Goal: Task Accomplishment & Management: Manage account settings

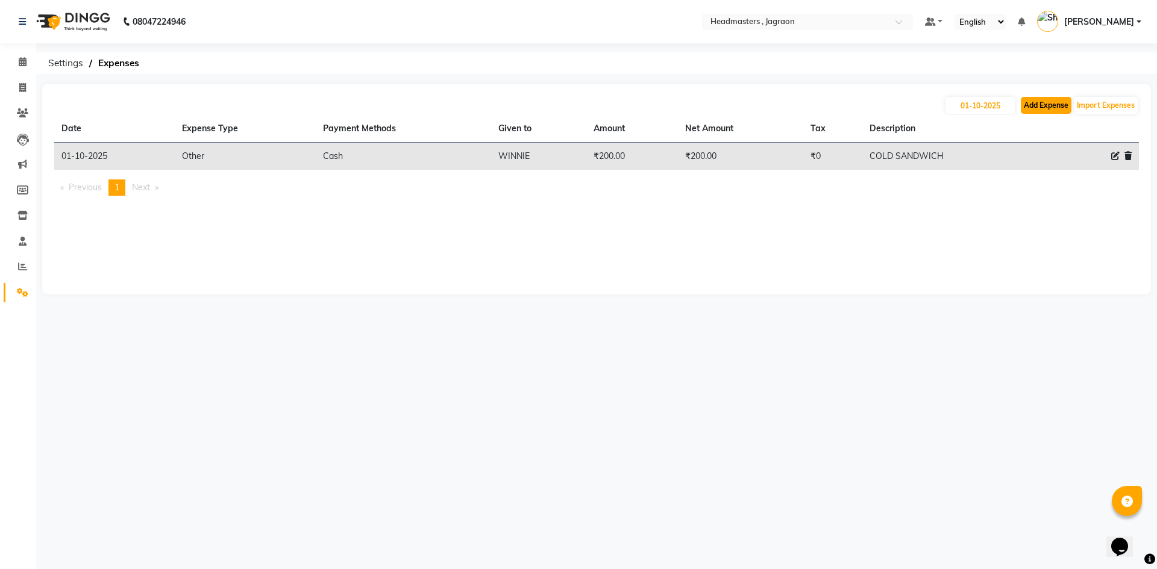
click at [1043, 106] on button "Add Expense" at bounding box center [1045, 105] width 51 height 17
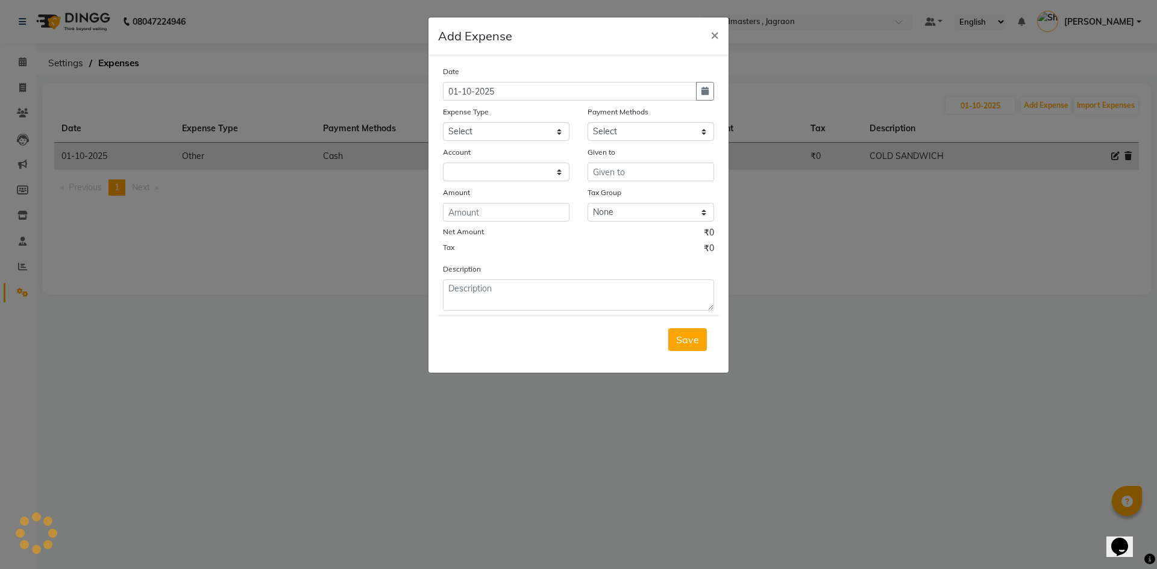
select select "6001"
click at [504, 216] on input "number" at bounding box center [506, 212] width 127 height 19
type input "30"
click at [522, 128] on select "Select Advance Salary Bank charges Car maintenance Cash transfer to bank Cash t…" at bounding box center [506, 131] width 127 height 19
select select "17179"
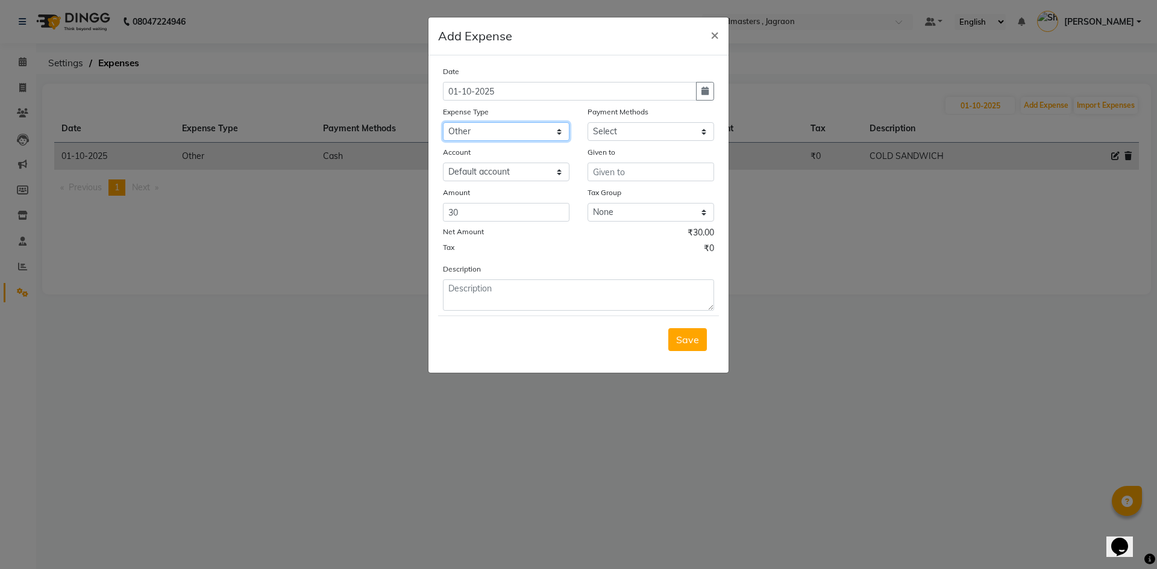
click at [443, 122] on select "Select Advance Salary Bank charges Car maintenance Cash transfer to bank Cash t…" at bounding box center [506, 131] width 127 height 19
click at [643, 137] on select "Select UPI CARD Complimentary Voucher Wallet Package Prepaid Cash" at bounding box center [650, 131] width 127 height 19
select select "116"
click at [587, 122] on select "Select UPI CARD Complimentary Voucher Wallet Package Prepaid Cash" at bounding box center [650, 131] width 127 height 19
click at [623, 174] on input "text" at bounding box center [650, 172] width 127 height 19
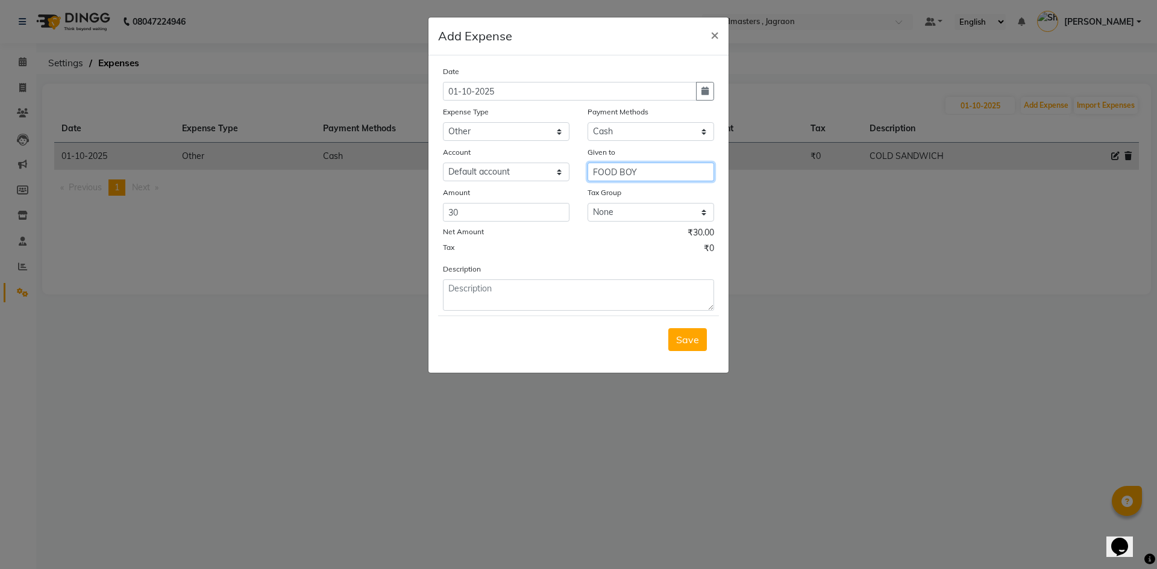
type input "FOOD BOY"
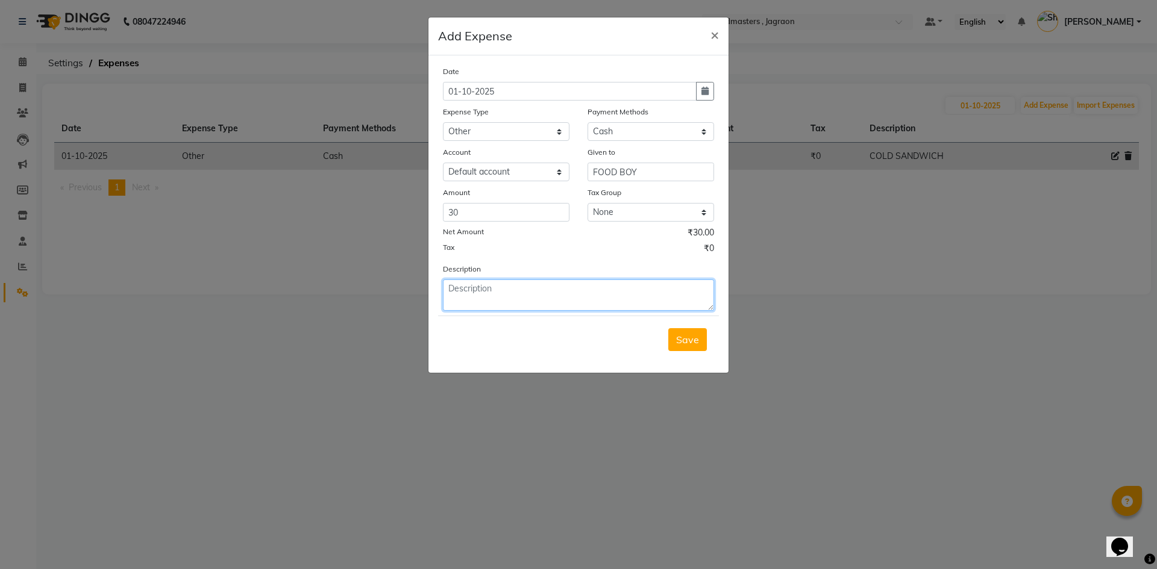
click at [533, 292] on textarea at bounding box center [578, 295] width 271 height 31
type textarea "KAFFI MAM FOOD"
click at [689, 342] on span "Save" at bounding box center [687, 340] width 23 height 12
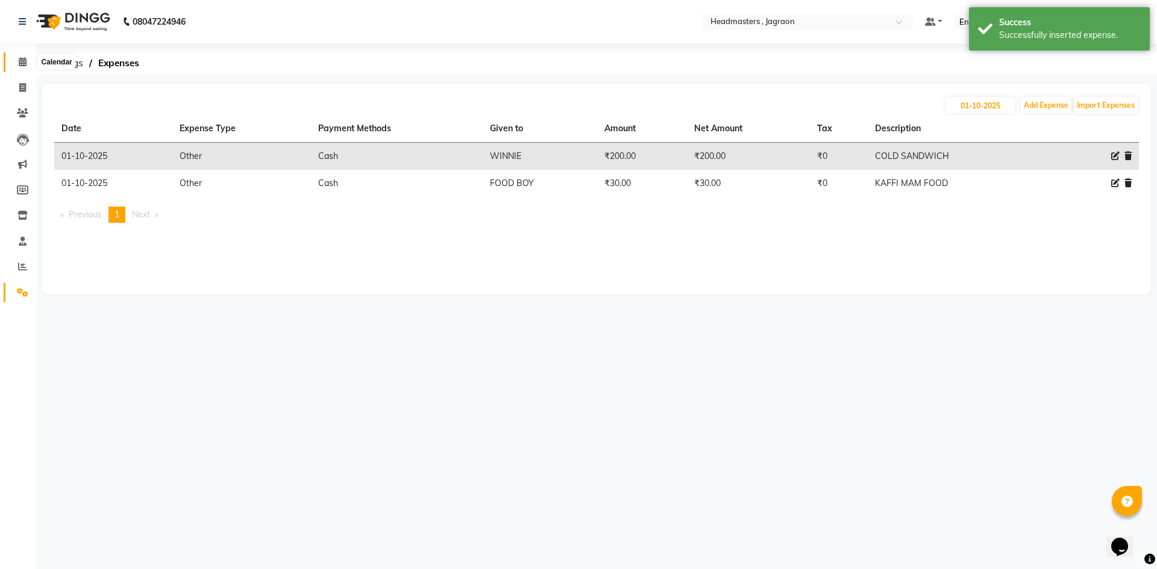
click at [22, 56] on span at bounding box center [22, 62] width 21 height 14
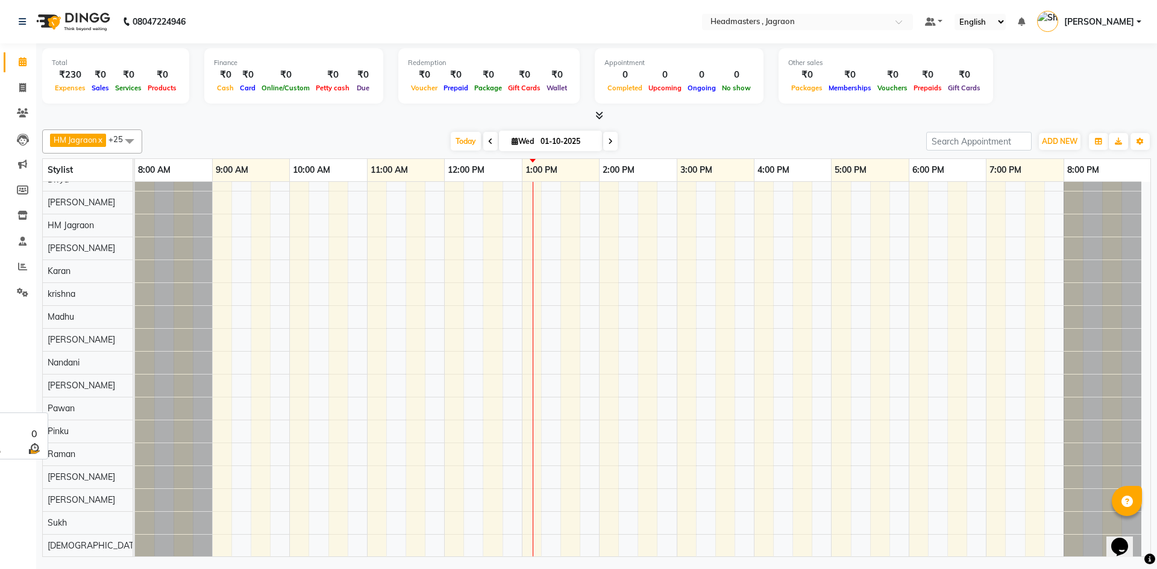
scroll to position [60, 0]
click at [239, 504] on div at bounding box center [642, 396] width 1015 height 549
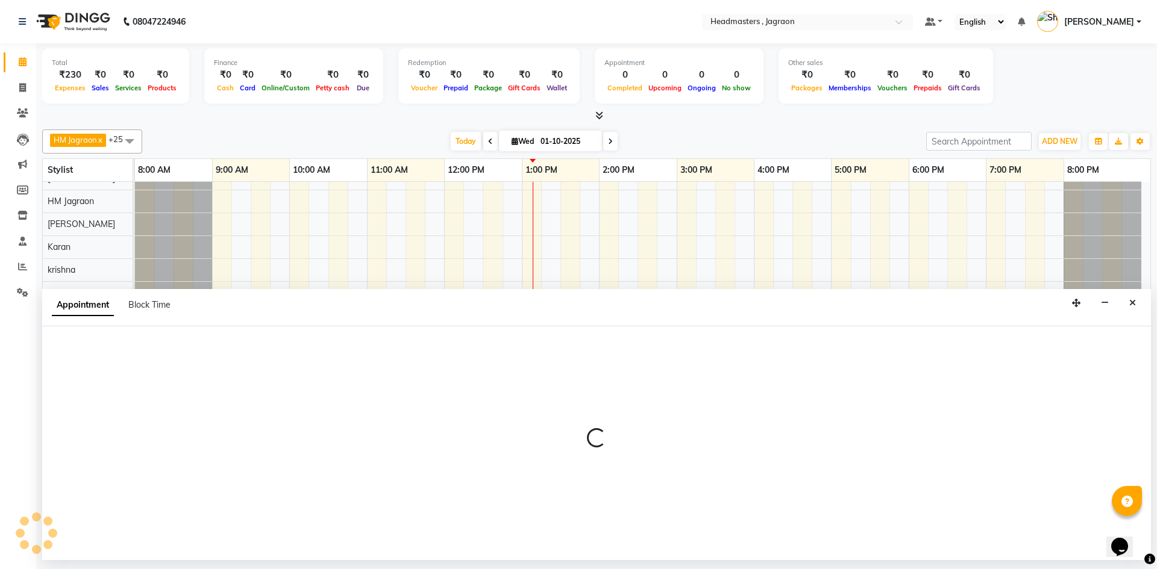
select select "68503"
select select "tentative"
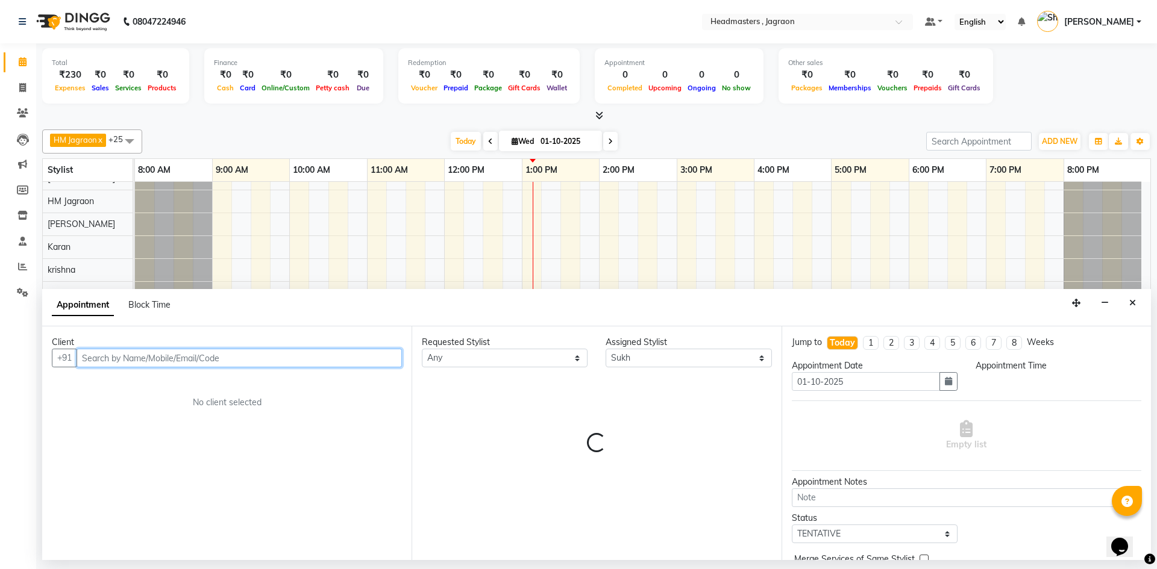
select select "555"
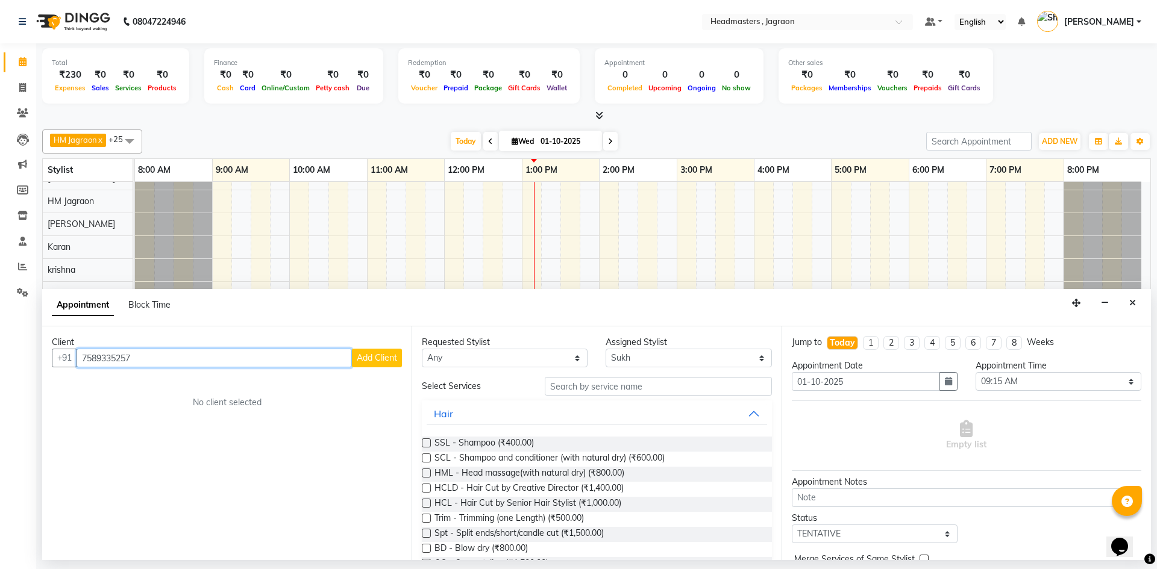
type input "7589335257"
click at [374, 361] on span "Add Client" at bounding box center [377, 357] width 40 height 11
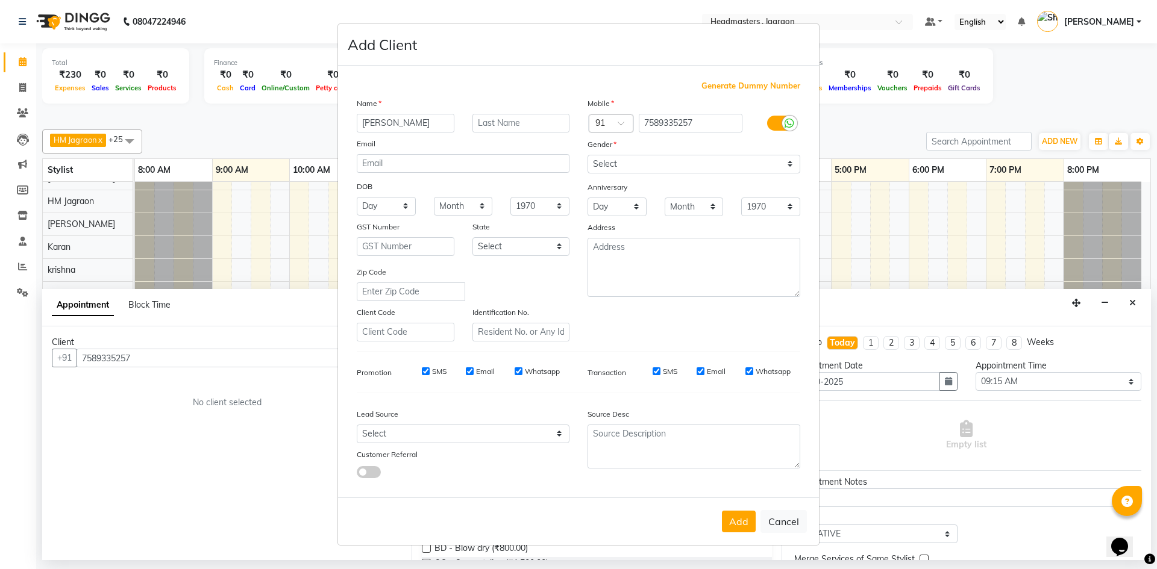
type input "[PERSON_NAME]"
click at [666, 157] on select "Select [DEMOGRAPHIC_DATA] [DEMOGRAPHIC_DATA] Other Prefer Not To Say" at bounding box center [693, 164] width 213 height 19
select select "[DEMOGRAPHIC_DATA]"
click at [587, 155] on select "Select [DEMOGRAPHIC_DATA] [DEMOGRAPHIC_DATA] Other Prefer Not To Say" at bounding box center [693, 164] width 213 height 19
click at [740, 516] on button "Add" at bounding box center [739, 522] width 34 height 22
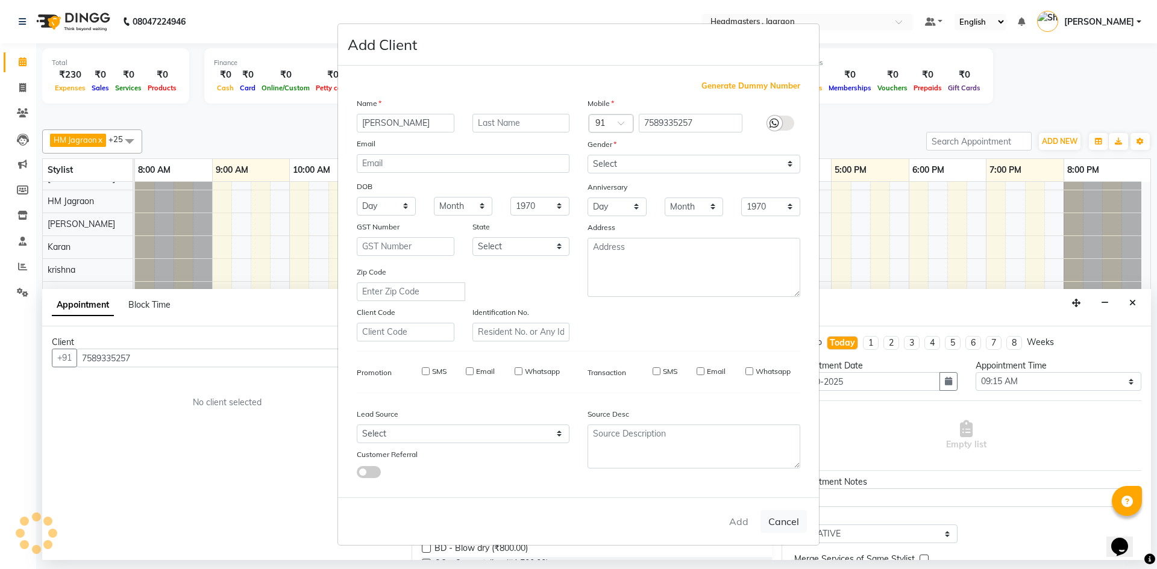
select select
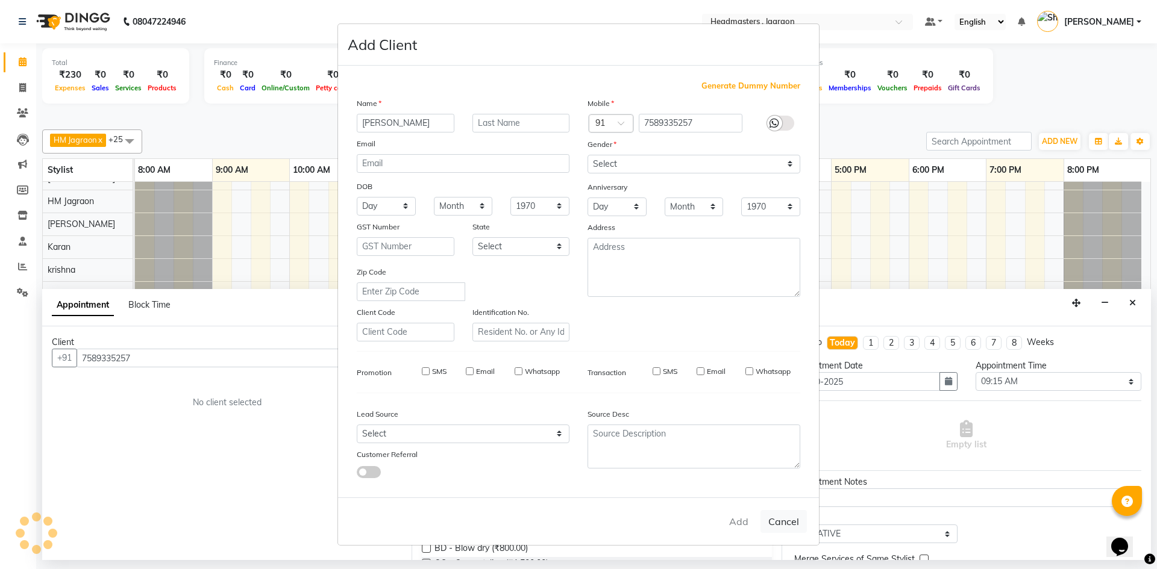
select select
checkbox input "false"
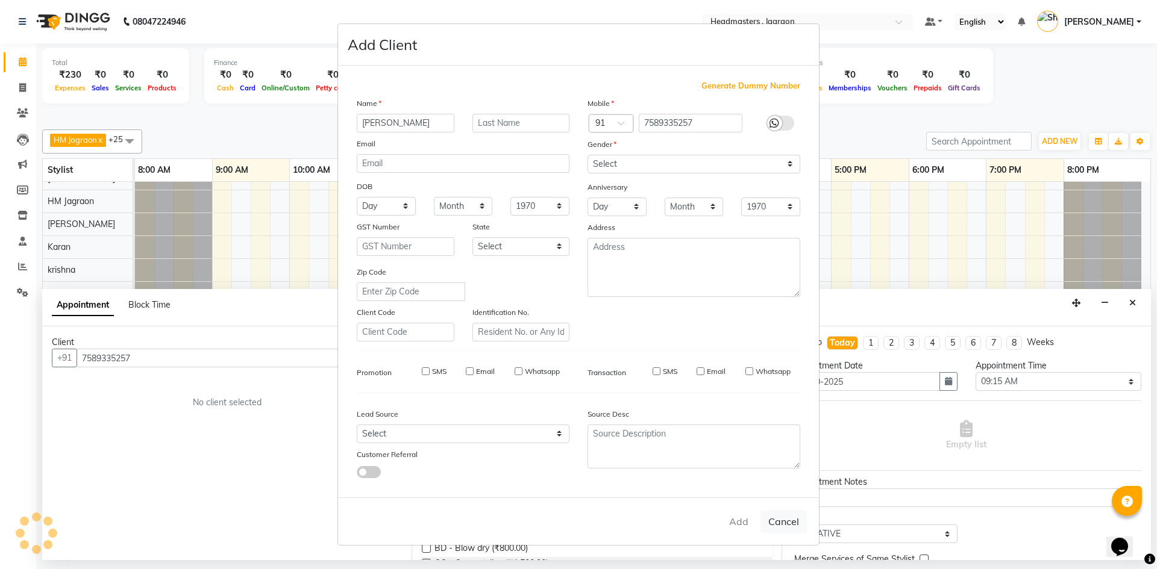
checkbox input "false"
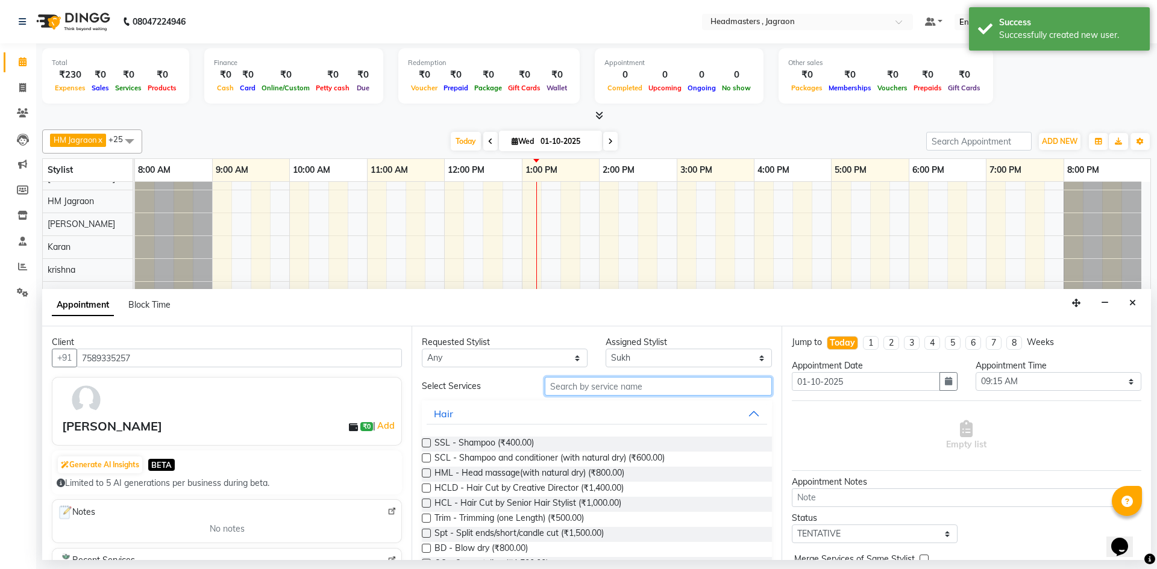
click at [627, 387] on input "text" at bounding box center [658, 386] width 227 height 19
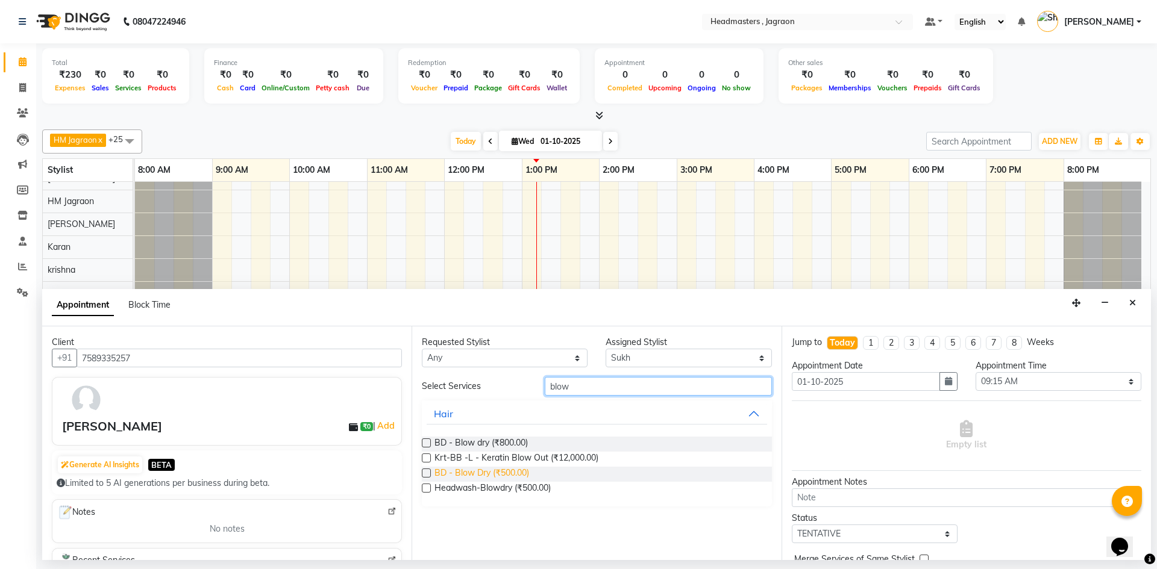
type input "blow"
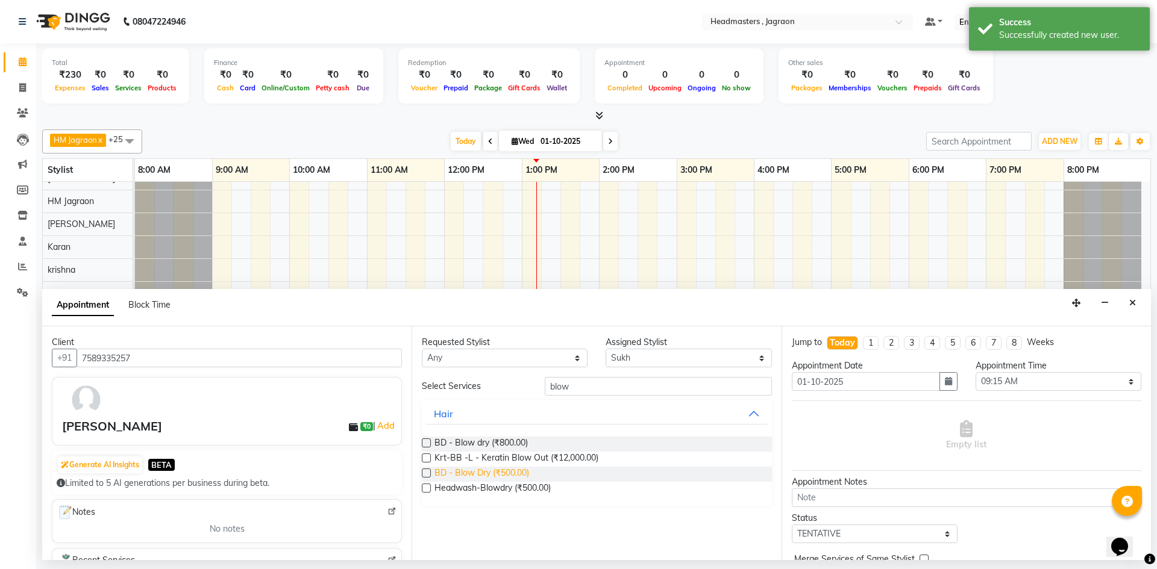
click at [518, 470] on span "BD - Blow Dry (₹500.00)" at bounding box center [481, 474] width 95 height 15
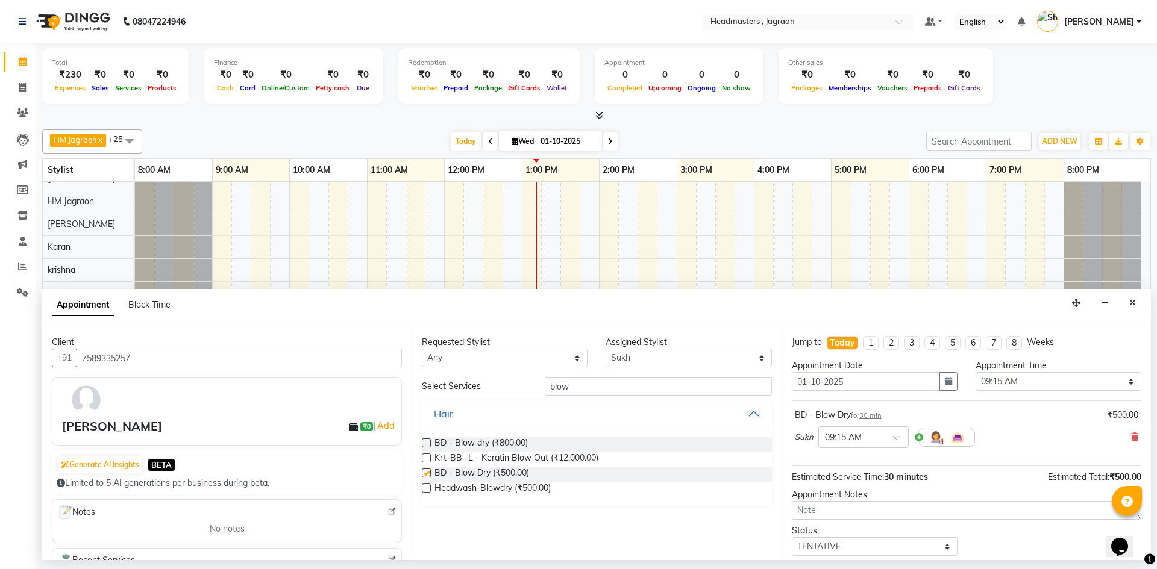
checkbox input "false"
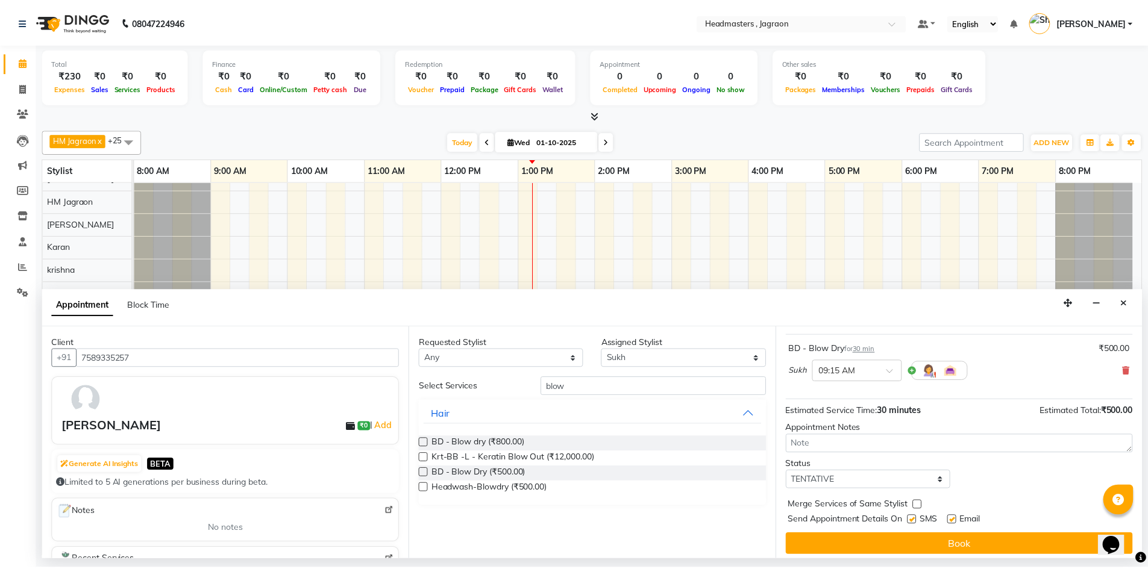
scroll to position [72, 0]
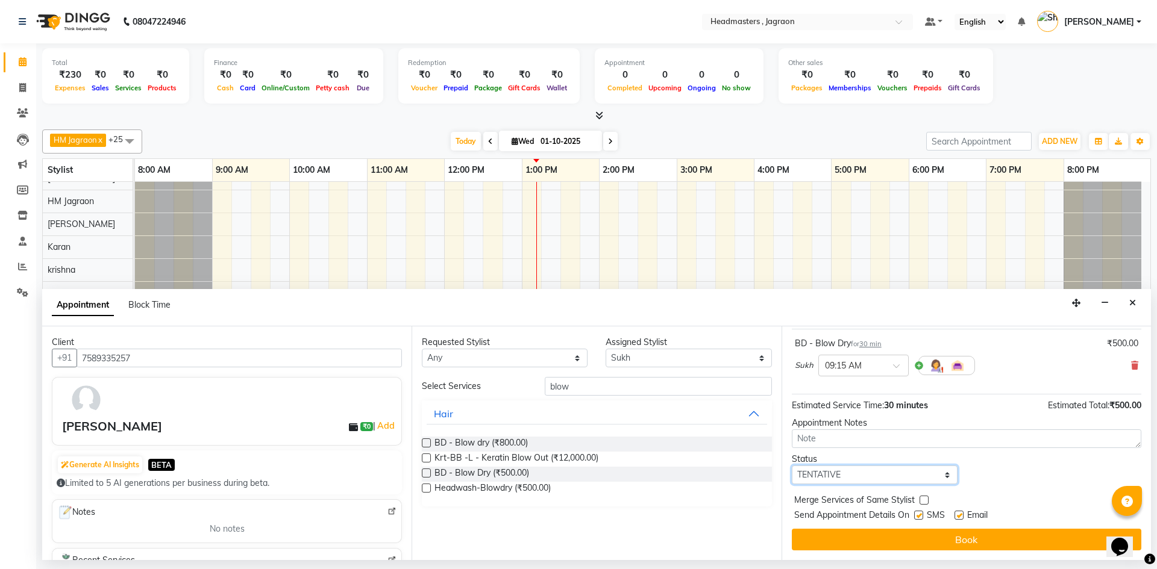
click at [845, 472] on select "Select TENTATIVE CONFIRM CHECK-IN UPCOMING" at bounding box center [875, 475] width 166 height 19
select select "confirm booking"
click at [792, 466] on select "Select TENTATIVE CONFIRM CHECK-IN UPCOMING" at bounding box center [875, 475] width 166 height 19
click at [919, 518] on label at bounding box center [918, 515] width 9 height 9
click at [919, 518] on input "checkbox" at bounding box center [918, 517] width 8 height 8
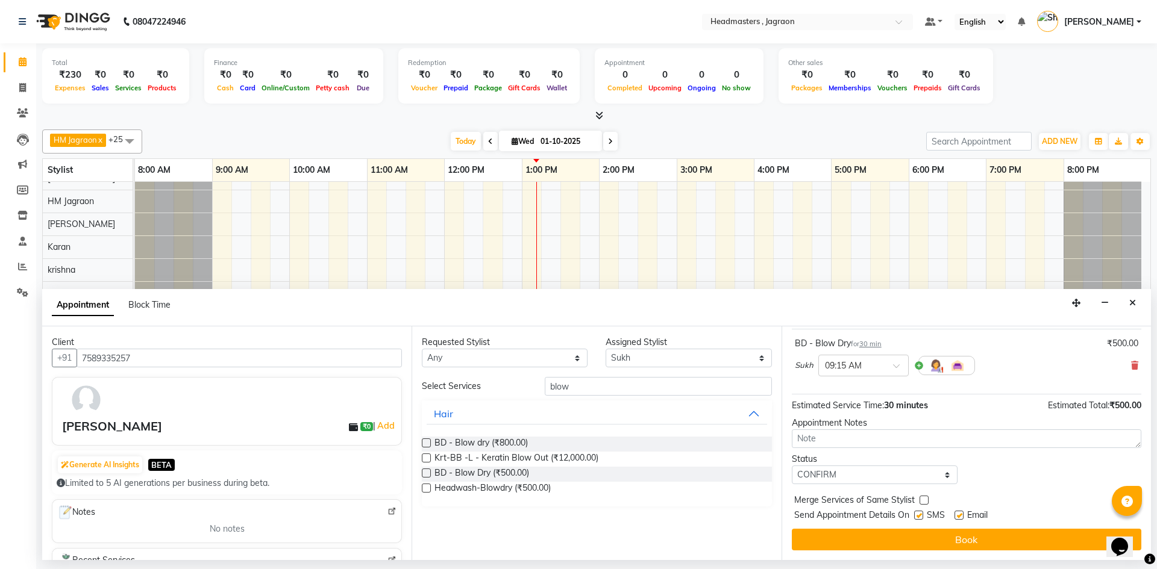
checkbox input "false"
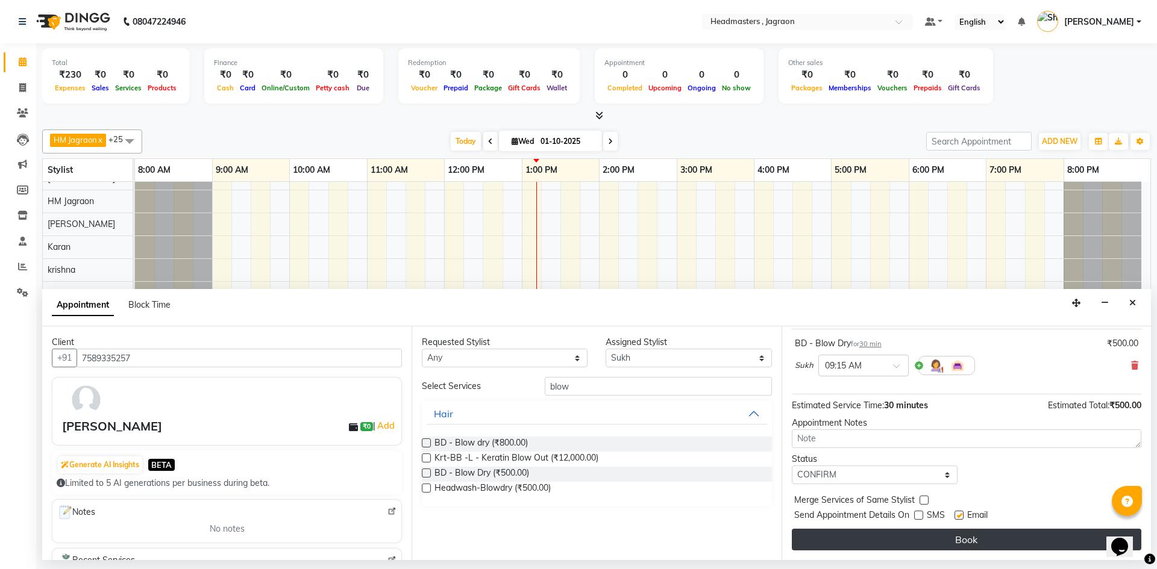
click at [918, 532] on button "Book" at bounding box center [966, 540] width 349 height 22
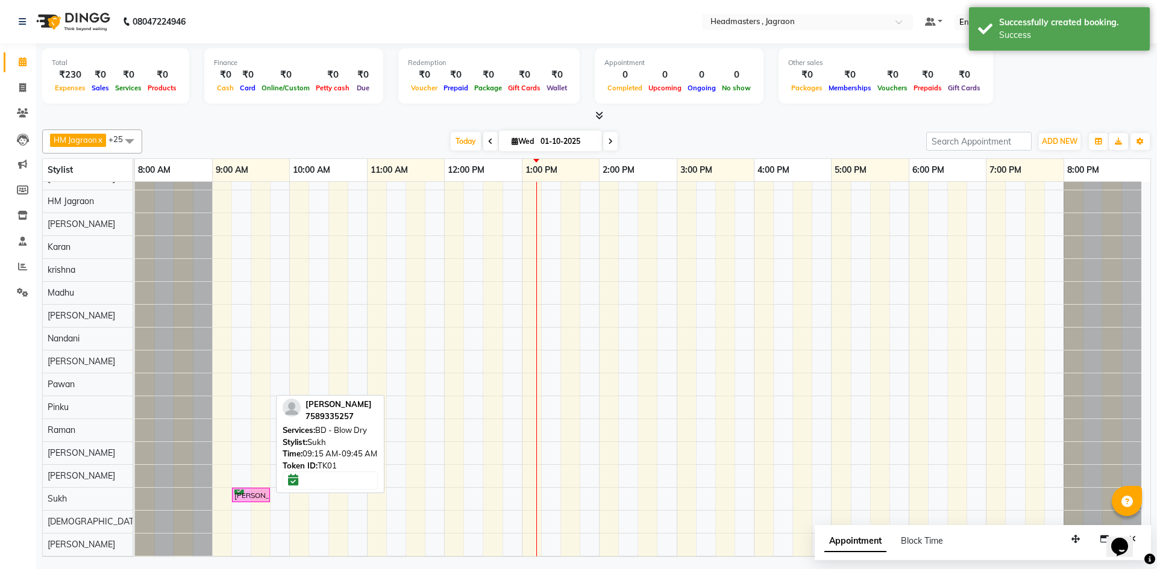
click at [259, 493] on div "[PERSON_NAME], TK01, 09:15 AM-09:45 AM, BD - Blow Dry" at bounding box center [251, 495] width 36 height 11
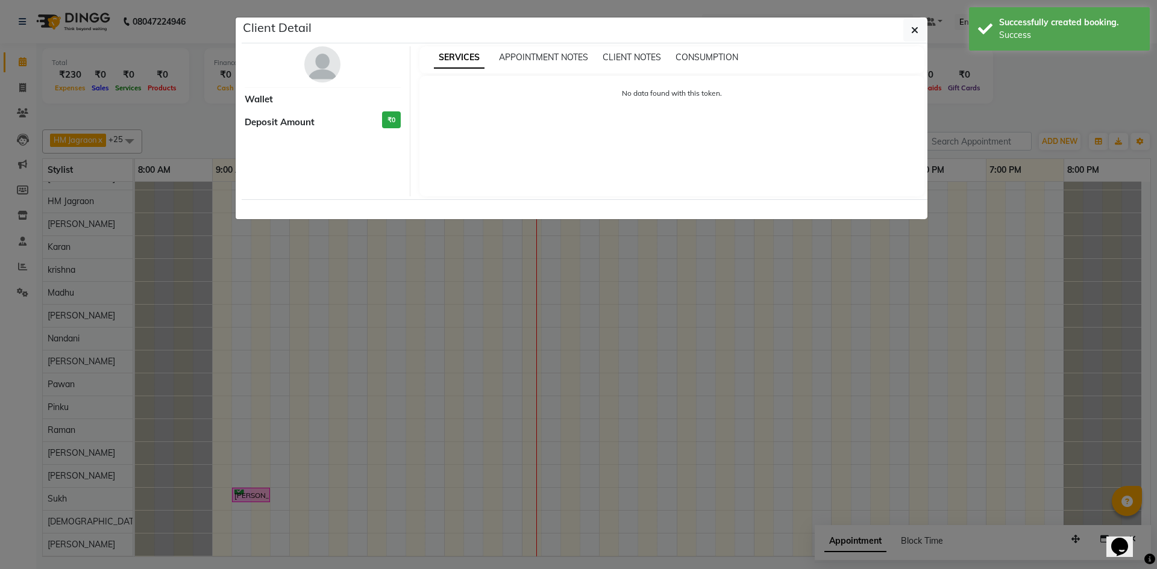
select select "6"
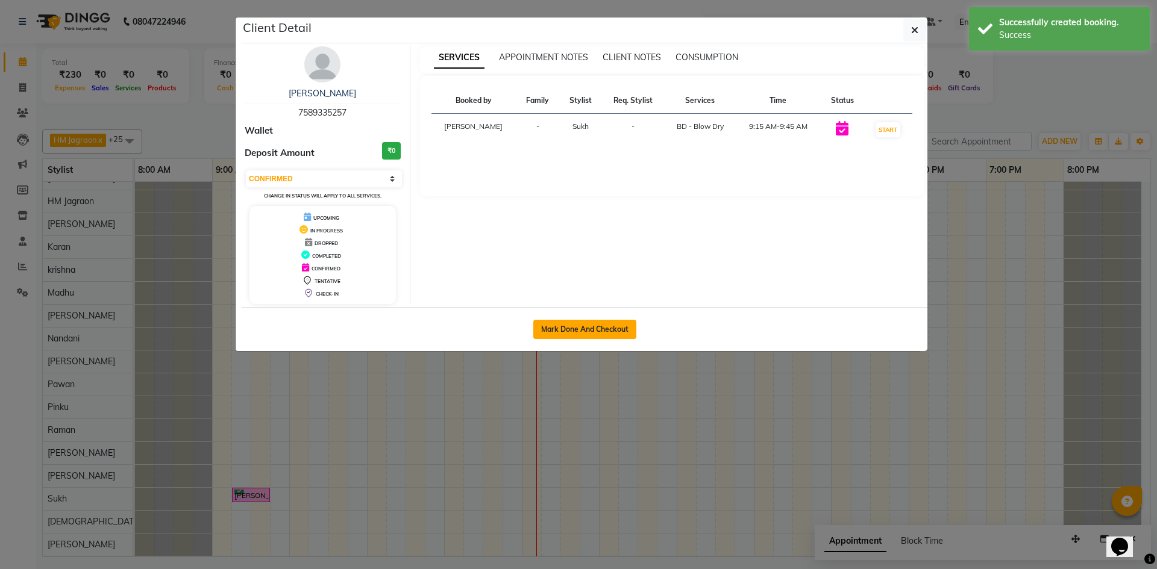
click at [557, 328] on button "Mark Done And Checkout" at bounding box center [584, 329] width 103 height 19
select select "6935"
select select "service"
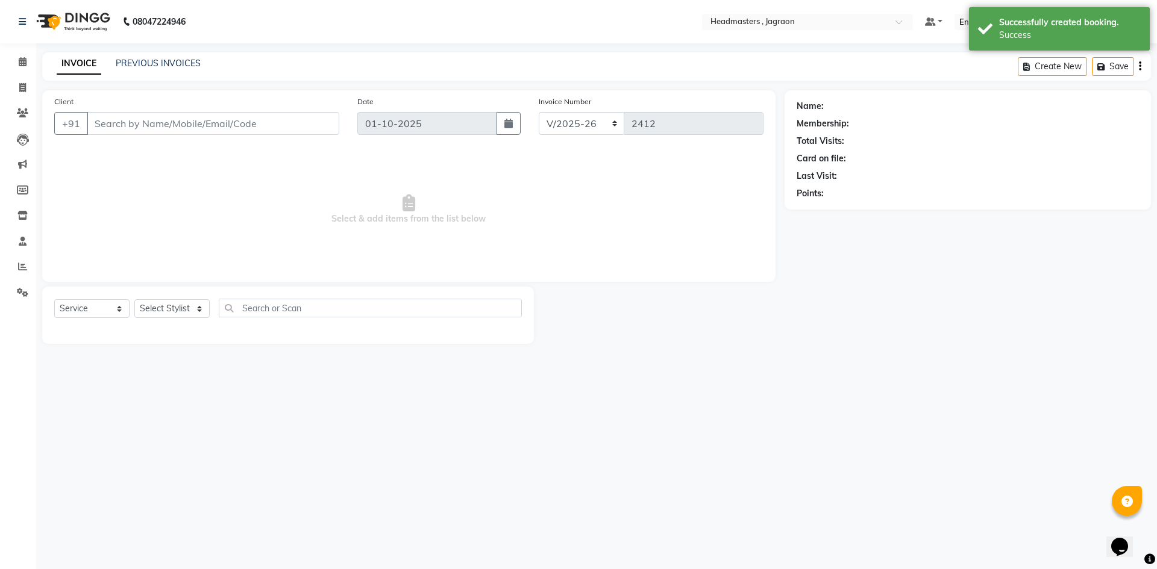
select select "3"
type input "7589335257"
select select "68503"
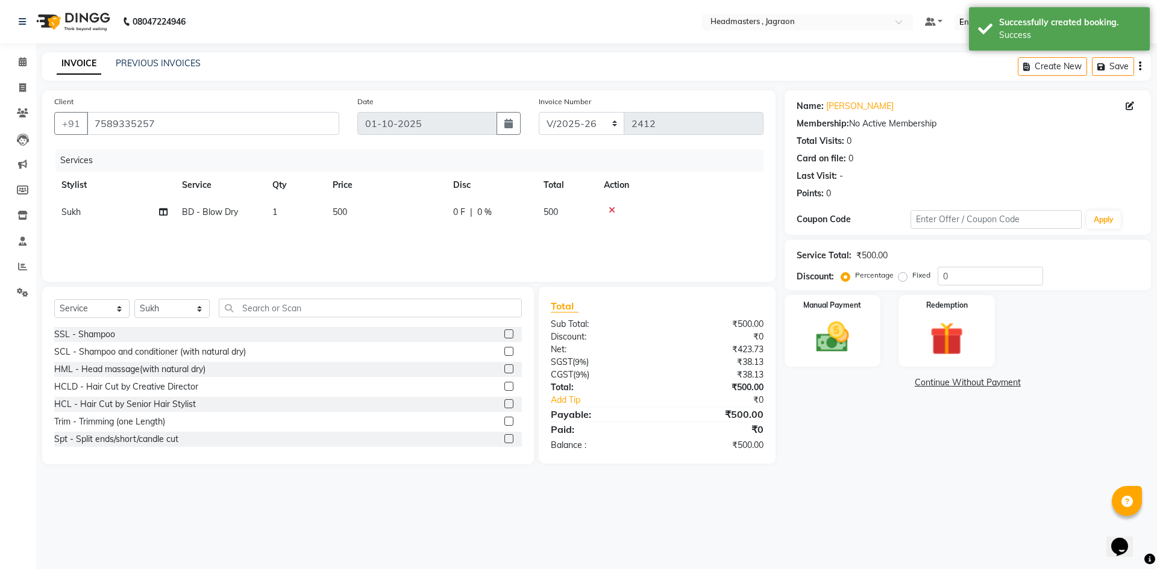
click at [467, 213] on div "0 F | 0 %" at bounding box center [491, 212] width 76 height 13
select select "68503"
click at [534, 219] on input "0" at bounding box center [528, 215] width 36 height 19
type input "200"
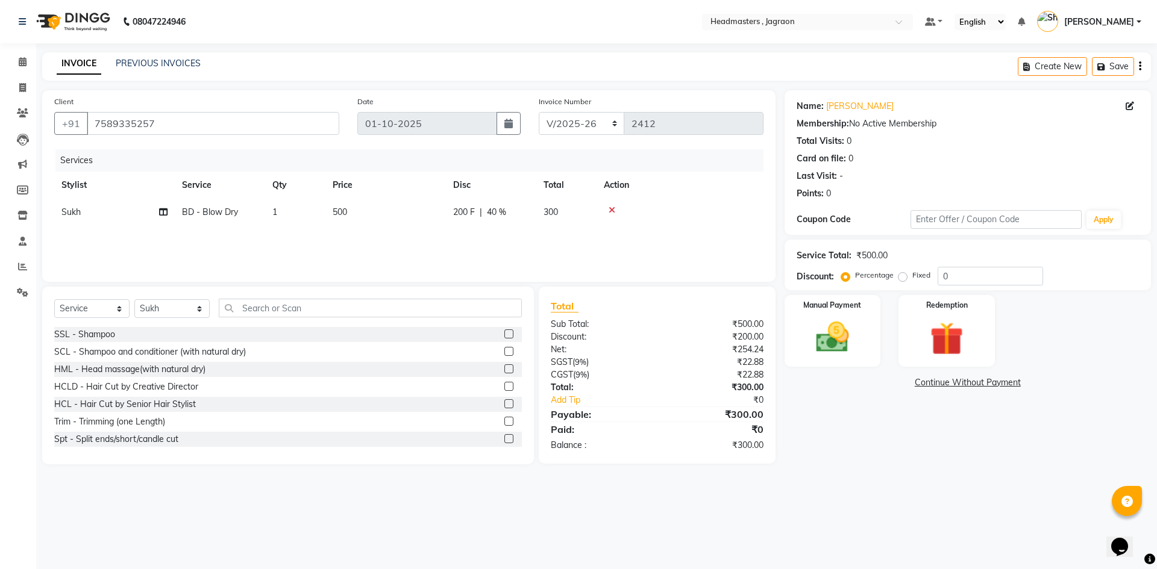
click at [557, 243] on div "Services Stylist Service Qty Price Disc Total Action Sukh BD - Blow Dry 1 500 2…" at bounding box center [408, 209] width 709 height 120
click at [795, 336] on div "Manual Payment" at bounding box center [832, 331] width 100 height 74
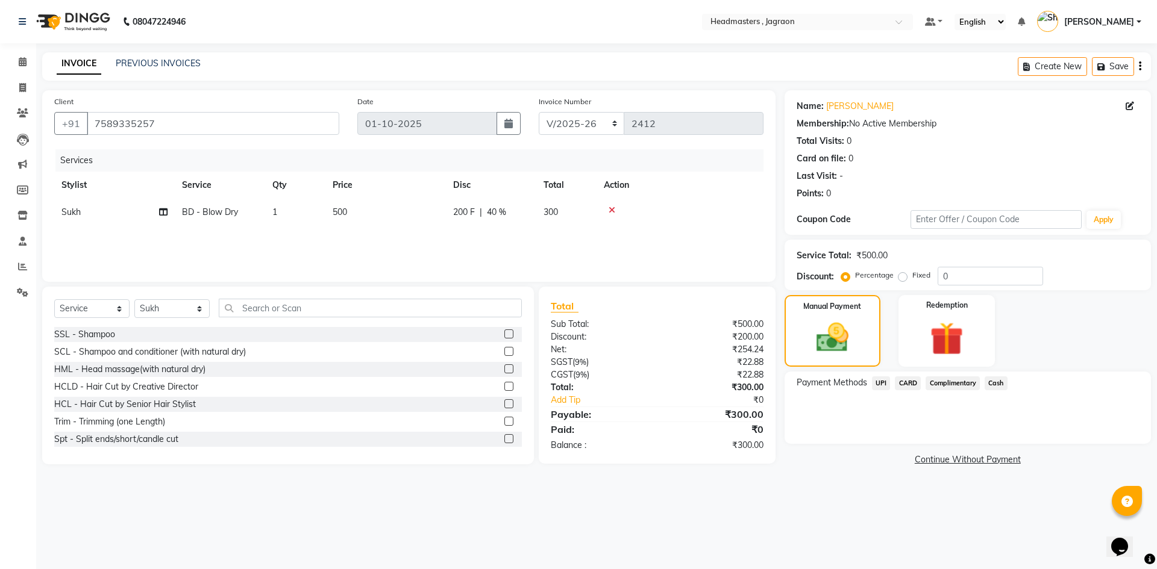
drag, startPoint x: 998, startPoint y: 383, endPoint x: 986, endPoint y: 392, distance: 14.6
click at [997, 384] on span "Cash" at bounding box center [995, 383] width 23 height 14
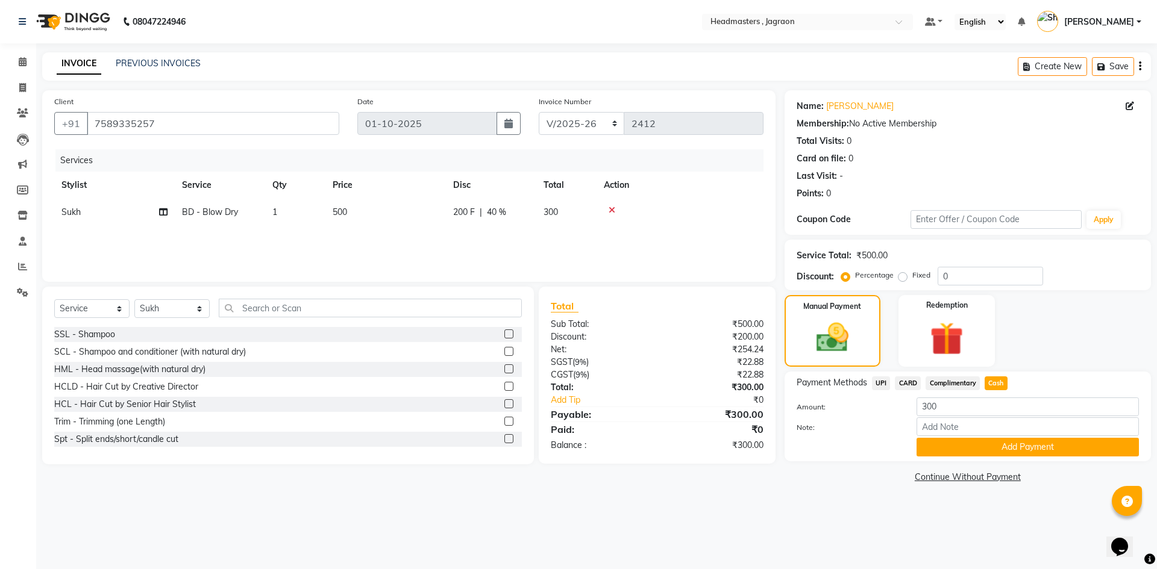
click at [952, 443] on button "Add Payment" at bounding box center [1027, 447] width 222 height 19
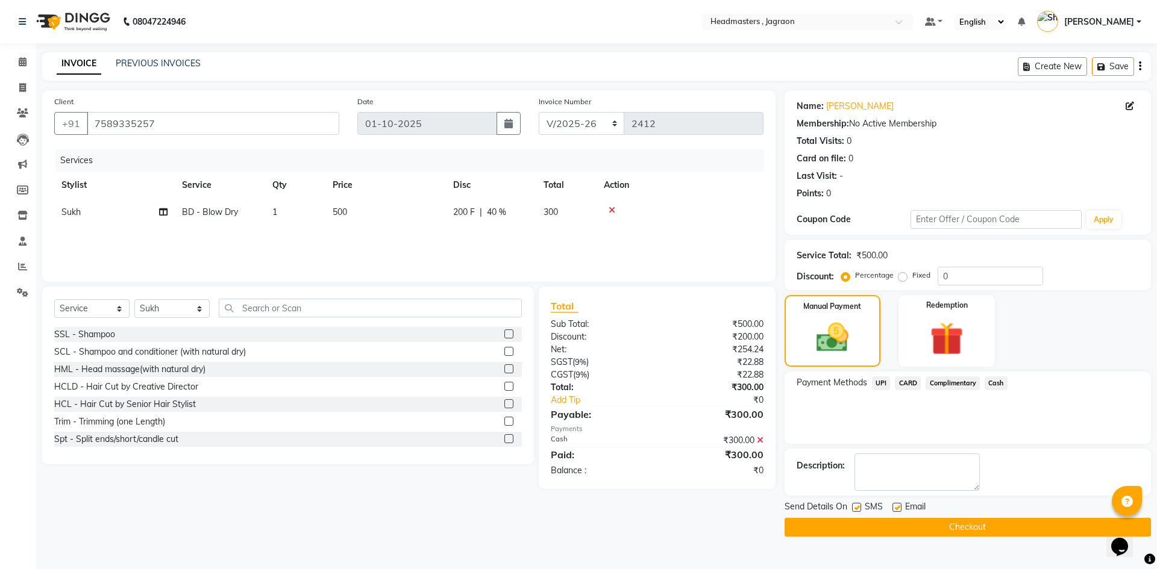
click at [848, 535] on button "Checkout" at bounding box center [967, 527] width 366 height 19
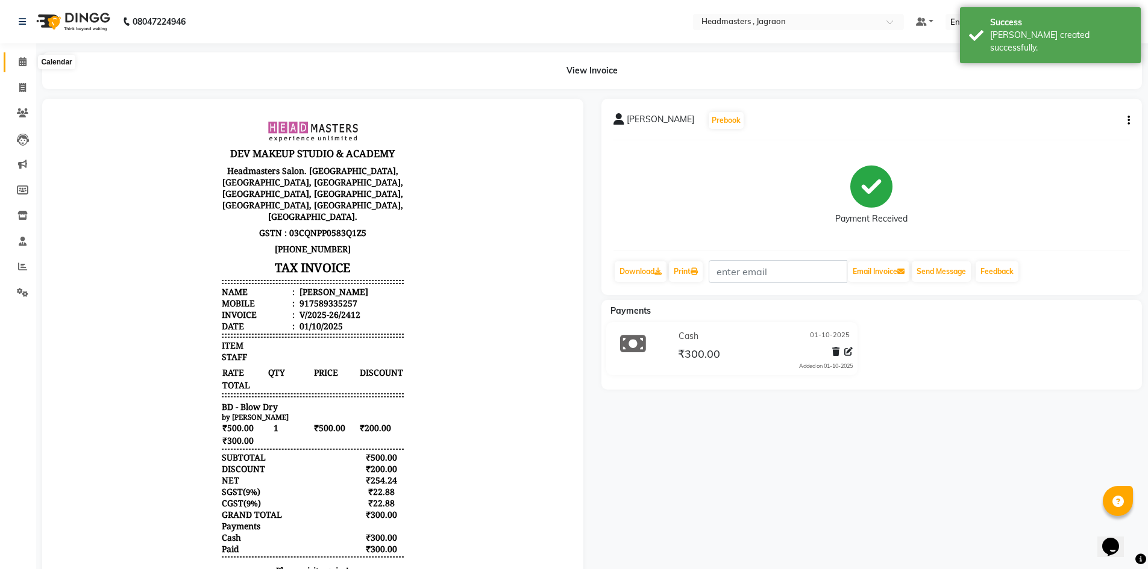
click at [16, 61] on span at bounding box center [22, 62] width 21 height 14
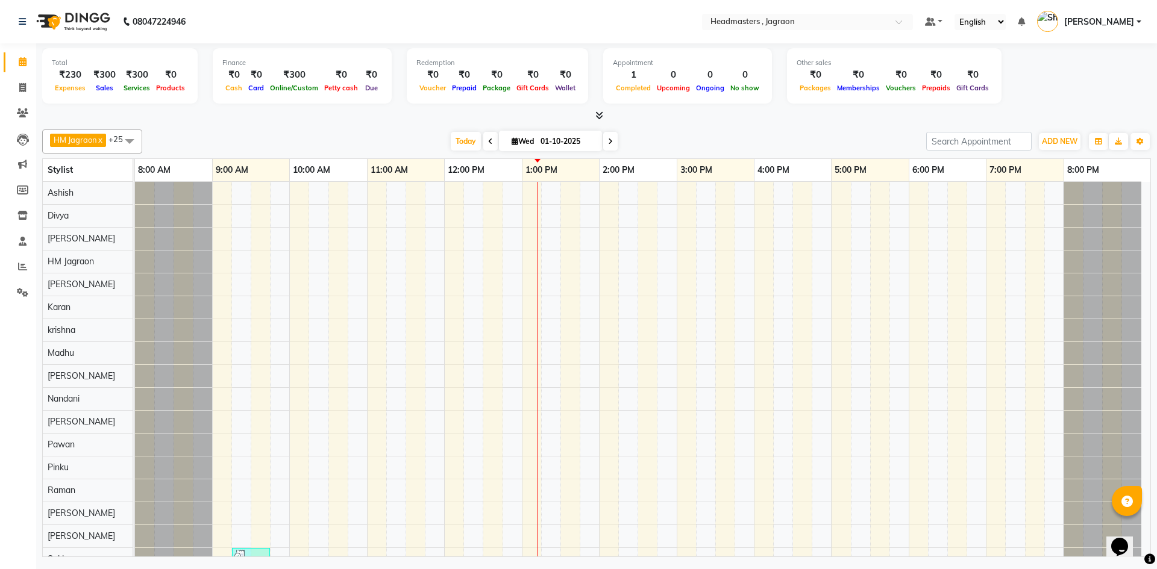
click at [292, 241] on div "[PERSON_NAME], TK01, 09:15 AM-09:45 AM, BD - Blow Dry" at bounding box center [642, 462] width 1015 height 560
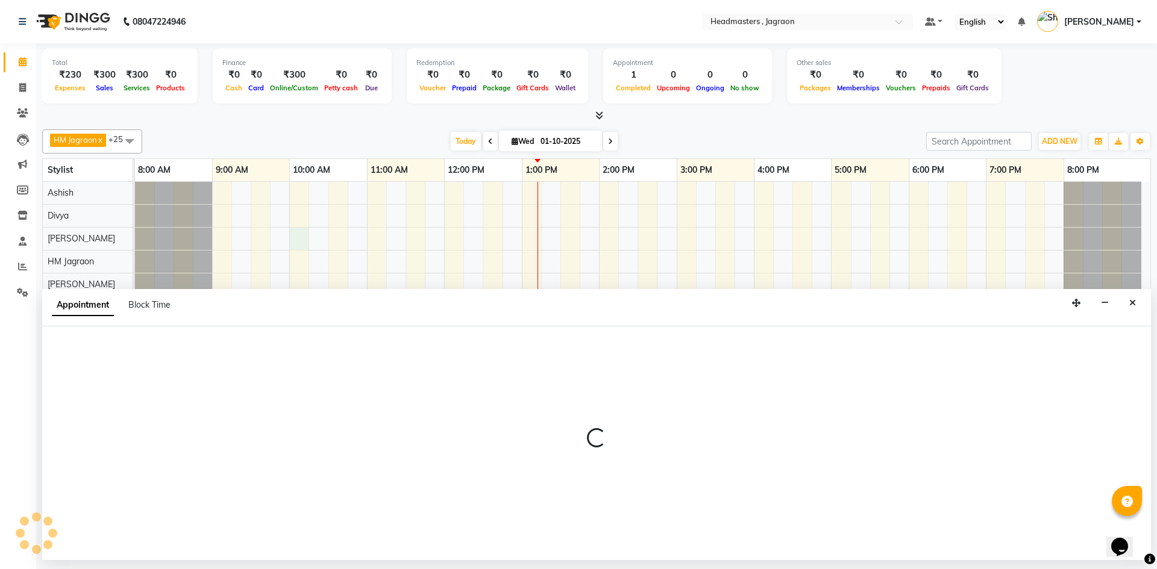
select select "54705"
select select "600"
select select "tentative"
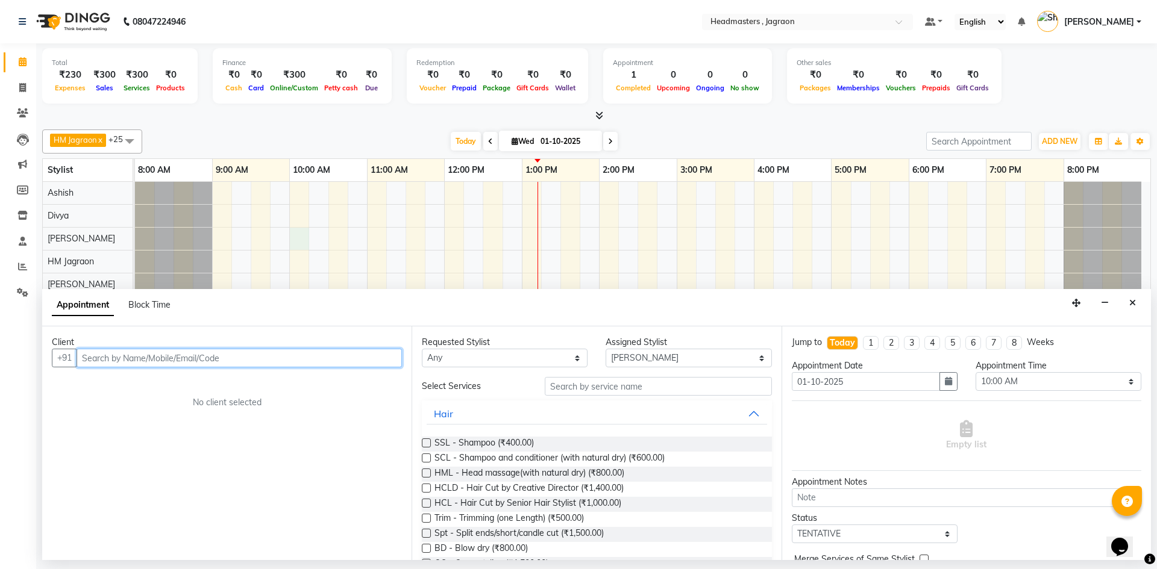
click at [141, 360] on input "text" at bounding box center [239, 358] width 325 height 19
type input "7814302719"
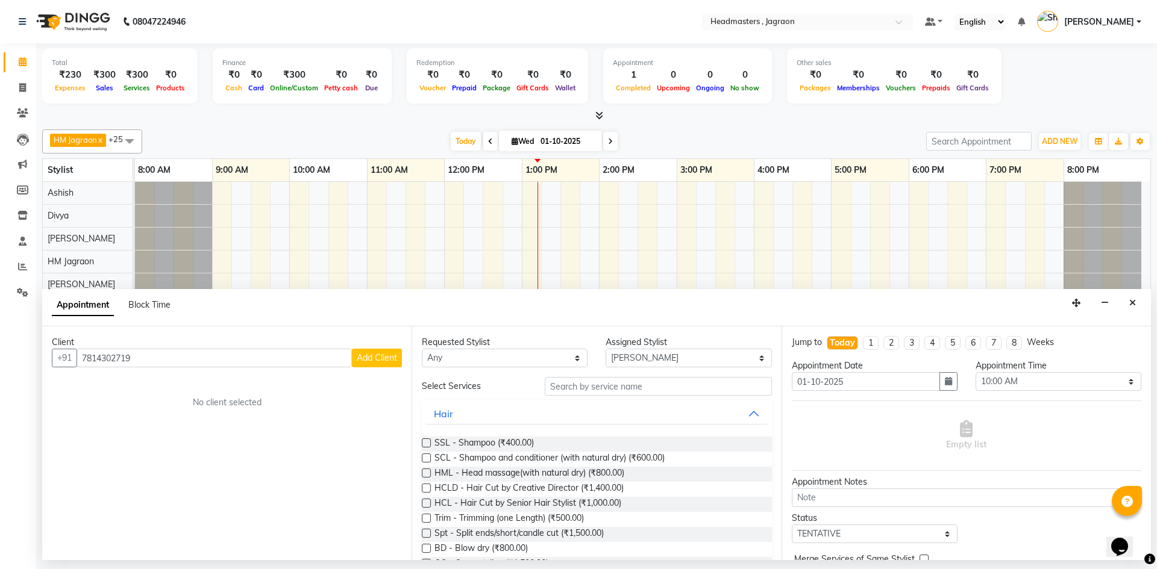
click at [375, 358] on span "Add Client" at bounding box center [377, 357] width 40 height 11
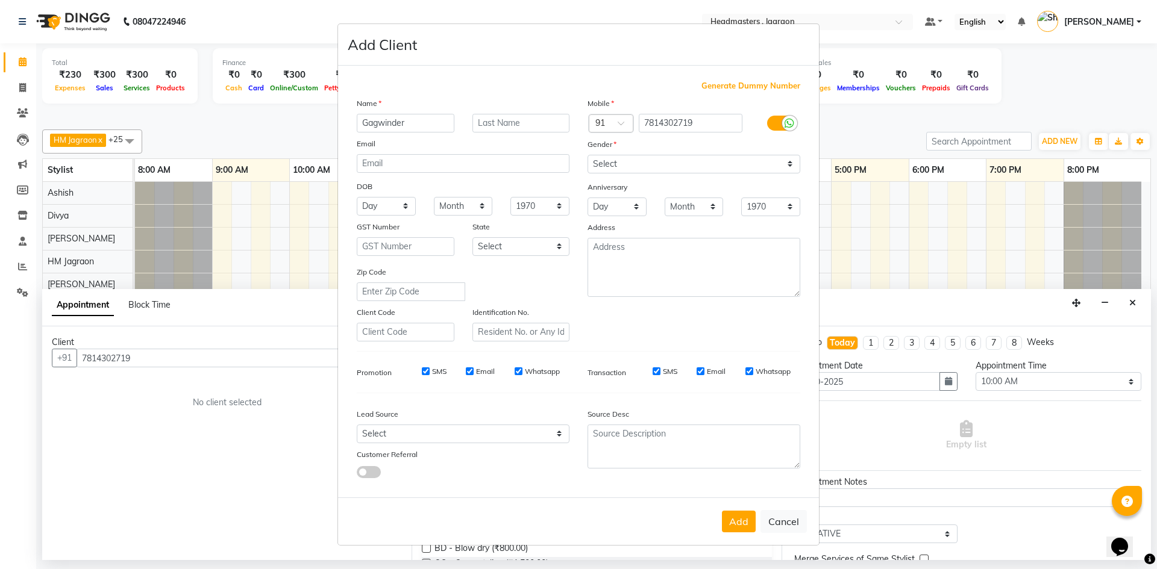
type input "Gagwinder"
drag, startPoint x: 613, startPoint y: 161, endPoint x: 607, endPoint y: 173, distance: 12.9
click at [613, 161] on select "Select [DEMOGRAPHIC_DATA] [DEMOGRAPHIC_DATA] Other Prefer Not To Say" at bounding box center [693, 164] width 213 height 19
select select "[DEMOGRAPHIC_DATA]"
click at [587, 155] on select "Select [DEMOGRAPHIC_DATA] [DEMOGRAPHIC_DATA] Other Prefer Not To Say" at bounding box center [693, 164] width 213 height 19
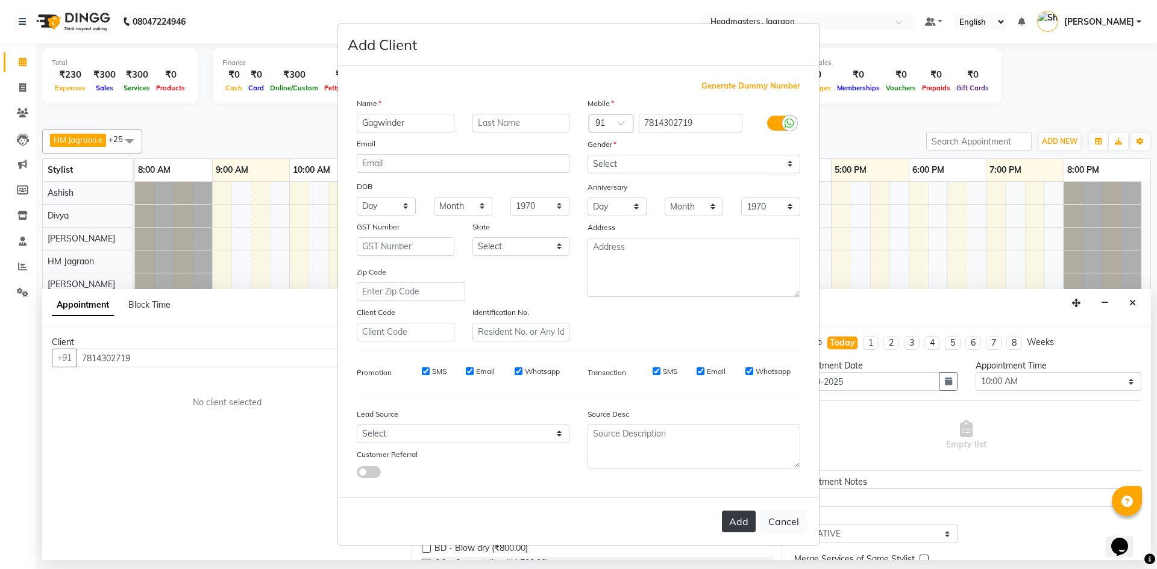
click at [747, 516] on button "Add" at bounding box center [739, 522] width 34 height 22
select select
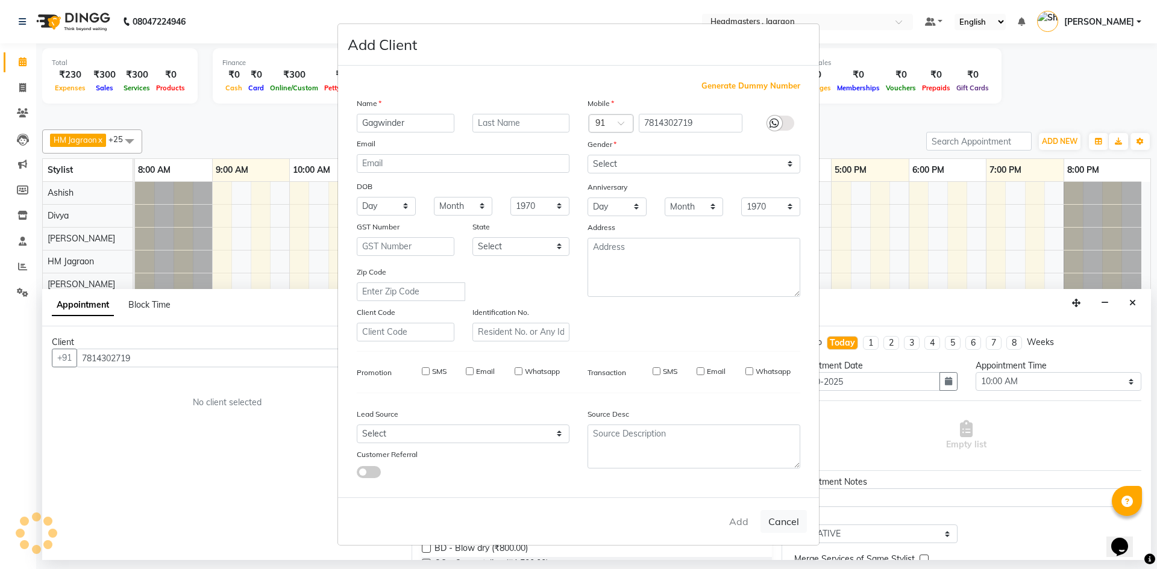
select select
checkbox input "false"
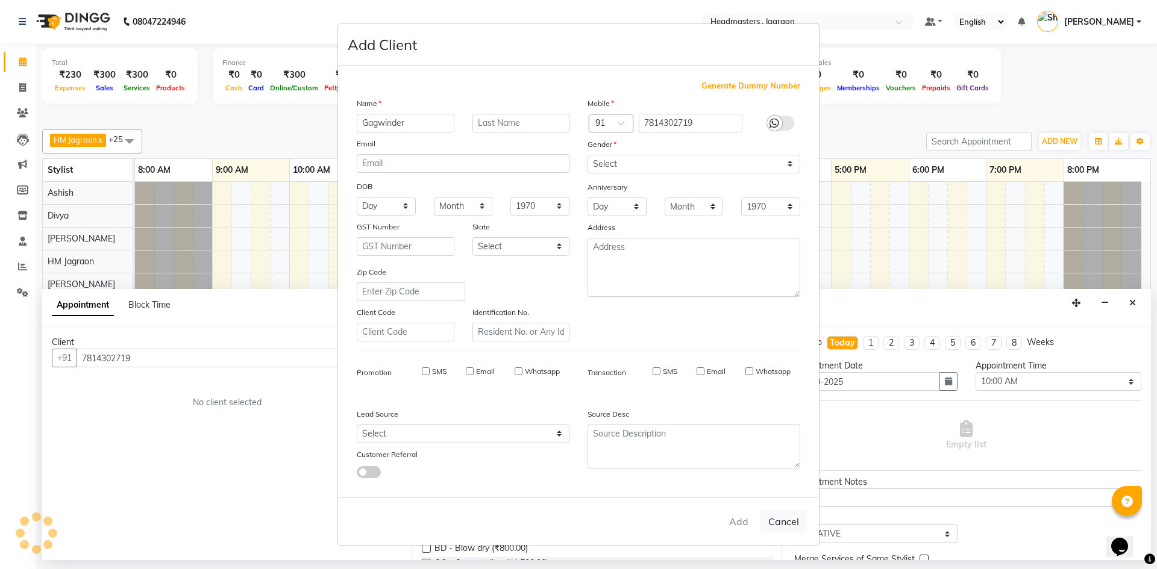
checkbox input "false"
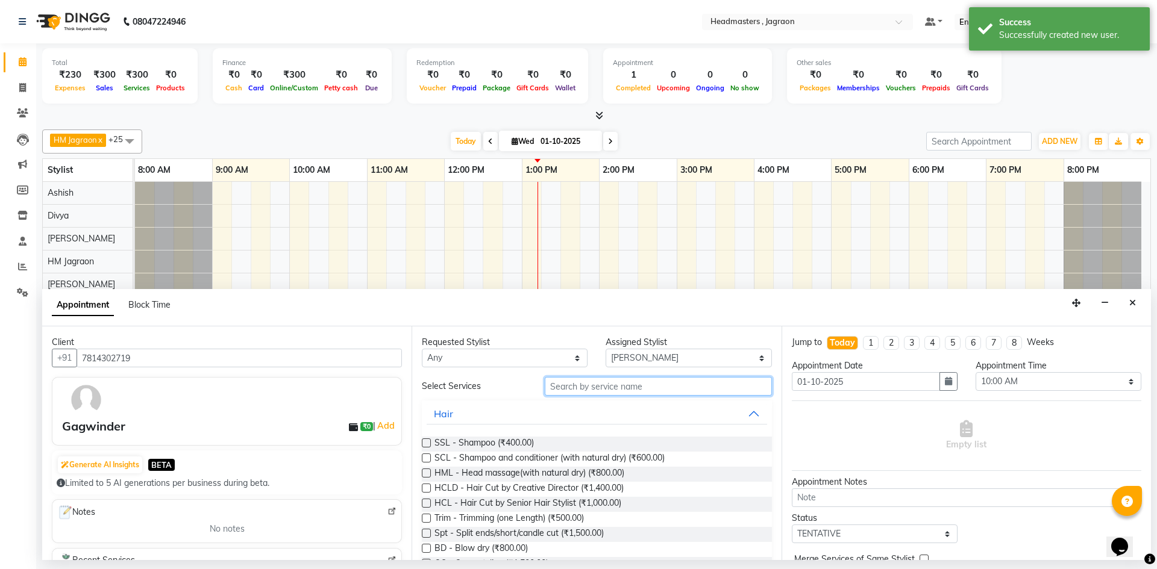
click at [642, 387] on input "text" at bounding box center [658, 386] width 227 height 19
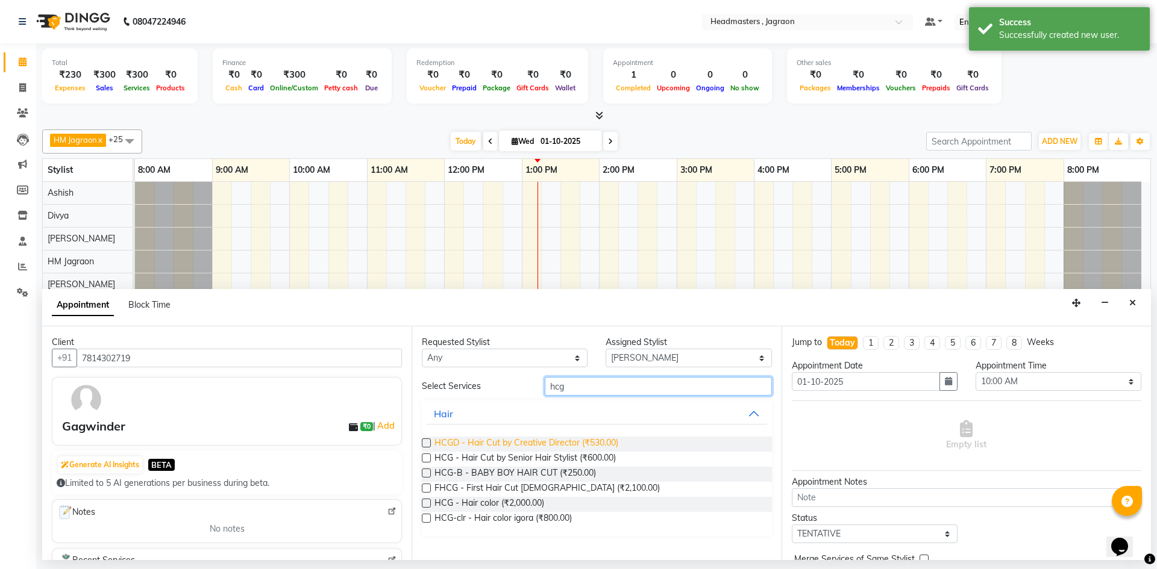
type input "hcg"
click at [569, 442] on span "HCGD - Hair Cut by Creative Director (₹530.00)" at bounding box center [526, 444] width 184 height 15
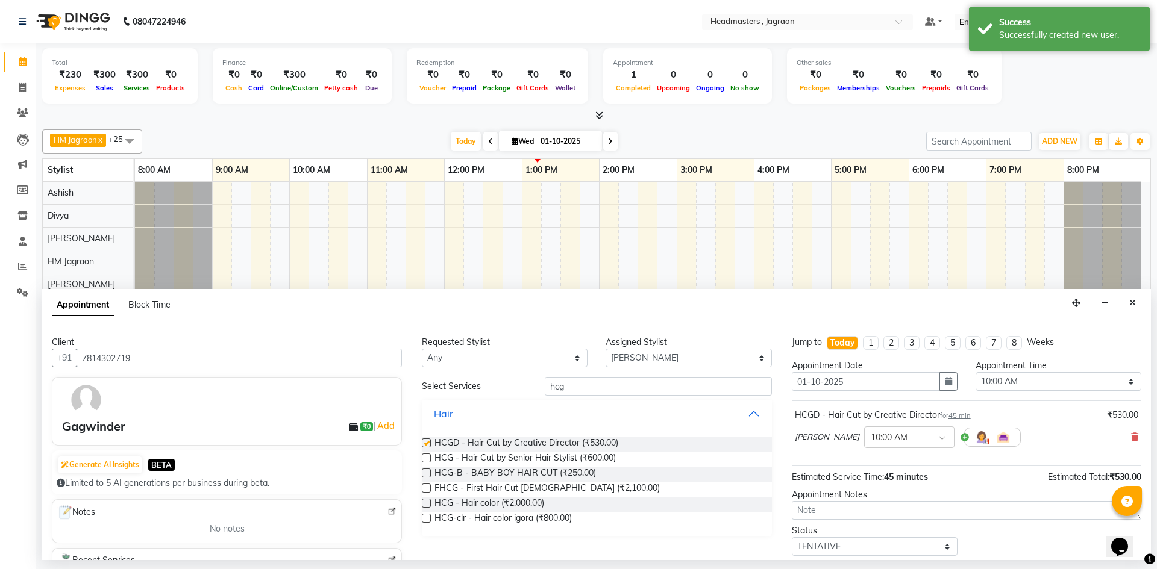
checkbox input "false"
click at [573, 387] on input "hcg" at bounding box center [658, 386] width 227 height 19
type input "h"
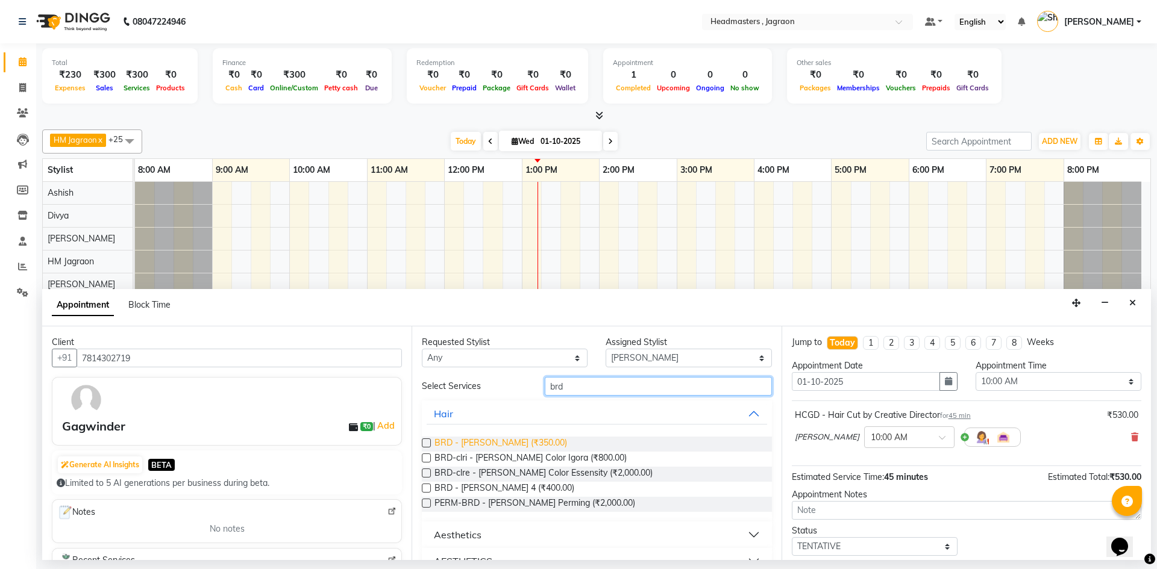
type input "brd"
click at [489, 443] on span "BRD - [PERSON_NAME] (₹350.00)" at bounding box center [500, 444] width 133 height 15
checkbox input "false"
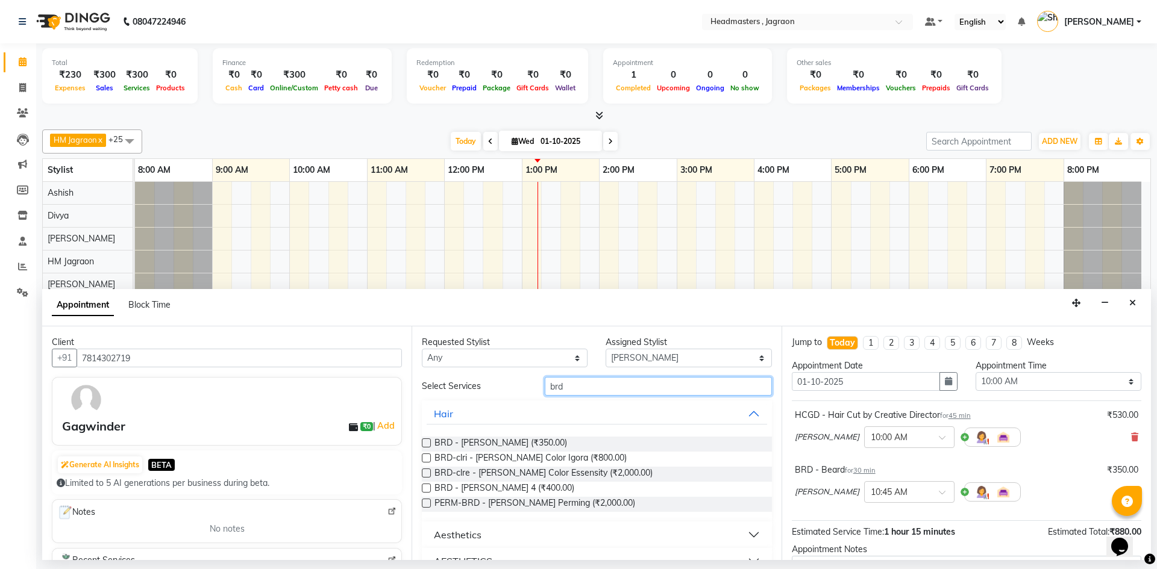
click at [596, 386] on input "brd" at bounding box center [658, 386] width 227 height 19
type input "b"
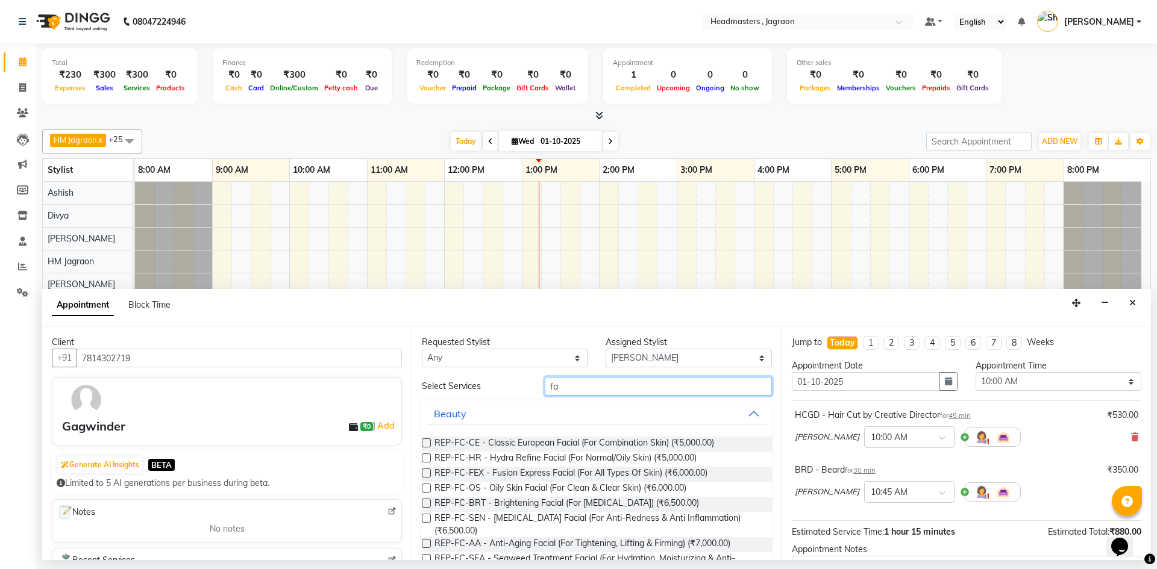
type input "f"
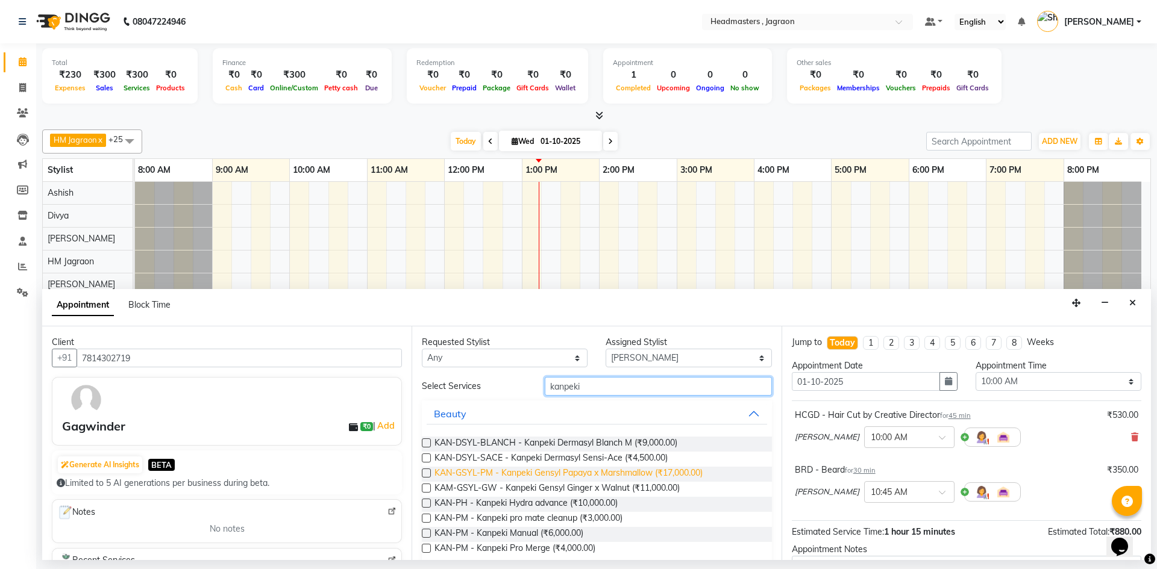
scroll to position [43, 0]
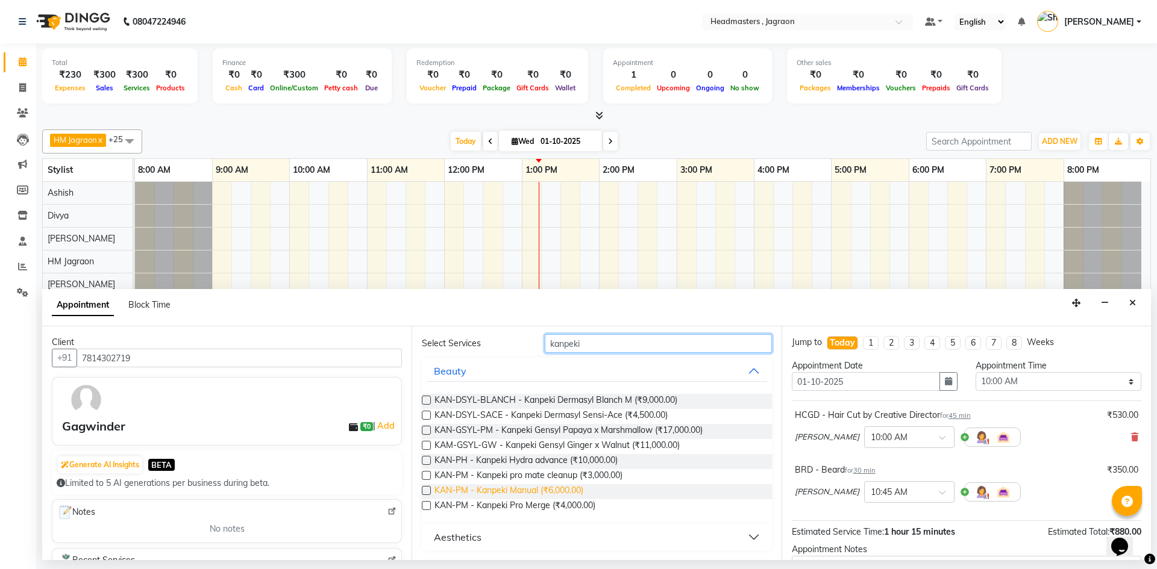
type input "kanpeki"
click at [572, 489] on span "KAN-PM - Kanpeki Manual (₹6,000.00)" at bounding box center [508, 491] width 149 height 15
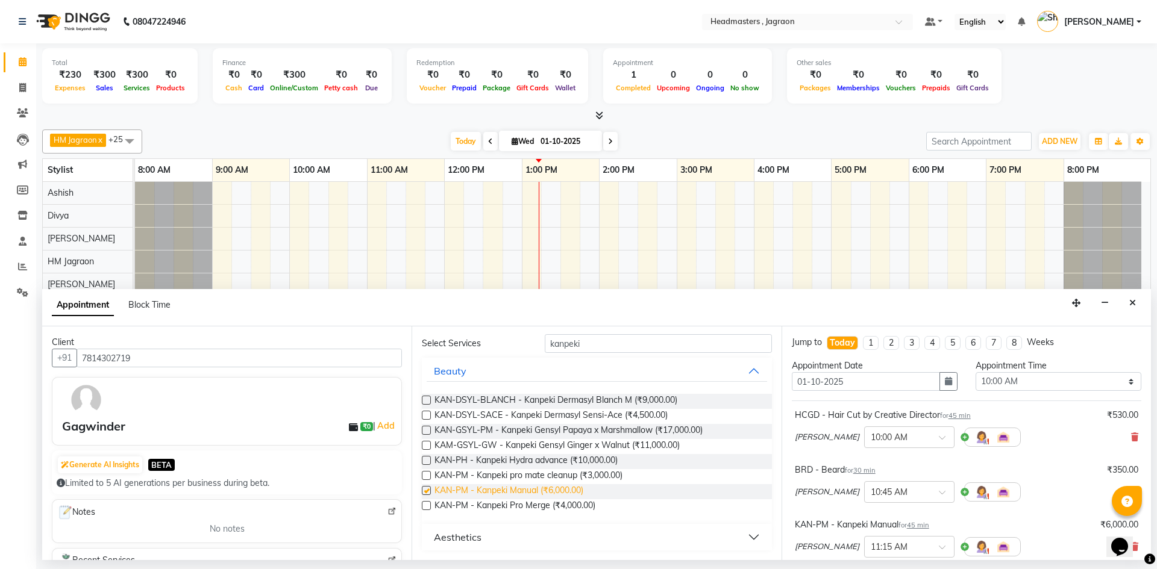
checkbox input "false"
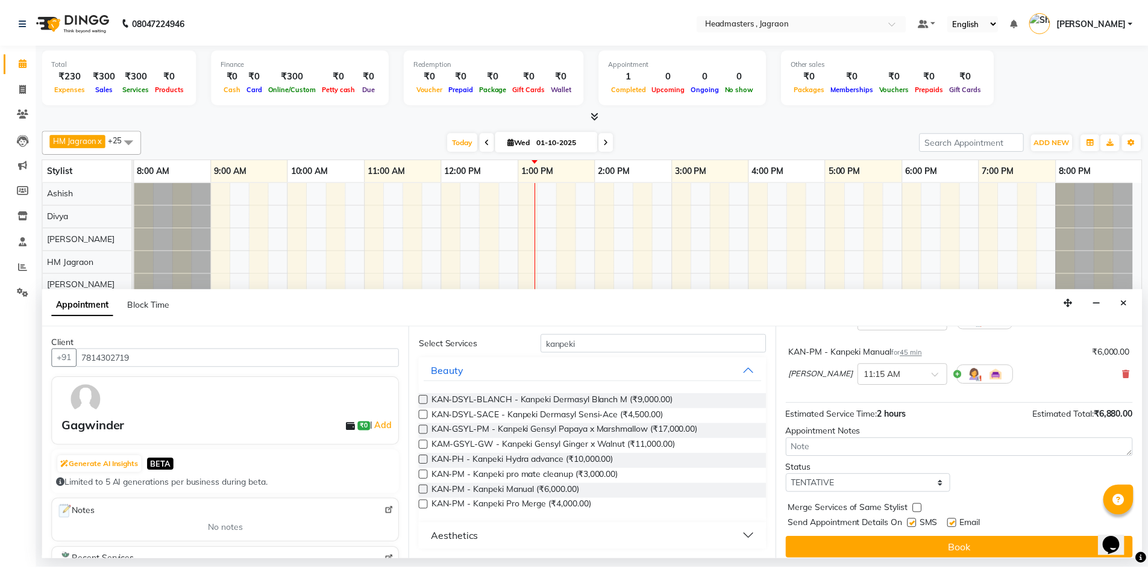
scroll to position [181, 0]
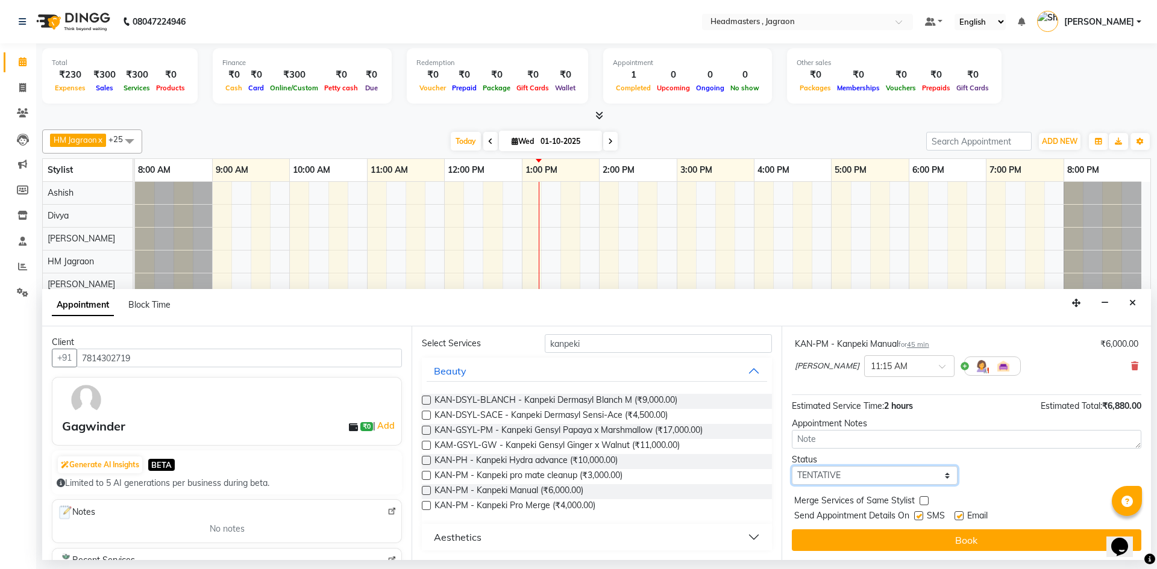
click at [861, 476] on select "Select TENTATIVE CONFIRM CHECK-IN UPCOMING" at bounding box center [875, 475] width 166 height 19
select select "confirm booking"
click at [792, 466] on select "Select TENTATIVE CONFIRM CHECK-IN UPCOMING" at bounding box center [875, 475] width 166 height 19
click at [922, 517] on label at bounding box center [918, 515] width 9 height 9
click at [922, 517] on input "checkbox" at bounding box center [918, 517] width 8 height 8
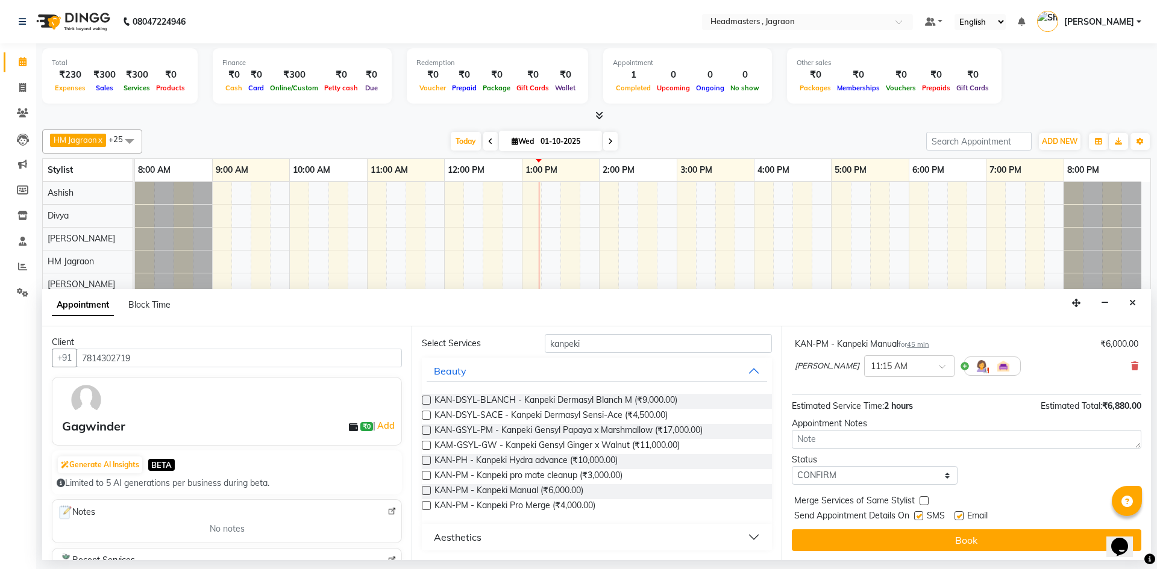
checkbox input "false"
click at [931, 539] on button "Book" at bounding box center [966, 540] width 349 height 22
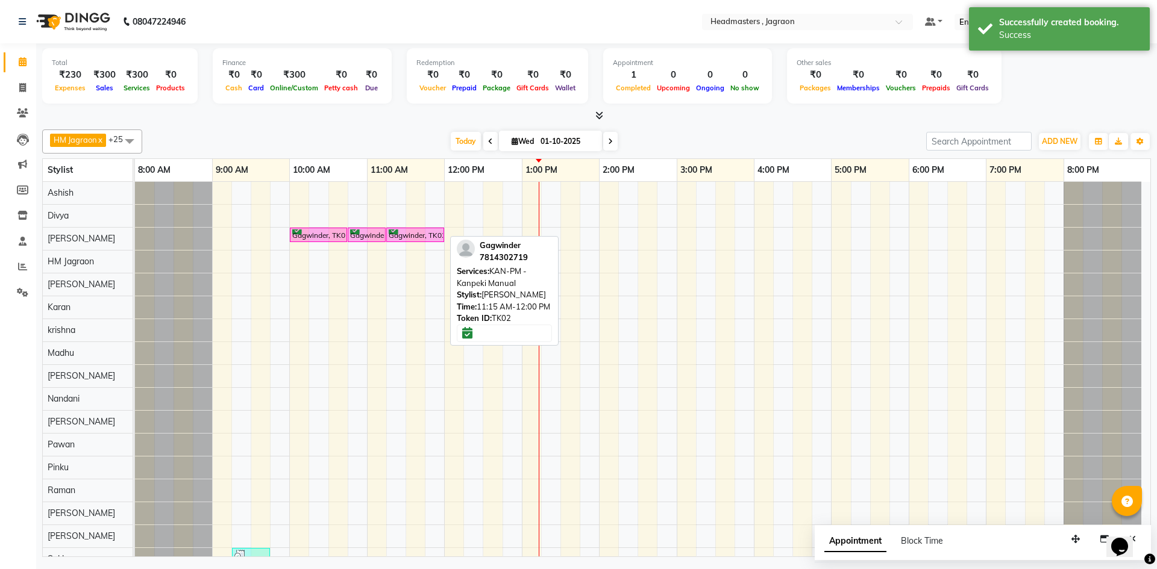
click at [406, 234] on div "Gagwinder, TK02, 11:15 AM-12:00 PM, KAN-PM - Kanpeki Manual" at bounding box center [414, 235] width 55 height 11
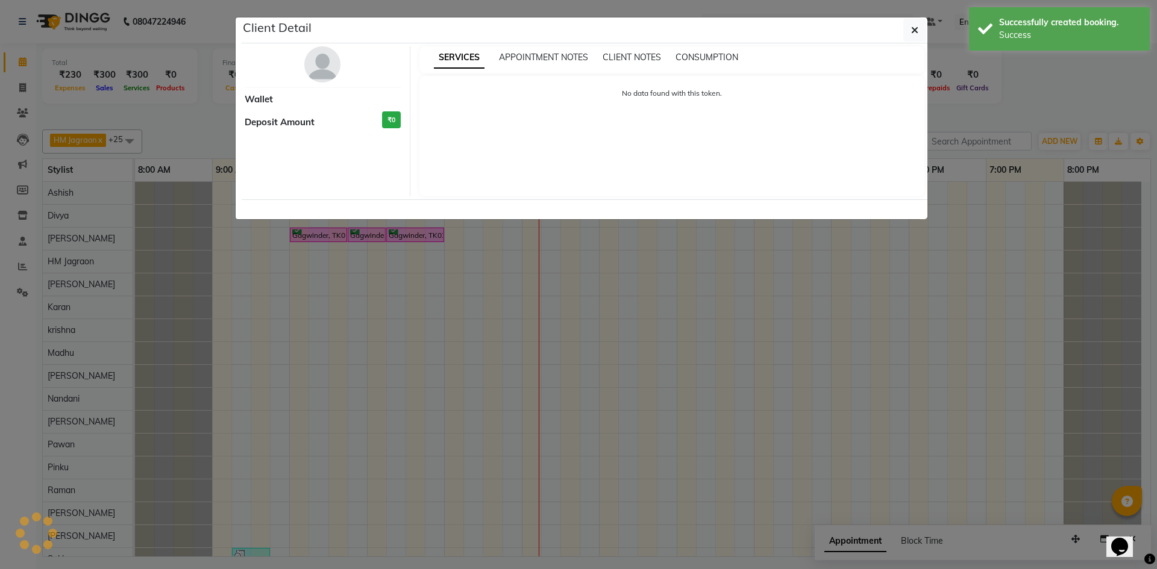
select select "6"
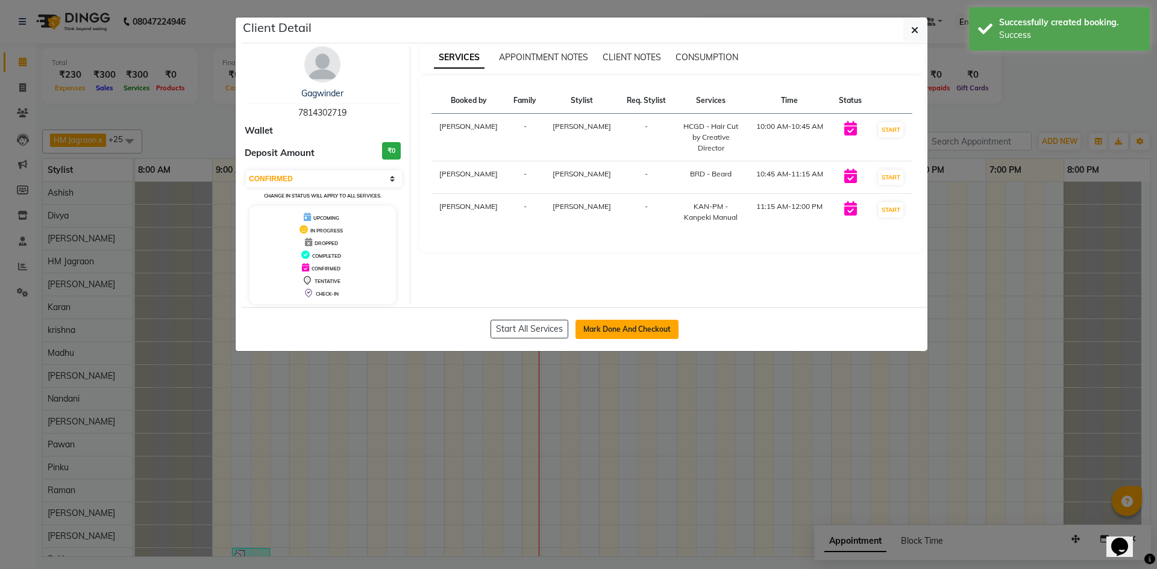
click at [625, 324] on button "Mark Done And Checkout" at bounding box center [626, 329] width 103 height 19
select select "6935"
select select "service"
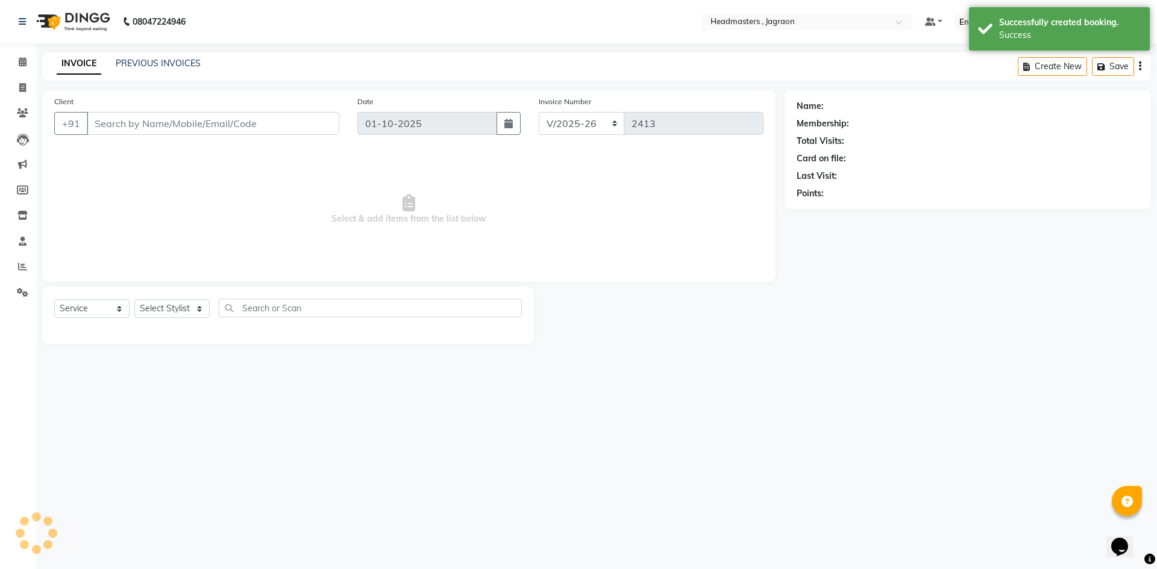
type input "7814302719"
select select "54705"
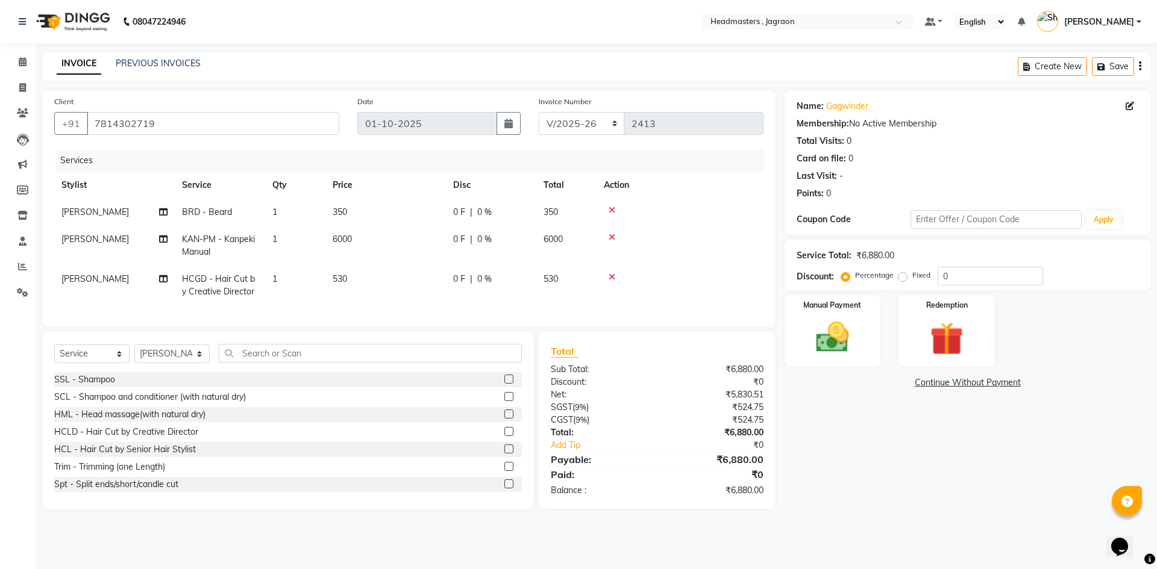
click at [461, 208] on span "0 F" at bounding box center [459, 212] width 12 height 13
select select "54705"
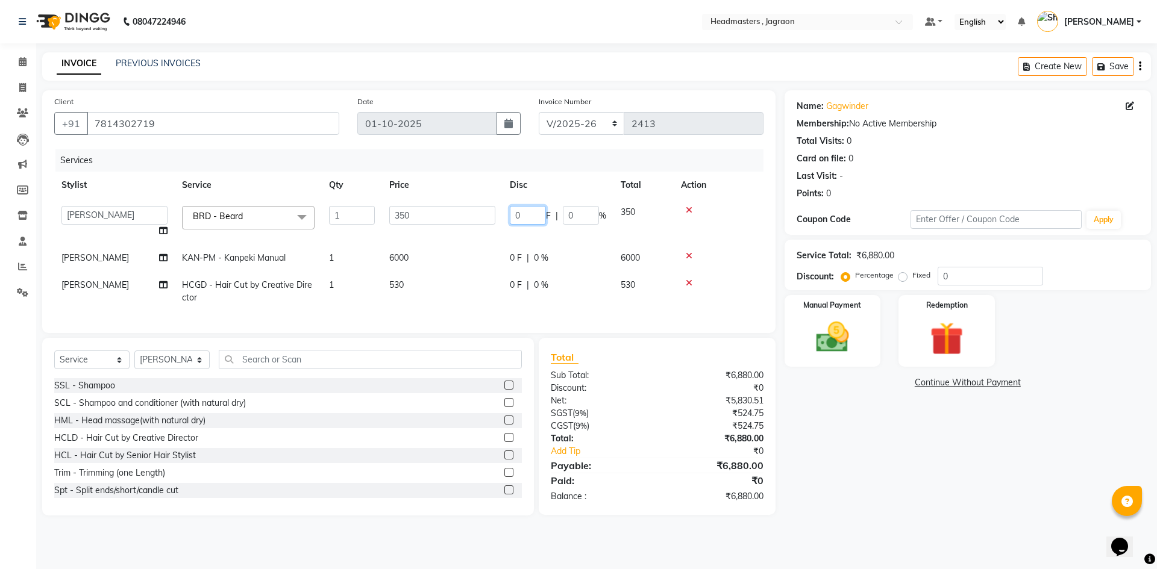
click at [538, 220] on input "0" at bounding box center [528, 215] width 36 height 19
type input "100"
drag, startPoint x: 509, startPoint y: 269, endPoint x: 533, endPoint y: 263, distance: 24.1
click at [511, 269] on tbody "[PERSON_NAME] Divya [PERSON_NAME] [PERSON_NAME] Jagraon [PERSON_NAME] [PERSON_N…" at bounding box center [408, 255] width 709 height 113
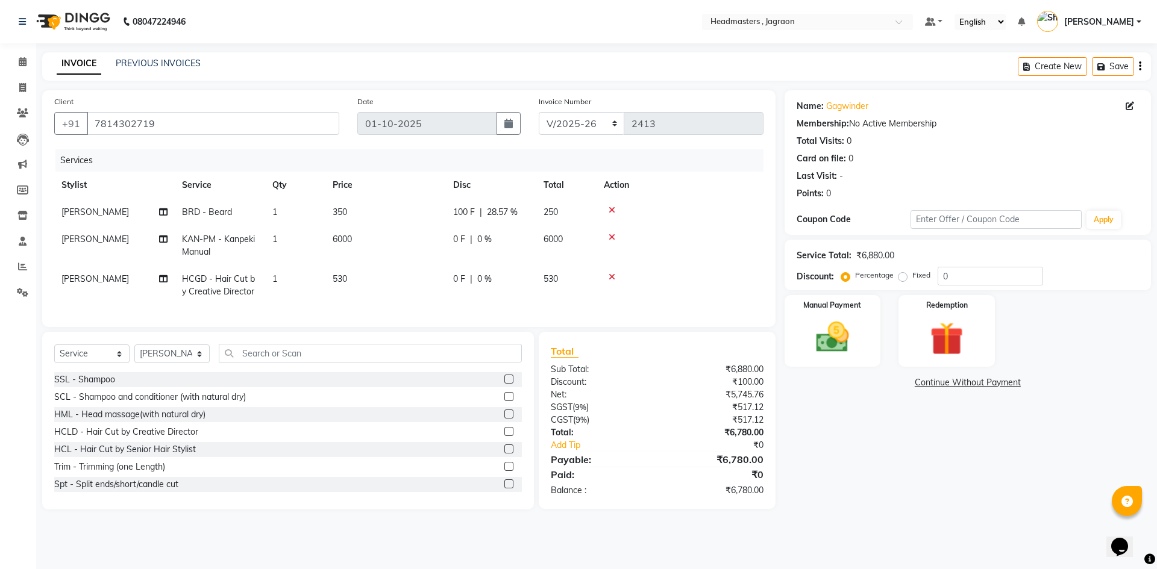
click at [458, 279] on span "0 F" at bounding box center [459, 279] width 12 height 13
select select "54705"
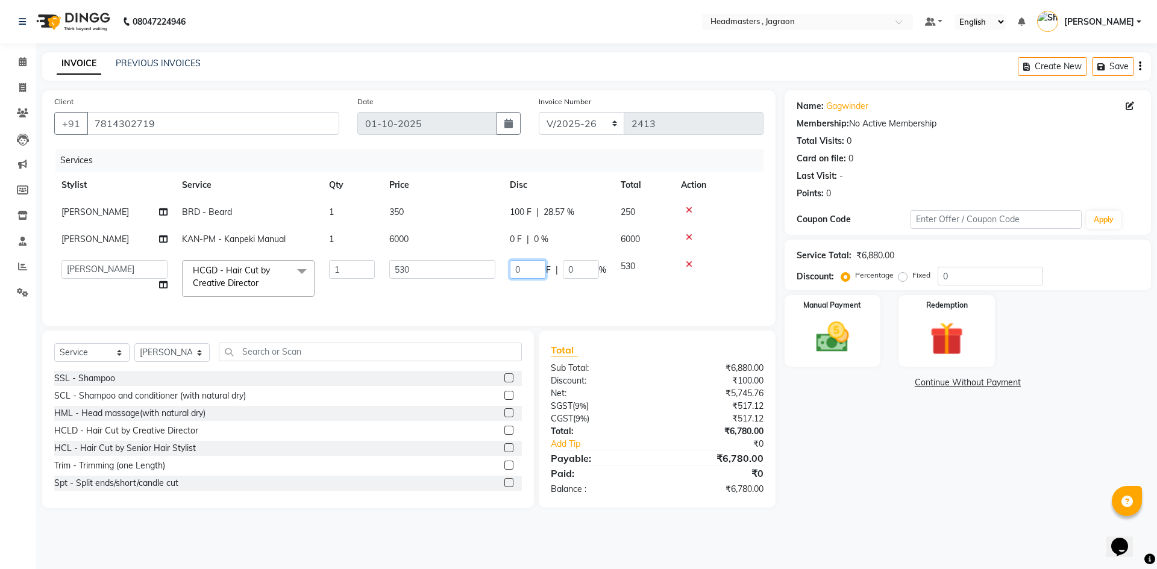
click at [533, 271] on input "0" at bounding box center [528, 269] width 36 height 19
type input "180"
click at [520, 291] on td "180 F | 0 %" at bounding box center [557, 278] width 111 height 51
select select "54705"
click at [521, 232] on td "0 F | 0 %" at bounding box center [557, 239] width 111 height 27
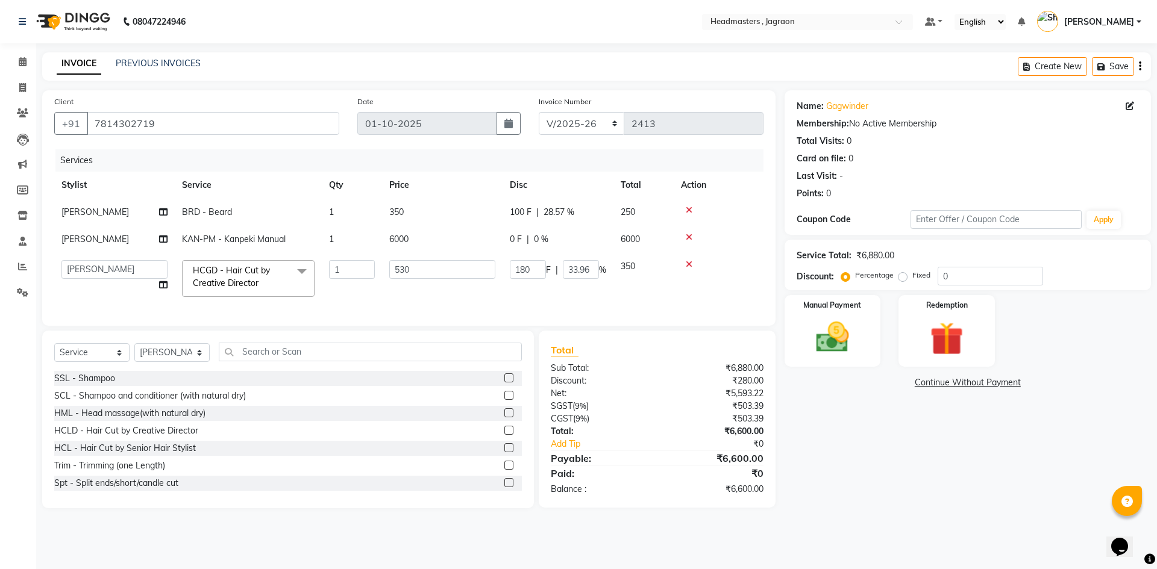
select select "54705"
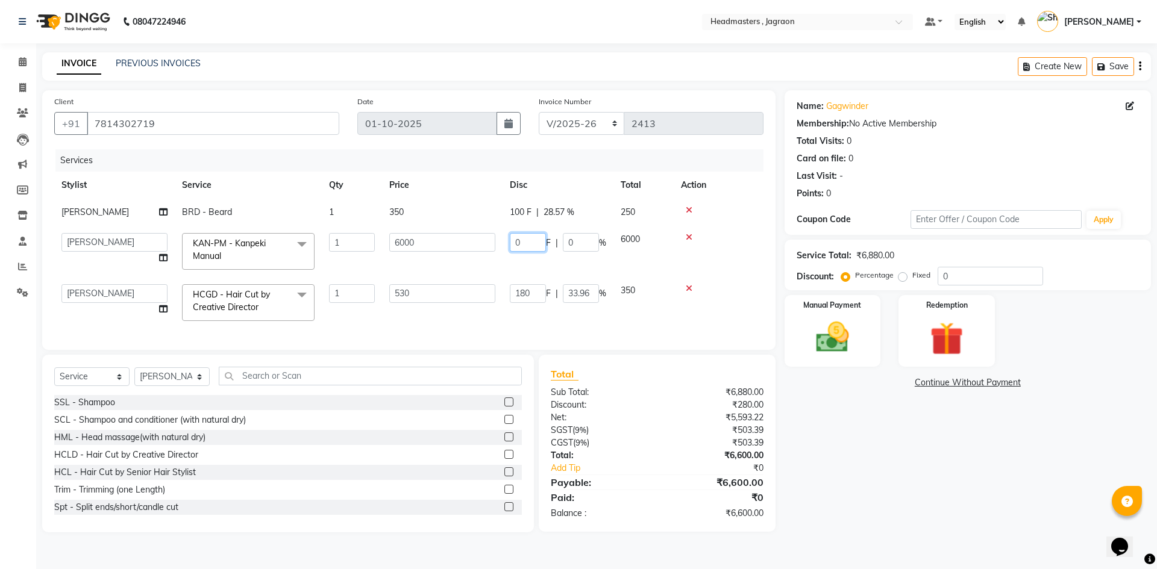
click at [537, 241] on input "0" at bounding box center [528, 242] width 36 height 19
type input "3"
type input "2500"
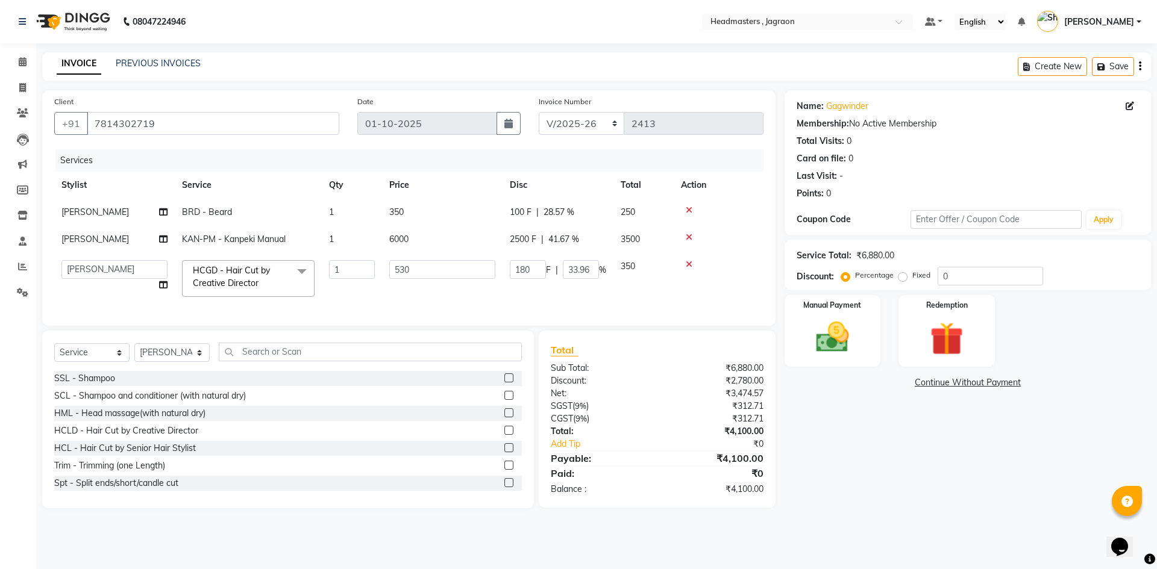
click at [519, 260] on tbody "[PERSON_NAME] BRD - [PERSON_NAME] 1 350 100 F | 28.57 % 250 [PERSON_NAME]-PM - …" at bounding box center [408, 251] width 709 height 105
click at [820, 349] on img at bounding box center [832, 337] width 56 height 40
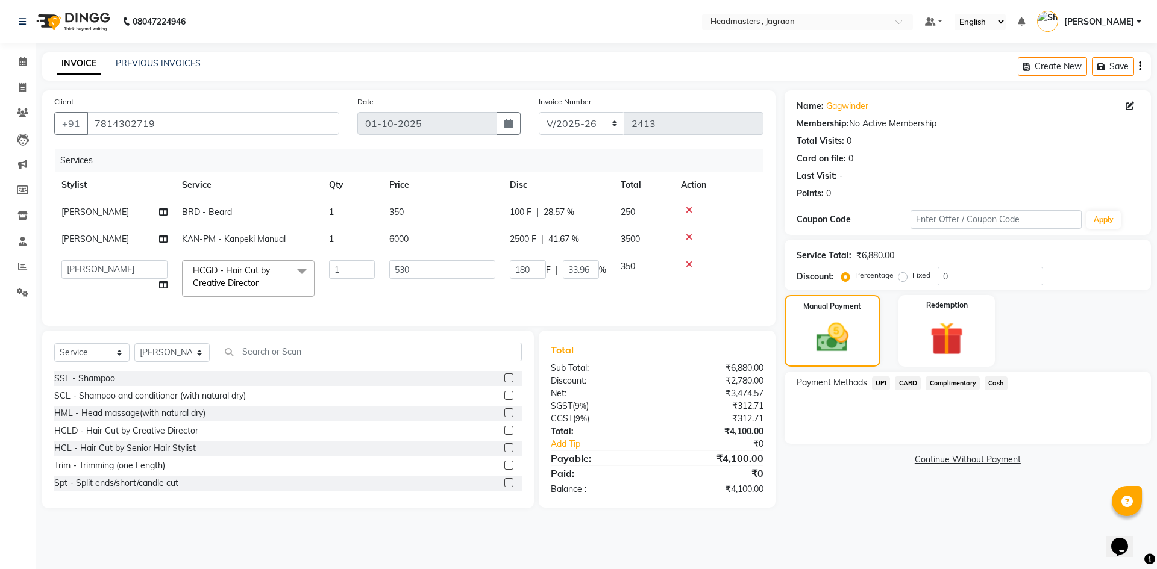
drag, startPoint x: 878, startPoint y: 383, endPoint x: 884, endPoint y: 393, distance: 12.1
click at [878, 383] on span "UPI" at bounding box center [881, 383] width 19 height 14
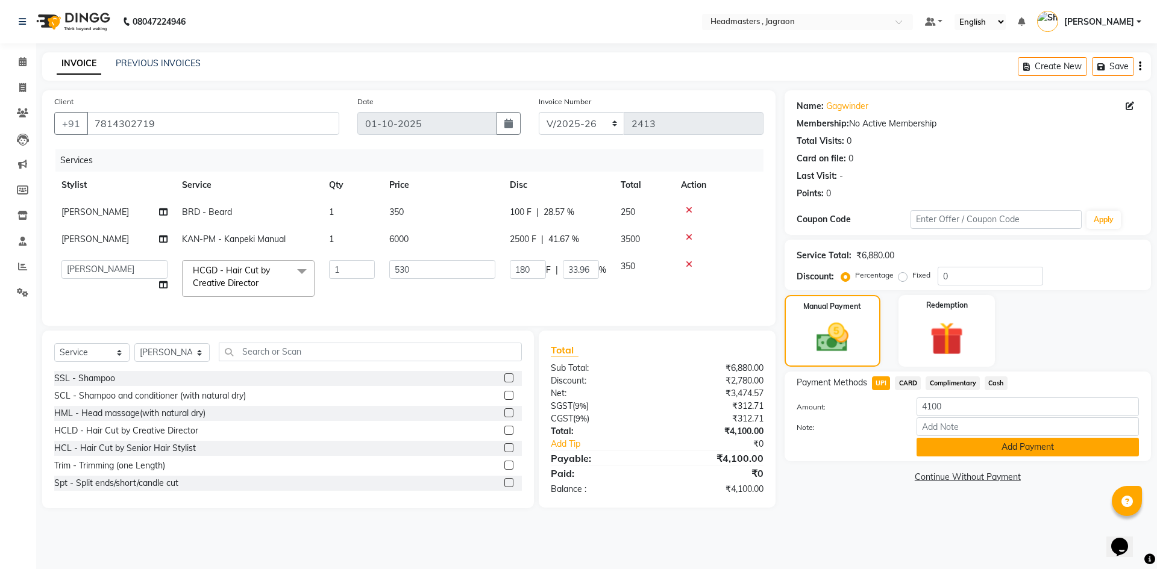
click at [943, 450] on button "Add Payment" at bounding box center [1027, 447] width 222 height 19
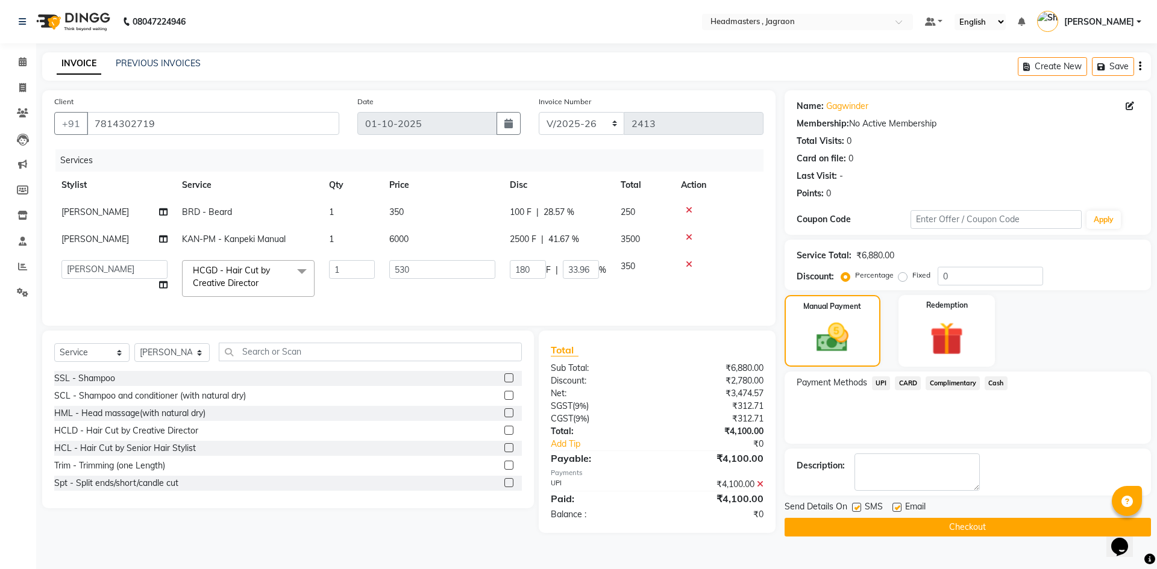
click at [879, 528] on button "Checkout" at bounding box center [967, 527] width 366 height 19
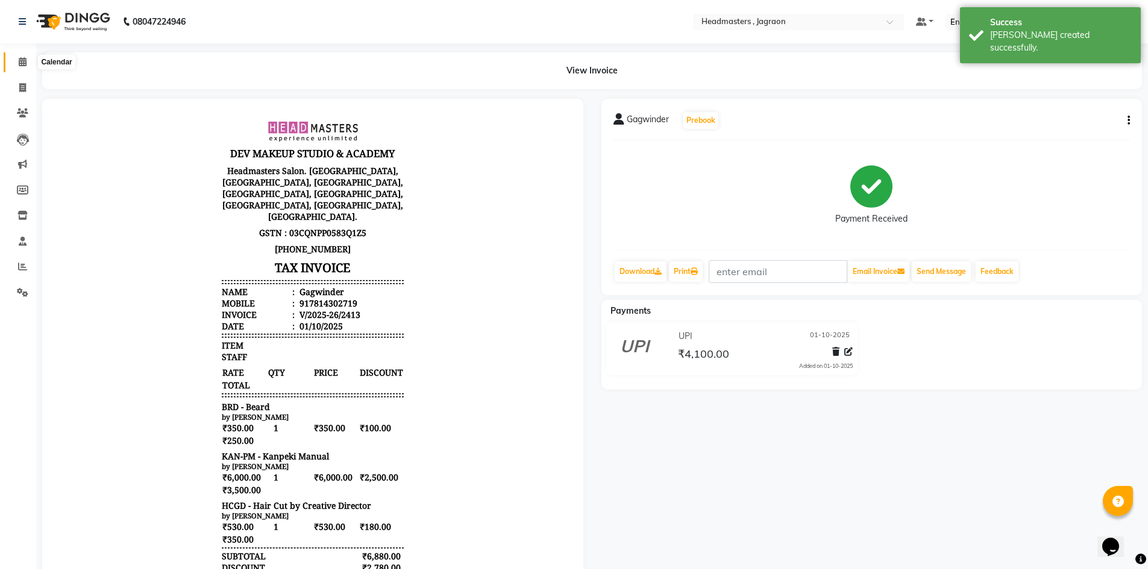
drag, startPoint x: 24, startPoint y: 60, endPoint x: 22, endPoint y: 67, distance: 7.5
click at [23, 61] on icon at bounding box center [23, 61] width 8 height 9
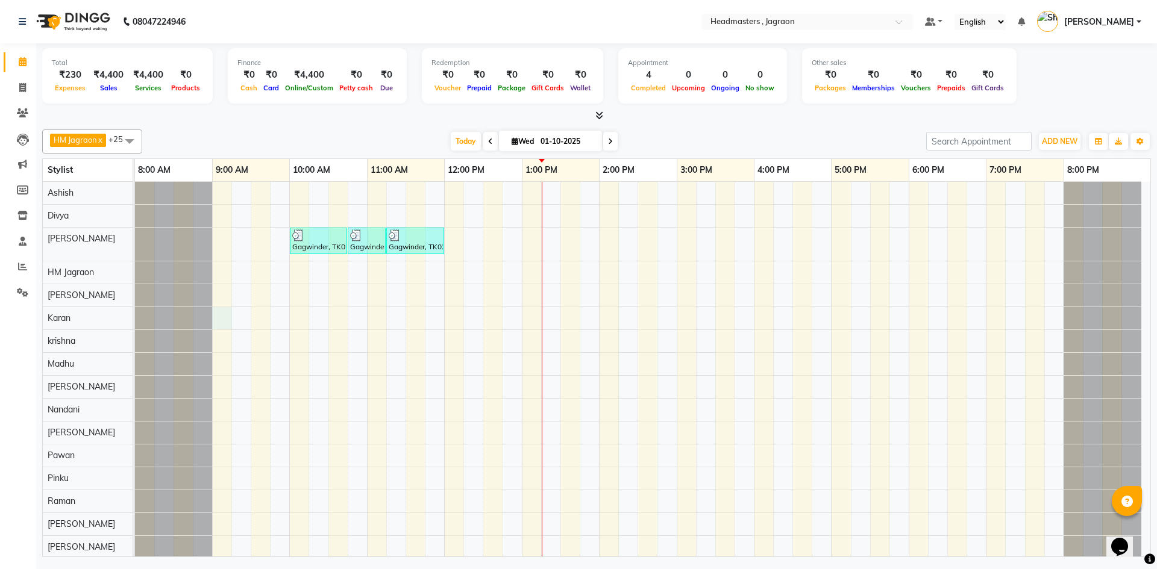
click at [225, 325] on div "Gagwinder, TK02, 10:00 AM-10:45 AM, HCGD - Hair Cut by Creative Director Gagwin…" at bounding box center [642, 467] width 1015 height 570
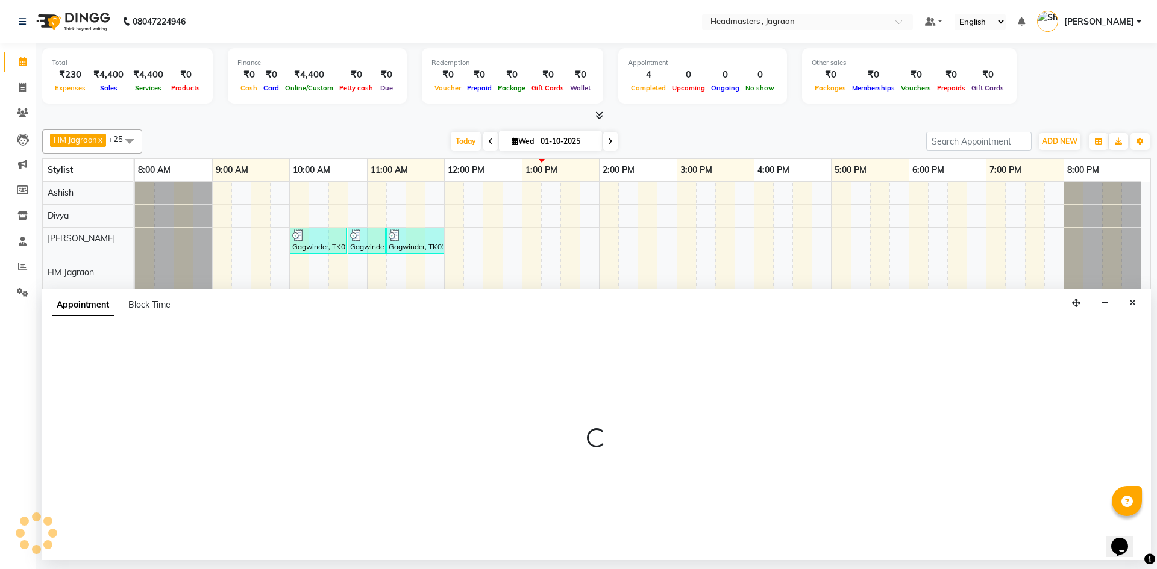
select select "79851"
select select "540"
select select "tentative"
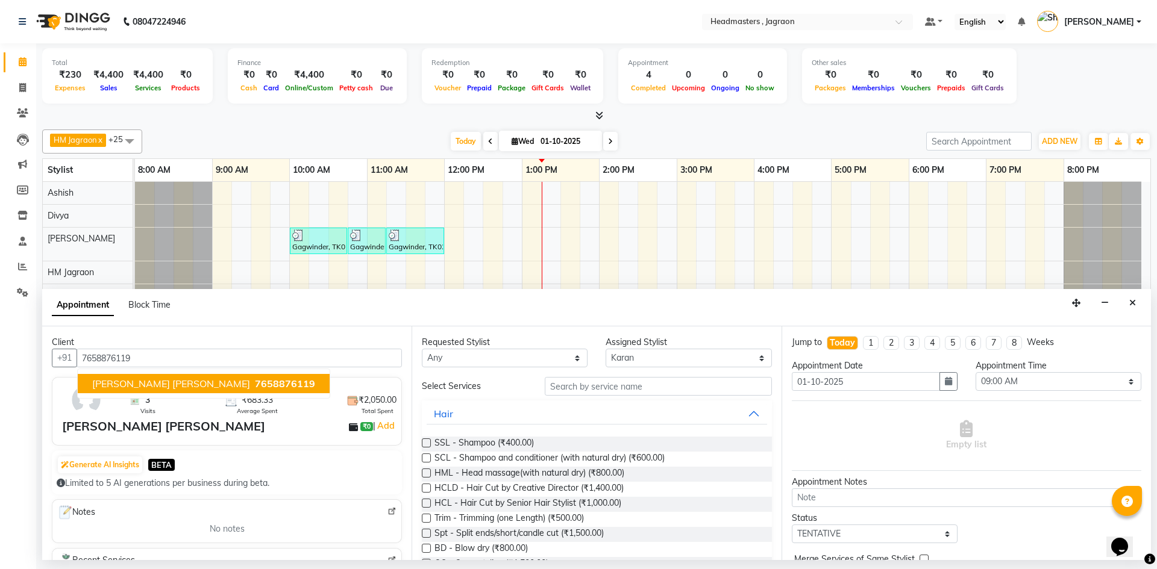
type input "7658876119"
click at [601, 381] on input "text" at bounding box center [658, 386] width 227 height 19
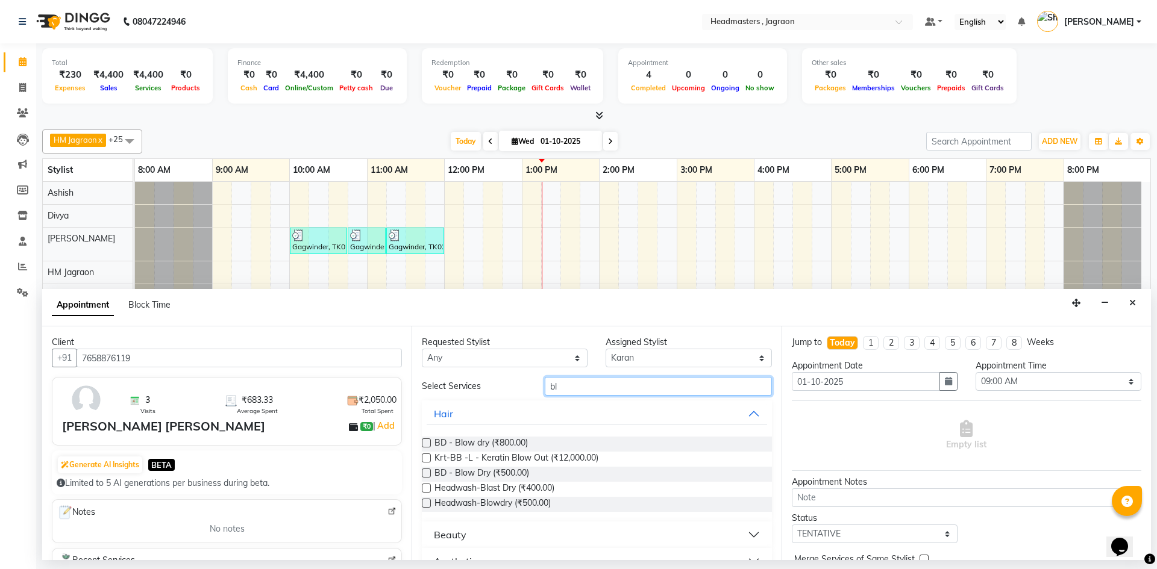
type input "b"
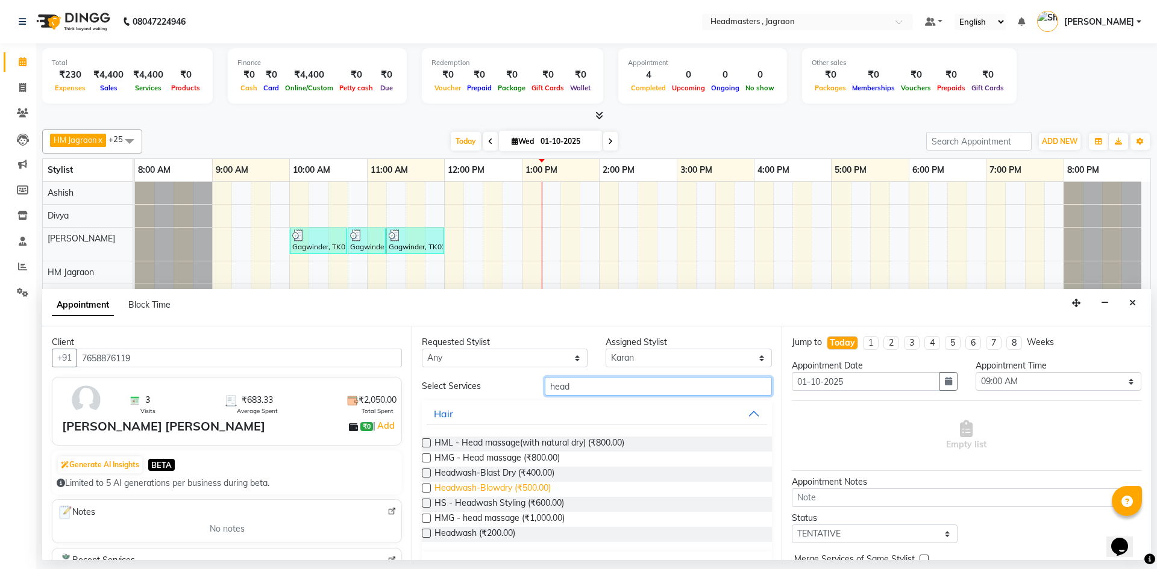
type input "head"
click at [504, 487] on span "Headwash-Blowdry (₹500.00)" at bounding box center [492, 489] width 116 height 15
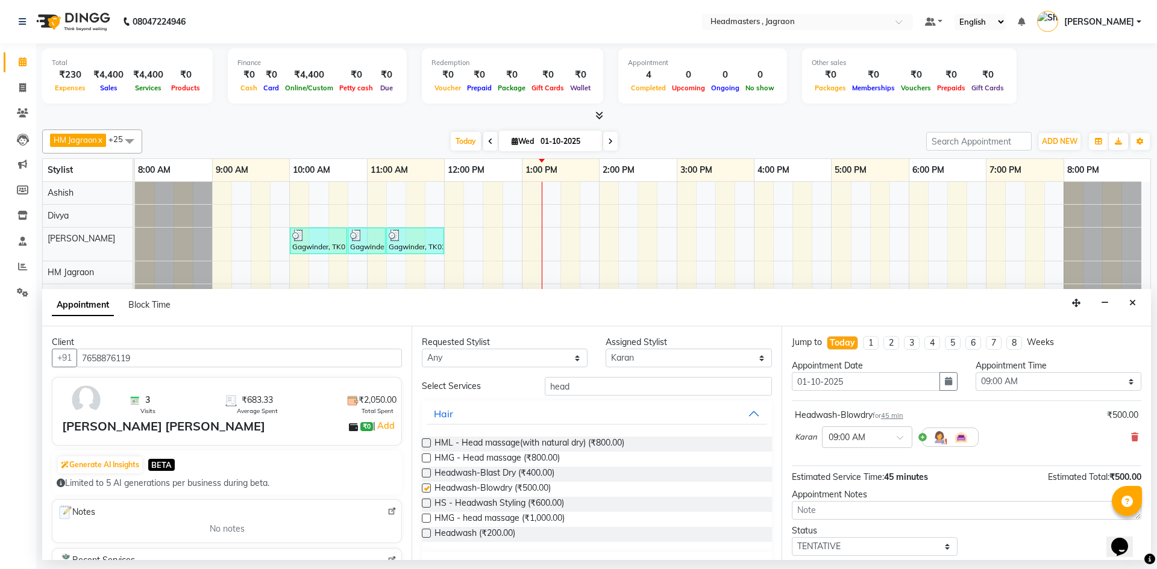
checkbox input "false"
click at [591, 383] on input "head" at bounding box center [658, 386] width 227 height 19
click at [724, 364] on select "Select [PERSON_NAME] Divya [PERSON_NAME] [PERSON_NAME] Jagraon [PERSON_NAME] [P…" at bounding box center [688, 358] width 166 height 19
select select "54704"
click at [605, 349] on select "Select [PERSON_NAME] Divya [PERSON_NAME] [PERSON_NAME] Jagraon [PERSON_NAME] [P…" at bounding box center [688, 358] width 166 height 19
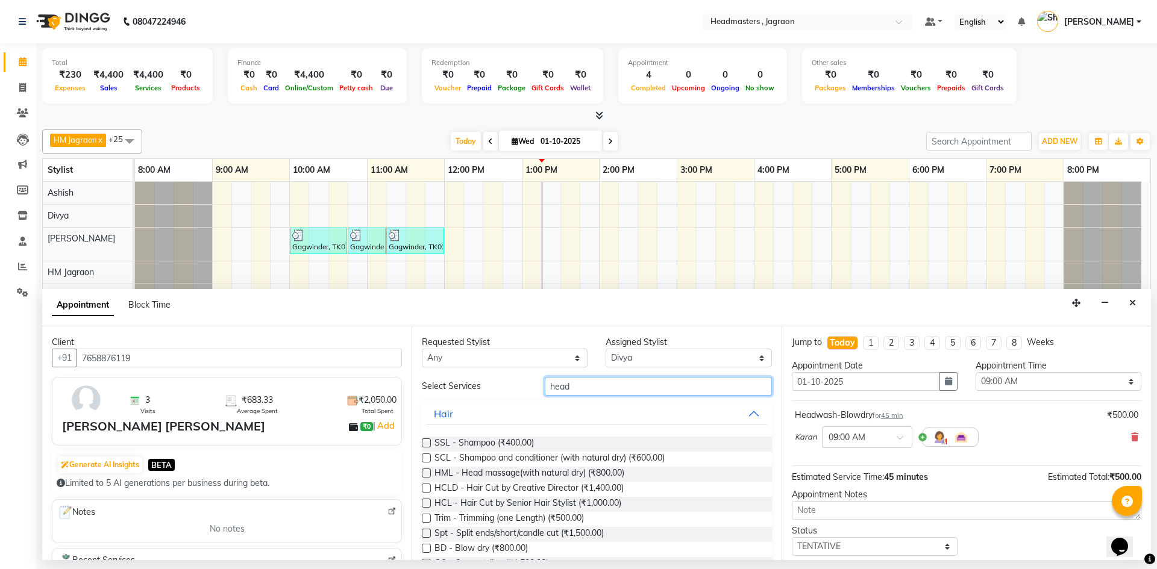
click at [589, 387] on input "head" at bounding box center [658, 386] width 227 height 19
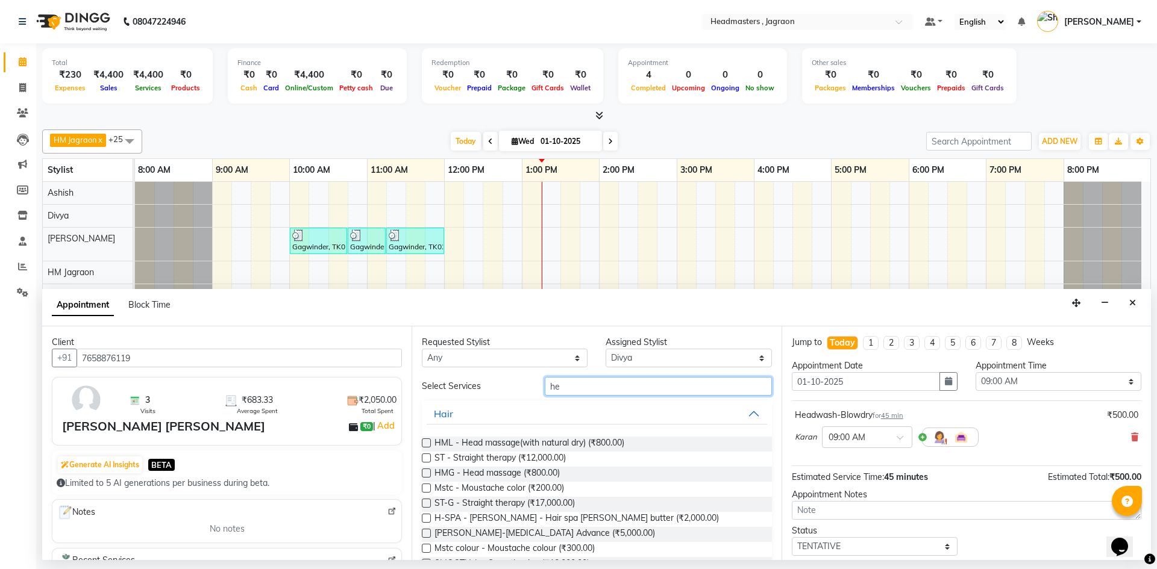
type input "h"
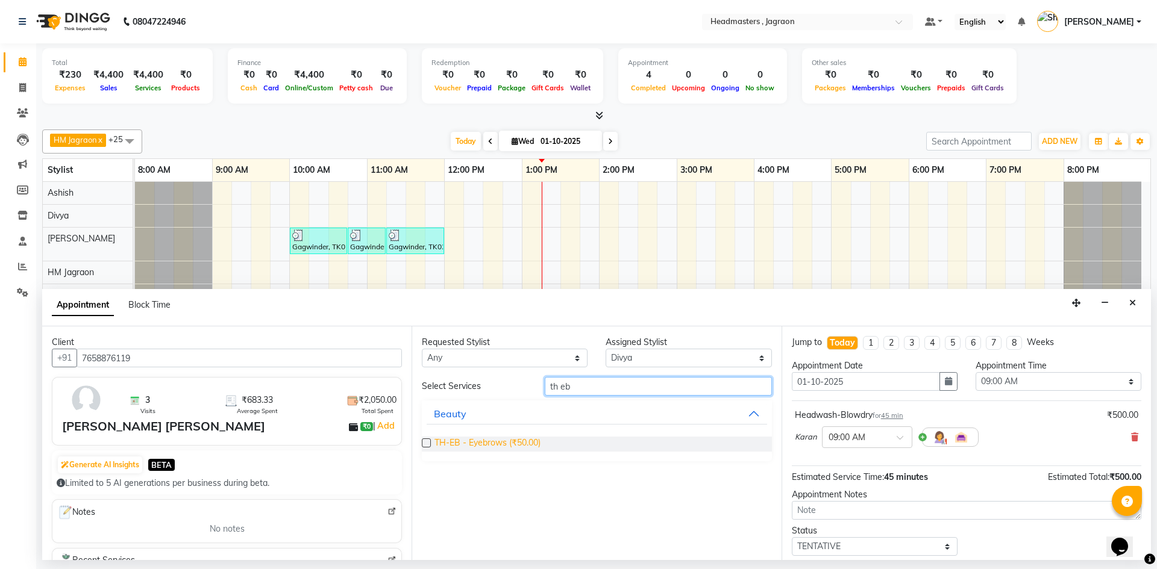
type input "th eb"
drag, startPoint x: 496, startPoint y: 441, endPoint x: 570, endPoint y: 417, distance: 77.3
click at [497, 441] on span "TH-EB - Eyebrows (₹50.00)" at bounding box center [487, 444] width 106 height 15
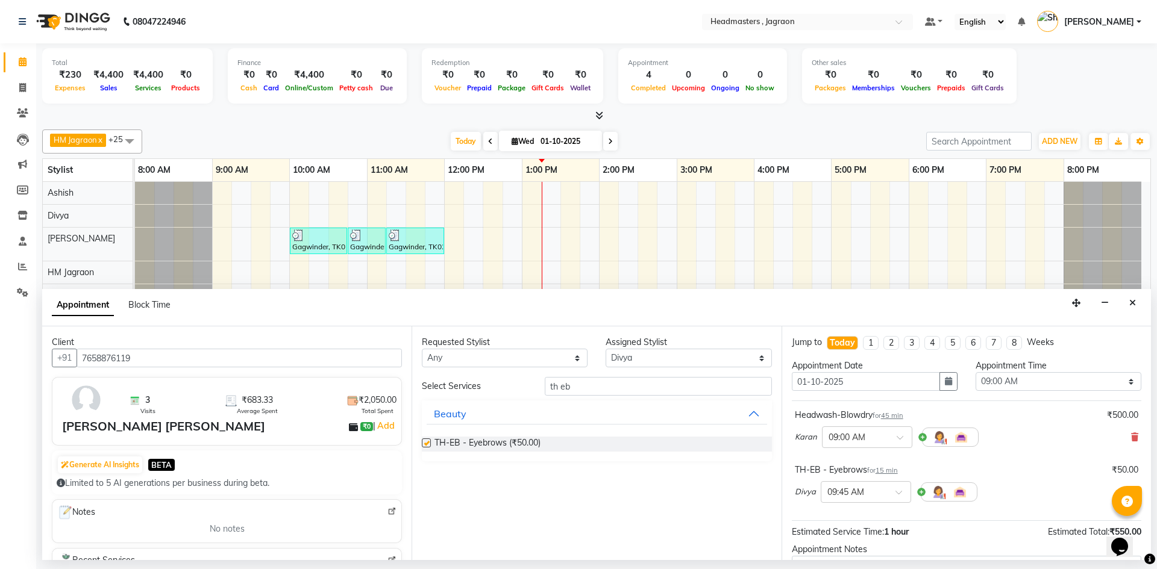
checkbox input "false"
drag, startPoint x: 610, startPoint y: 399, endPoint x: 619, endPoint y: 390, distance: 13.2
click at [619, 390] on div "Select Services th eb Beauty TH-EB - Eyebrows (₹50.00)" at bounding box center [596, 419] width 349 height 84
click at [619, 390] on input "th eb" at bounding box center [658, 386] width 227 height 19
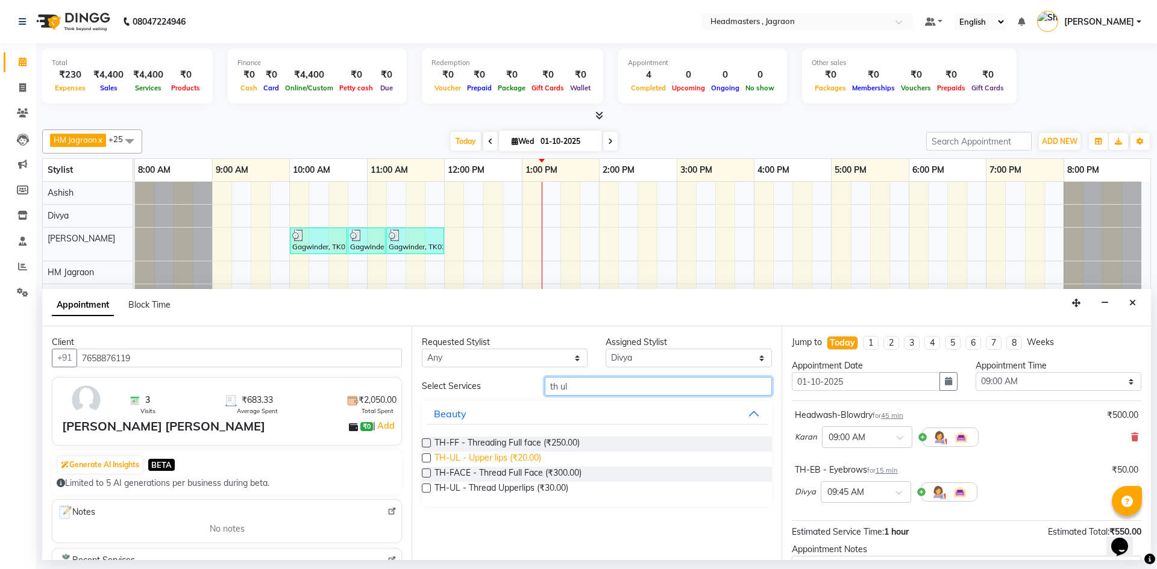
type input "th ul"
click at [519, 460] on span "TH-UL - Upper lips (₹20.00)" at bounding box center [487, 459] width 107 height 15
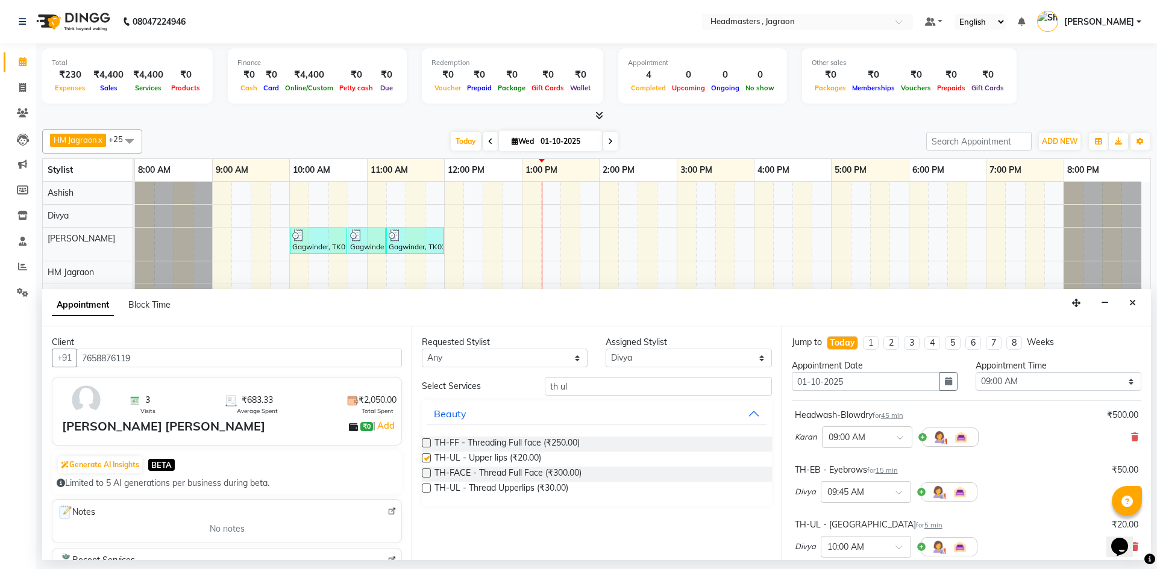
checkbox input "false"
click at [660, 355] on select "Select [PERSON_NAME] Divya [PERSON_NAME] [PERSON_NAME] Jagraon [PERSON_NAME] [P…" at bounding box center [688, 358] width 166 height 19
select select "69016"
click at [605, 349] on select "Select [PERSON_NAME] Divya [PERSON_NAME] [PERSON_NAME] Jagraon [PERSON_NAME] [P…" at bounding box center [688, 358] width 166 height 19
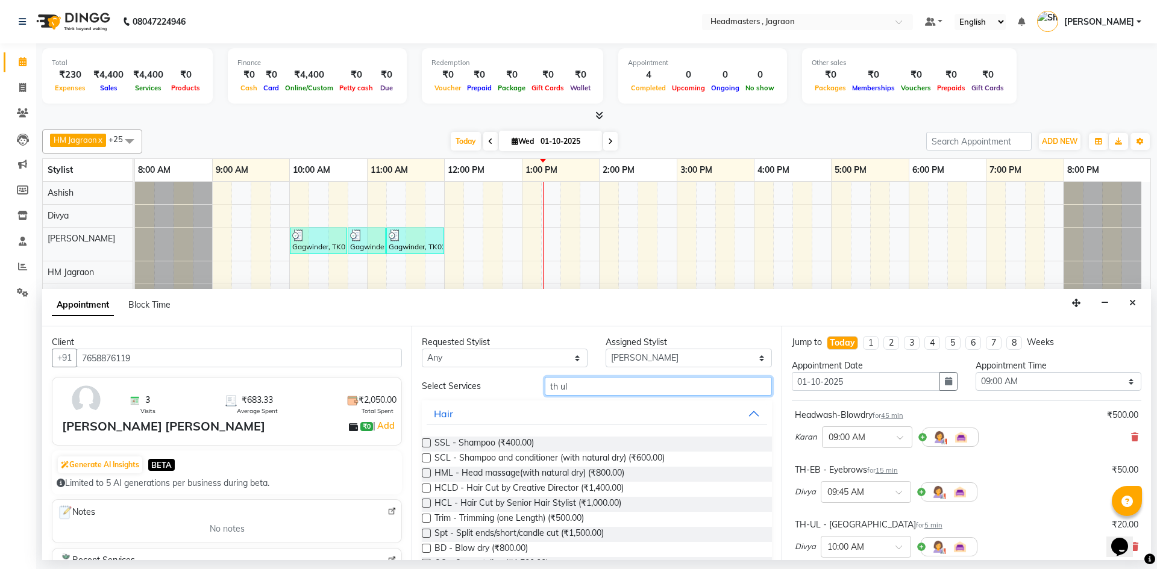
click at [585, 381] on input "th ul" at bounding box center [658, 386] width 227 height 19
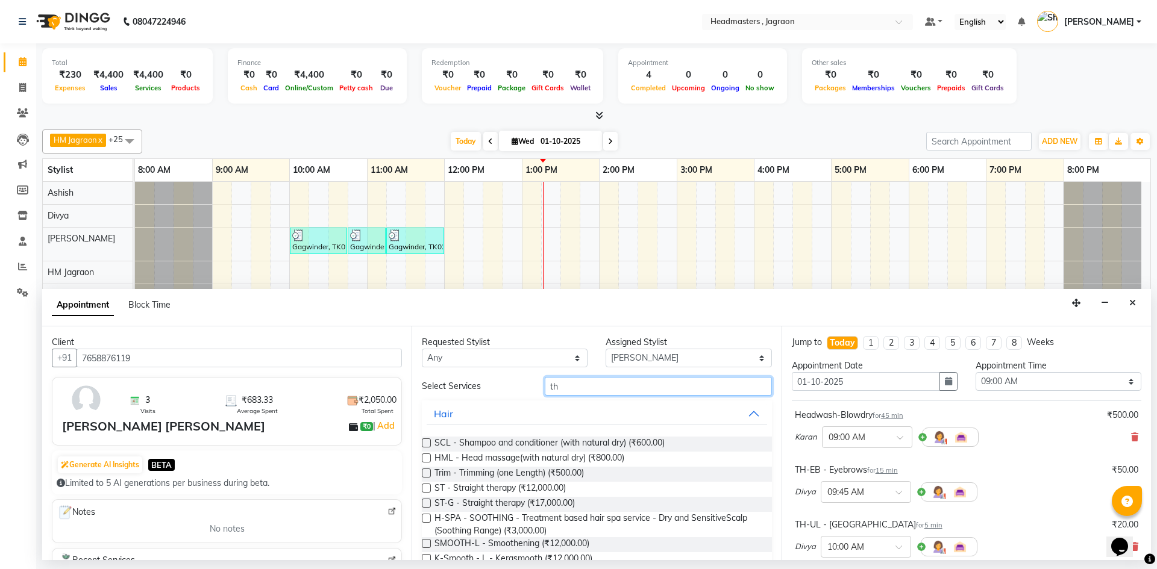
type input "t"
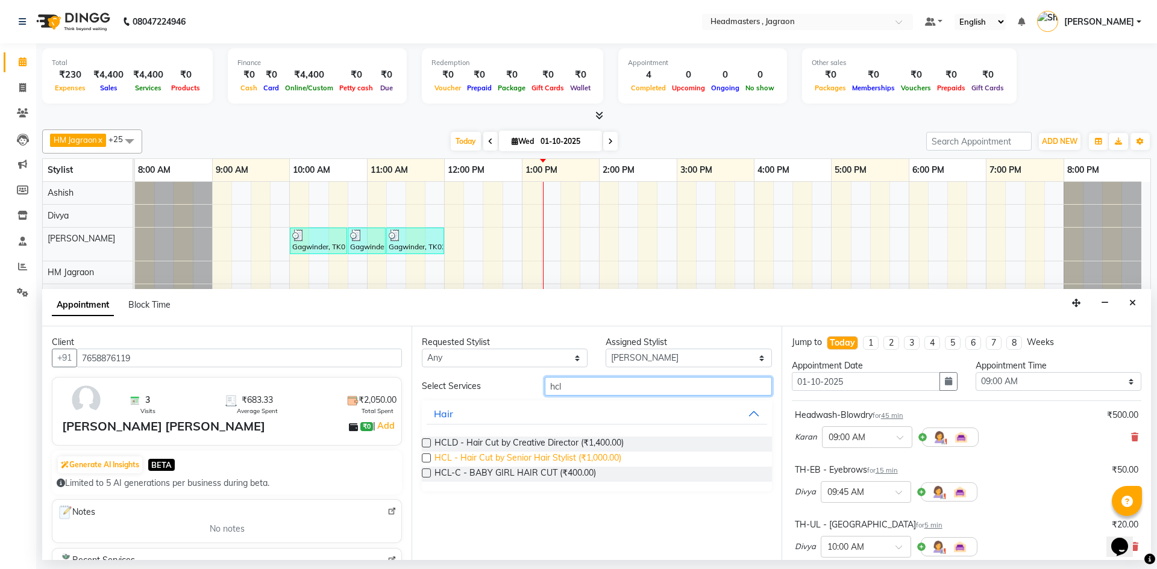
type input "hcl"
click at [593, 457] on span "HCL - Hair Cut by Senior Hair Stylist (₹1,000.00)" at bounding box center [527, 459] width 187 height 15
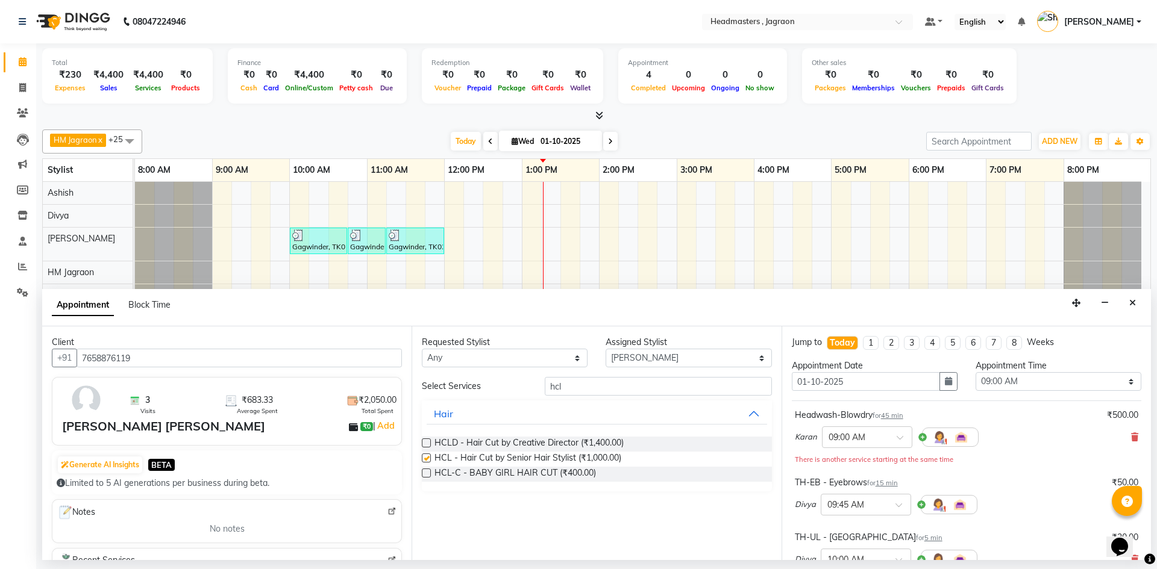
checkbox input "false"
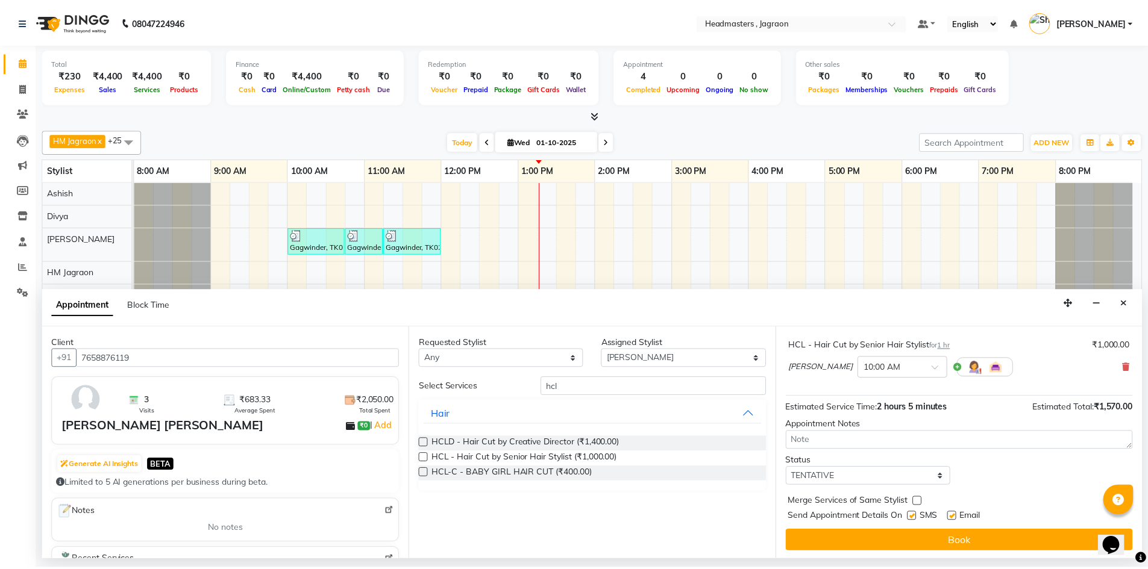
scroll to position [249, 0]
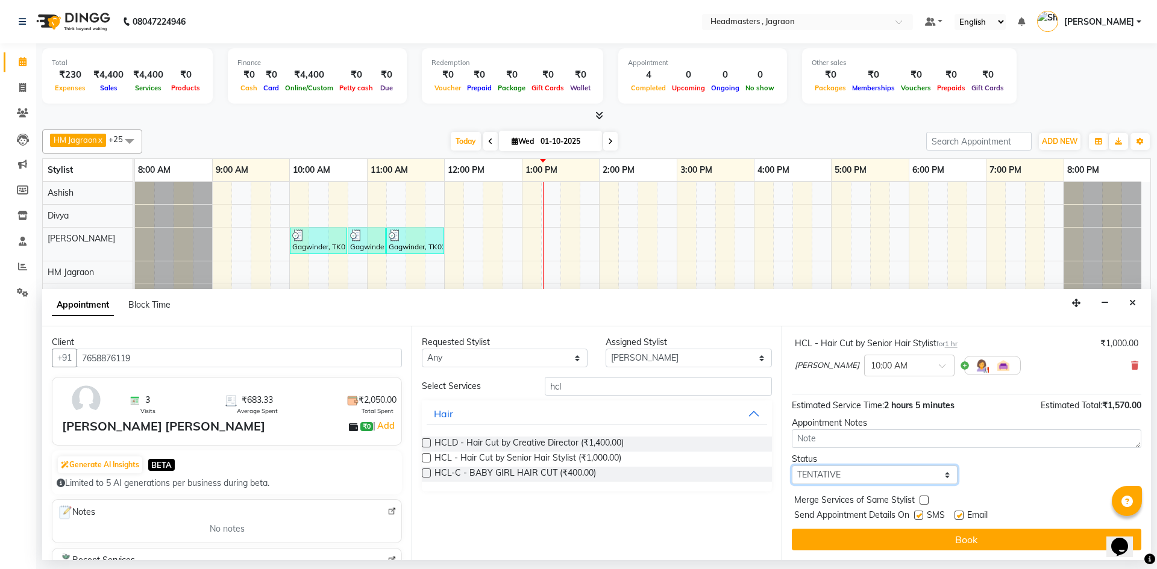
click at [908, 477] on select "Select TENTATIVE CONFIRM CHECK-IN UPCOMING" at bounding box center [875, 475] width 166 height 19
select select "confirm booking"
click at [792, 466] on select "Select TENTATIVE CONFIRM CHECK-IN UPCOMING" at bounding box center [875, 475] width 166 height 19
click at [916, 514] on label at bounding box center [918, 515] width 9 height 9
click at [916, 514] on input "checkbox" at bounding box center [918, 517] width 8 height 8
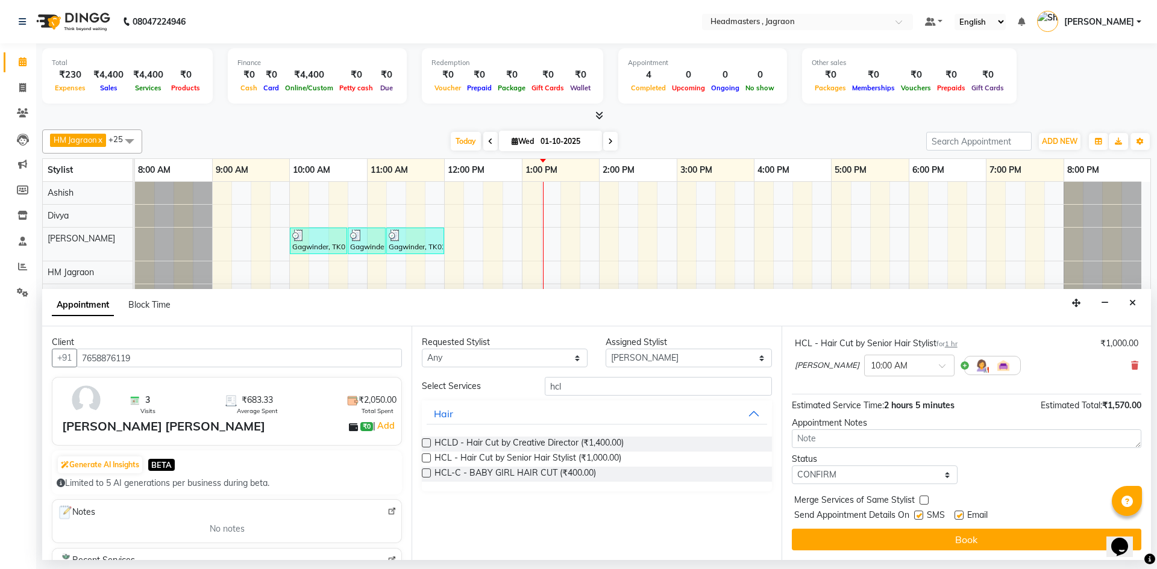
checkbox input "false"
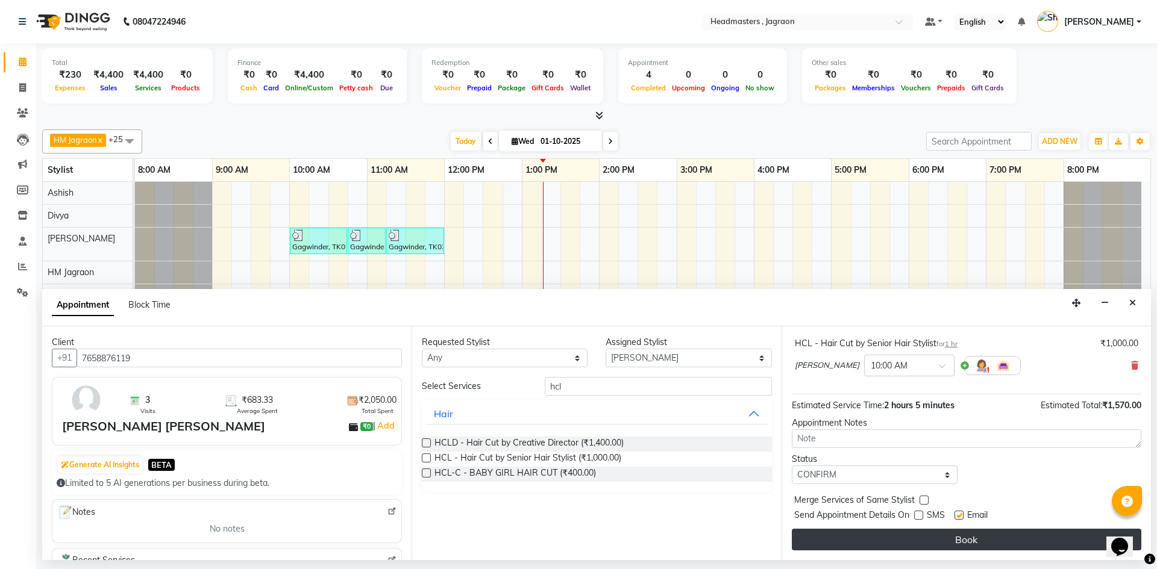
click at [908, 533] on button "Book" at bounding box center [966, 540] width 349 height 22
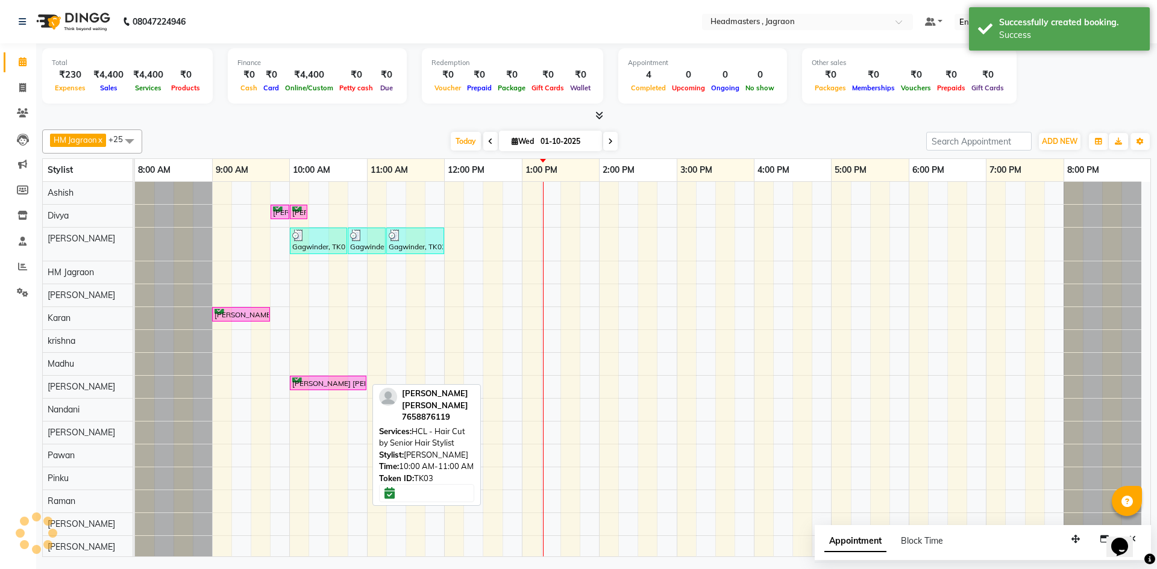
click at [329, 385] on div "[PERSON_NAME] [PERSON_NAME], TK03, 10:00 AM-11:00 AM, HCL - Hair Cut by Senior …" at bounding box center [328, 383] width 74 height 11
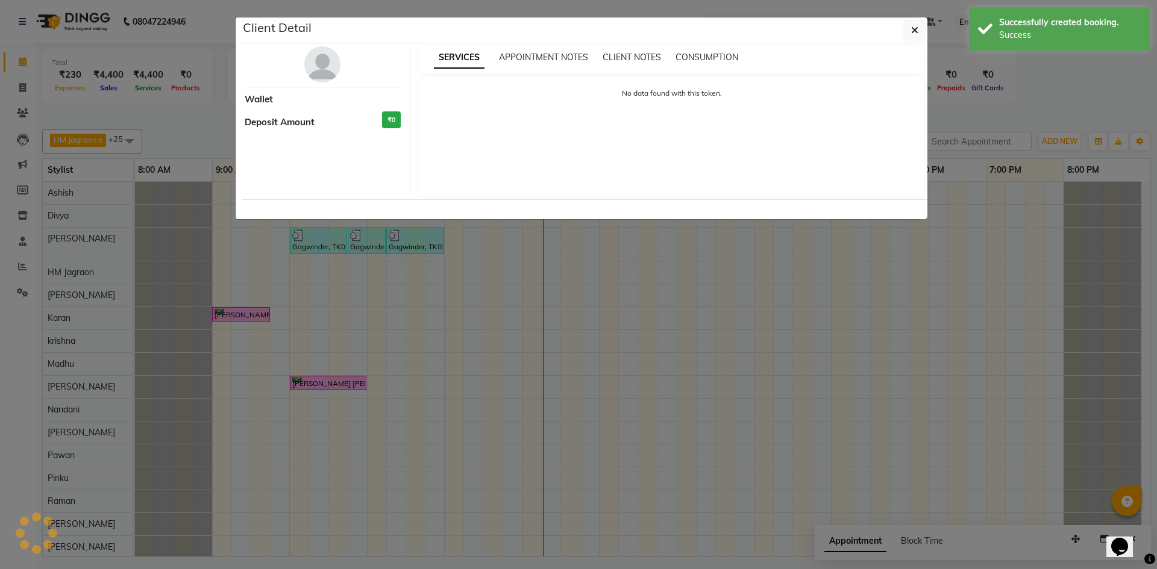
select select "6"
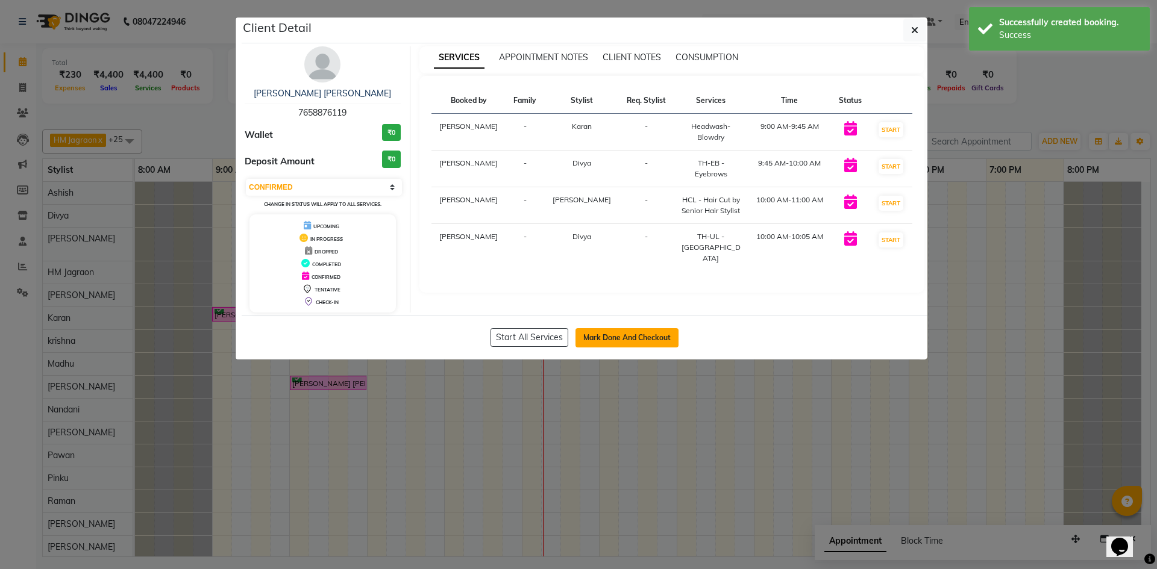
click at [602, 335] on button "Mark Done And Checkout" at bounding box center [626, 337] width 103 height 19
select select "service"
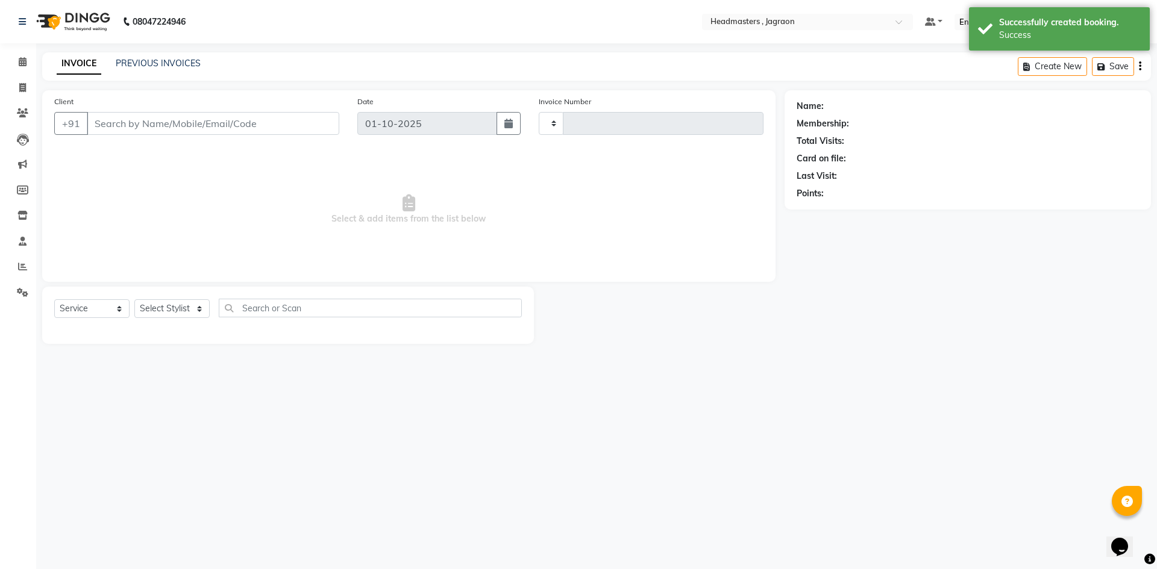
type input "2414"
select select "6935"
type input "7658876119"
select select "79851"
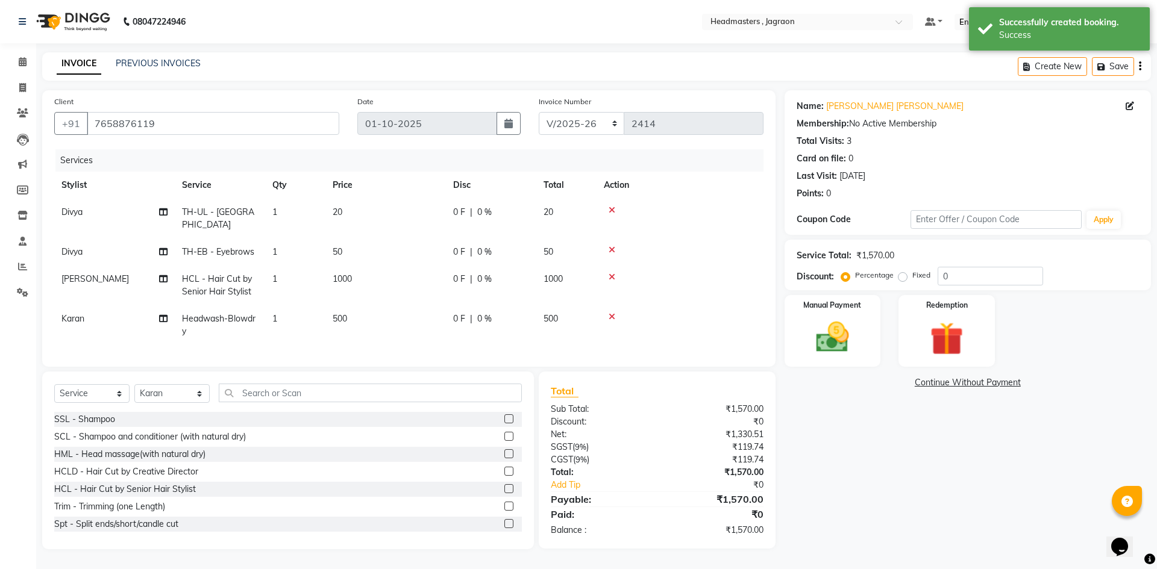
drag, startPoint x: 454, startPoint y: 265, endPoint x: 461, endPoint y: 259, distance: 9.0
click at [457, 273] on span "0 F" at bounding box center [459, 279] width 12 height 13
select select "69016"
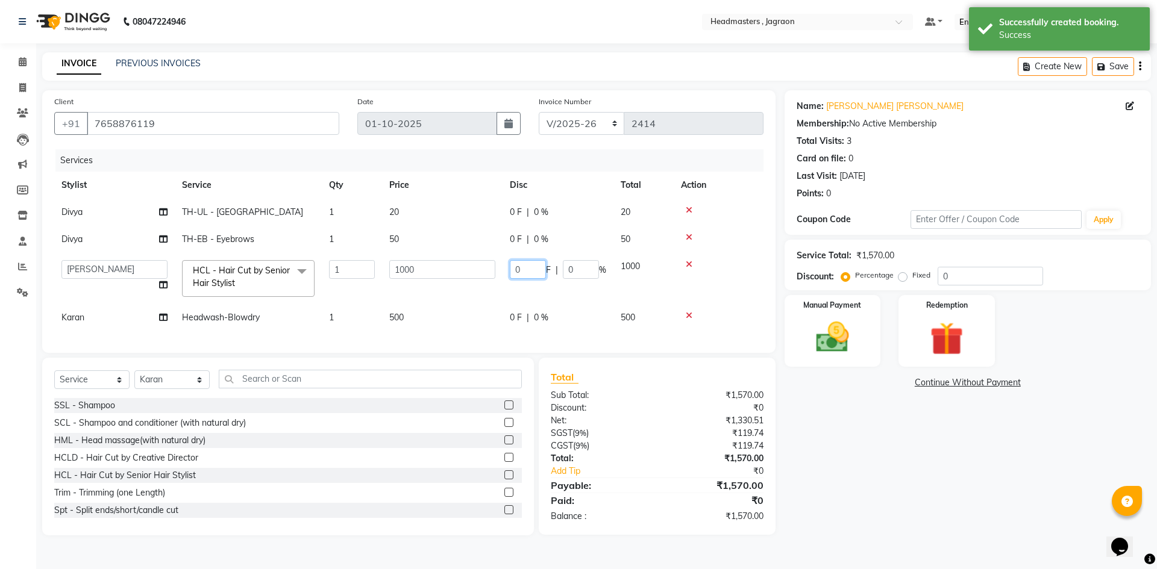
click at [543, 264] on input "0" at bounding box center [528, 269] width 36 height 19
type input "500"
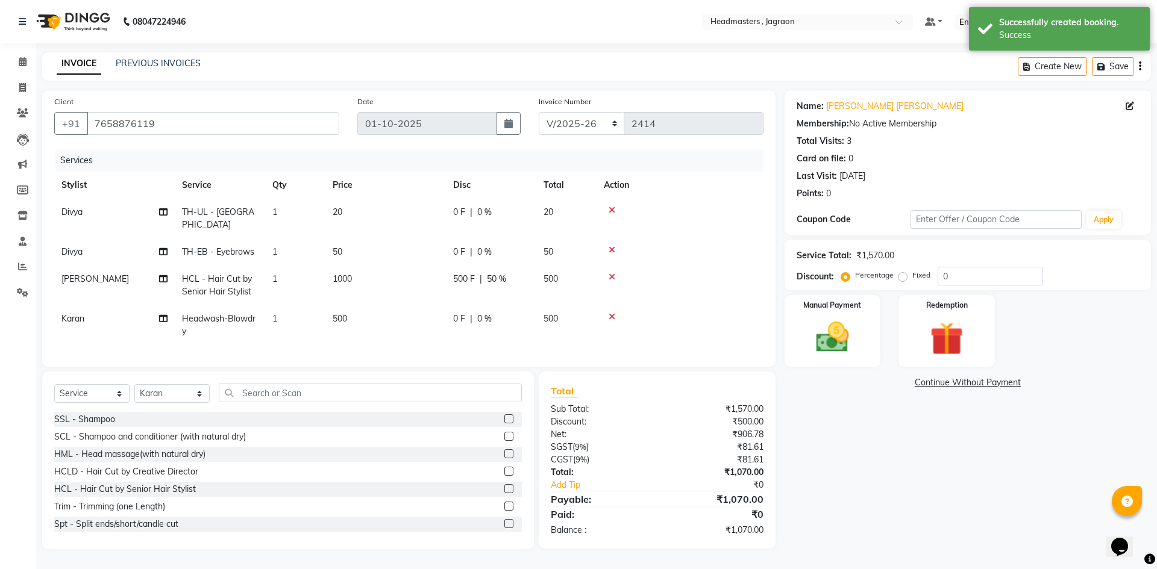
click at [551, 286] on tr "[PERSON_NAME] HCL - Hair Cut by Senior Hair Stylist 1 1000 500 F | 50 % 500" at bounding box center [408, 286] width 709 height 40
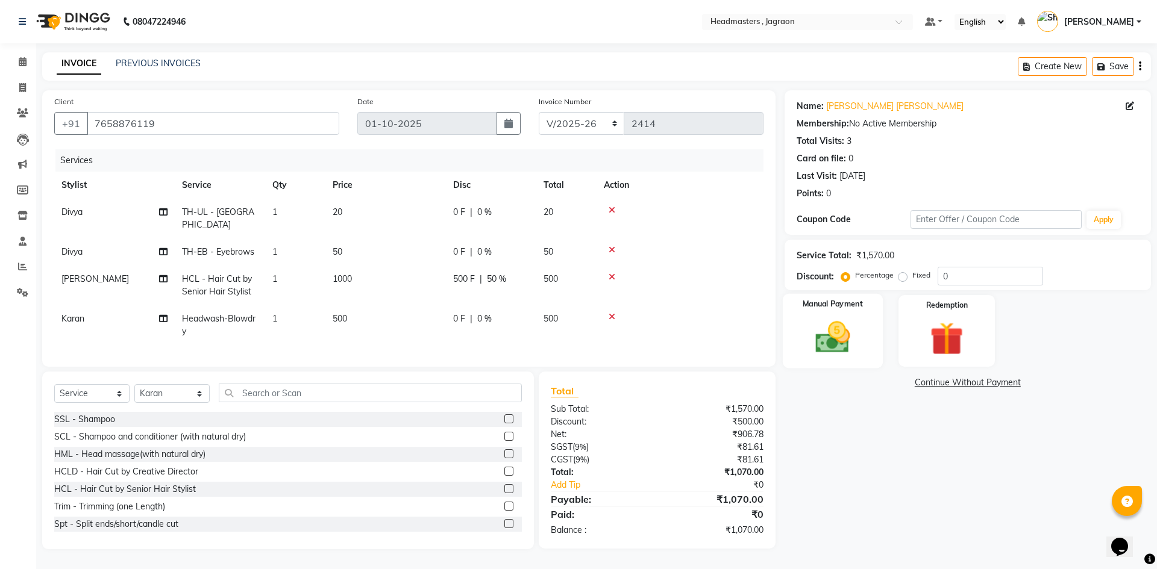
click at [837, 332] on img at bounding box center [832, 337] width 56 height 40
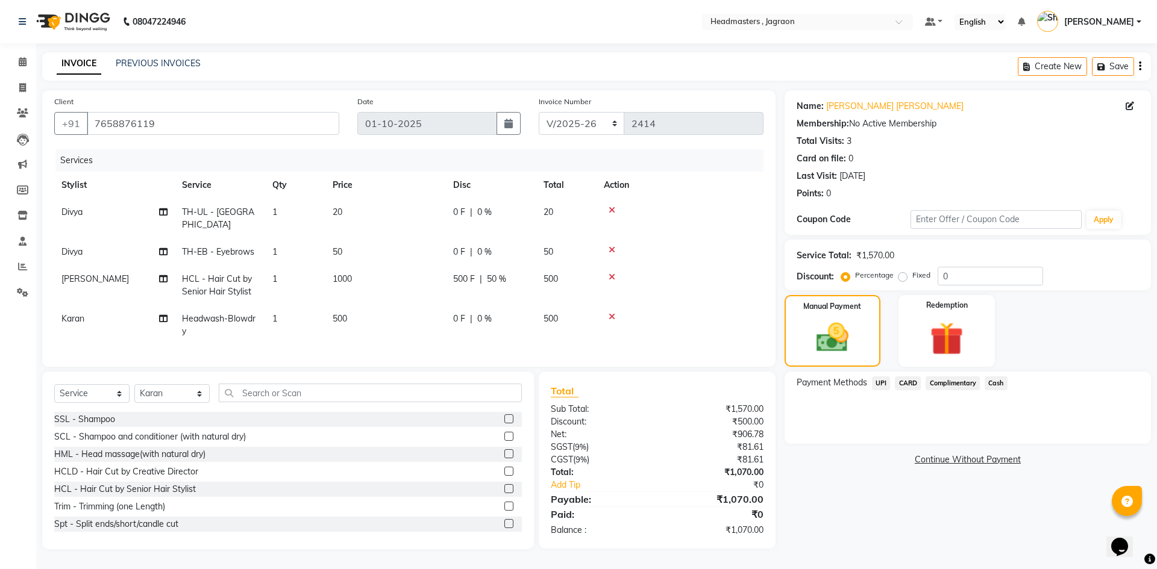
click at [992, 377] on span "Cash" at bounding box center [995, 383] width 23 height 14
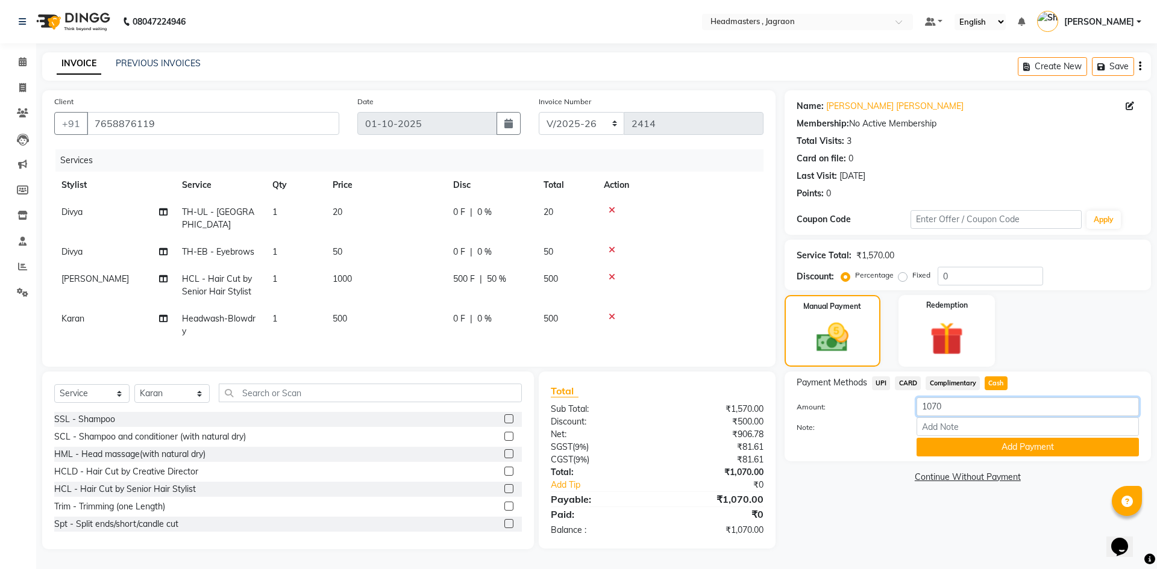
click at [948, 400] on input "1070" at bounding box center [1027, 407] width 222 height 19
type input "1000"
click at [979, 445] on button "Add Payment" at bounding box center [1027, 447] width 222 height 19
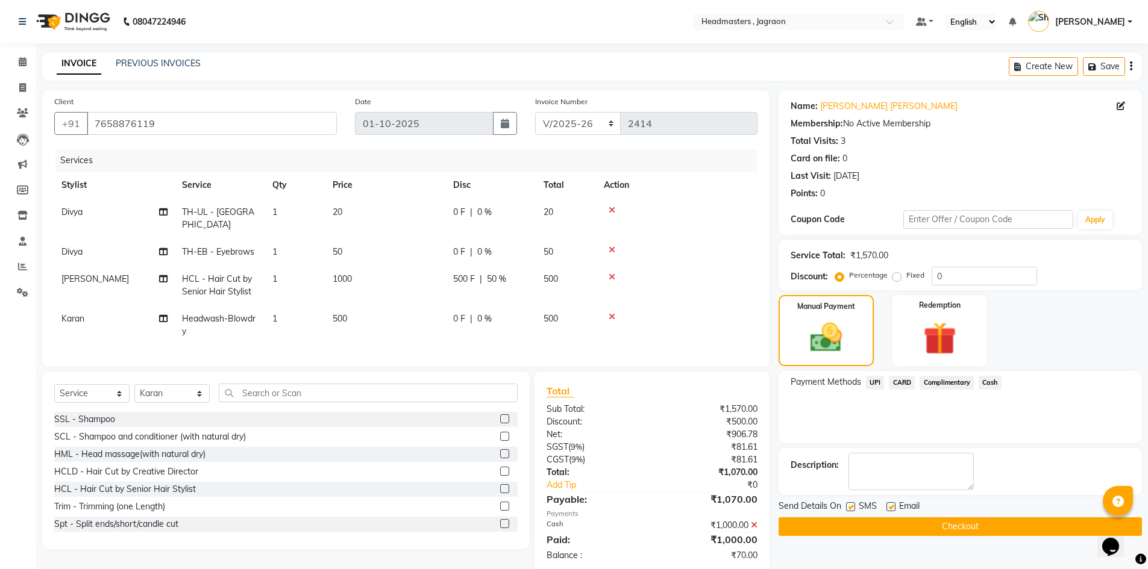
click at [874, 385] on span "UPI" at bounding box center [875, 383] width 19 height 14
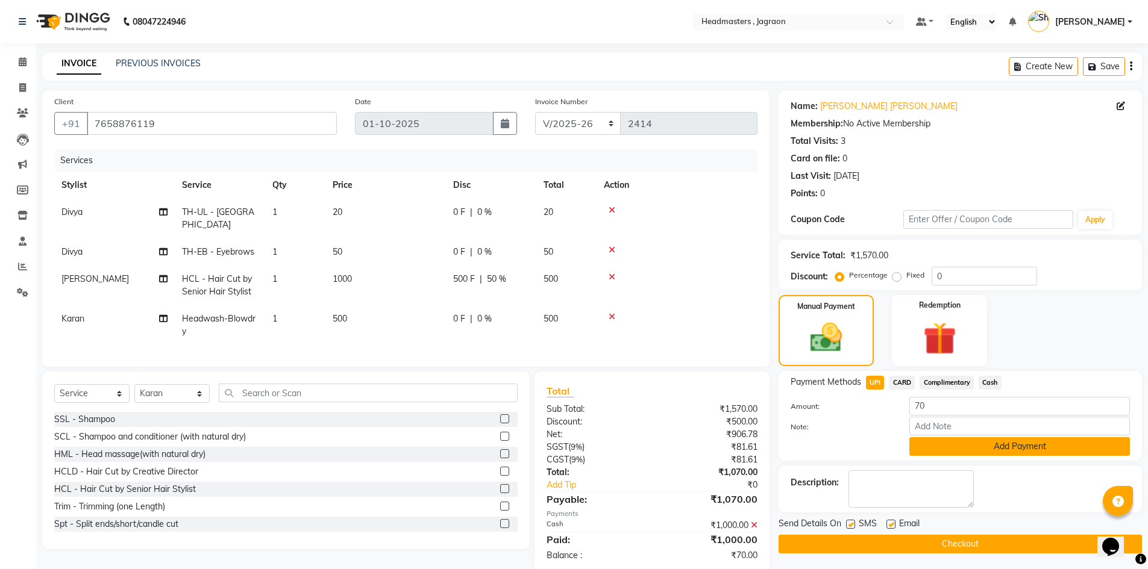
click at [950, 442] on button "Add Payment" at bounding box center [1019, 446] width 220 height 19
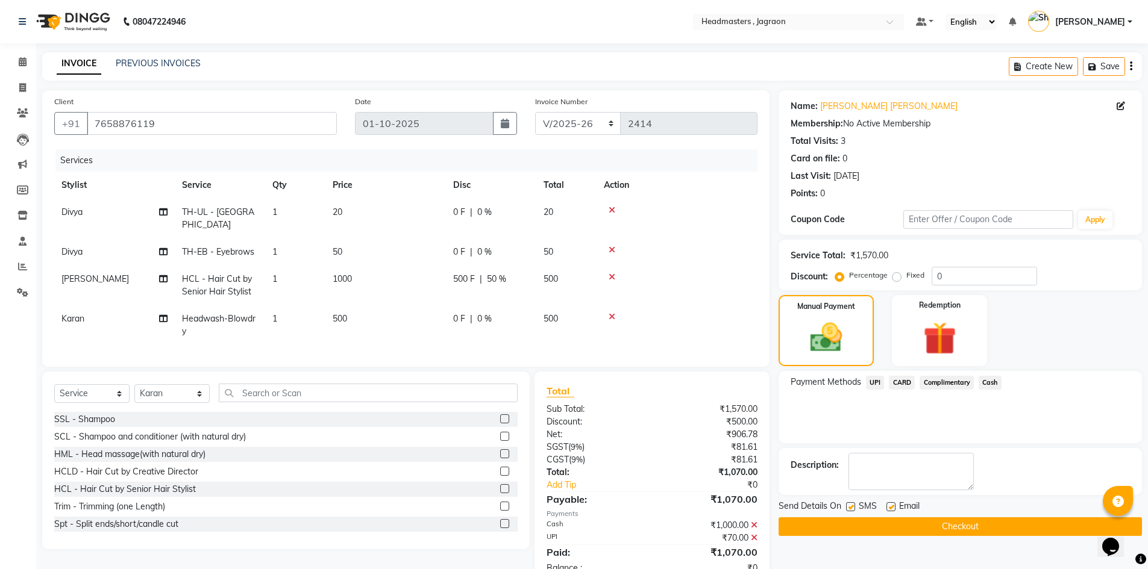
click at [929, 531] on button "Checkout" at bounding box center [959, 526] width 363 height 19
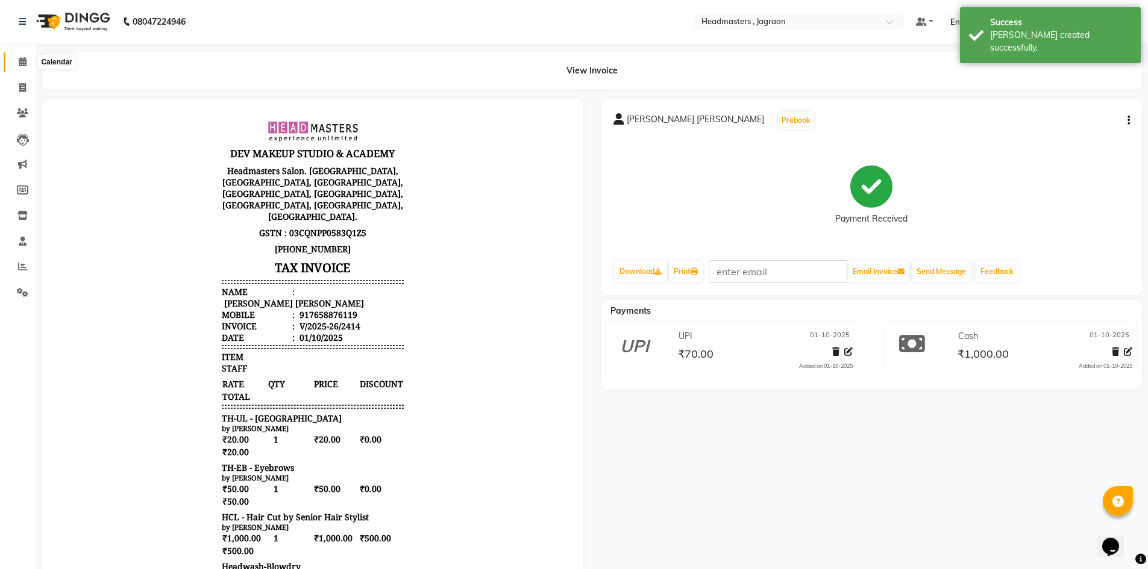
click at [23, 65] on icon at bounding box center [23, 61] width 8 height 9
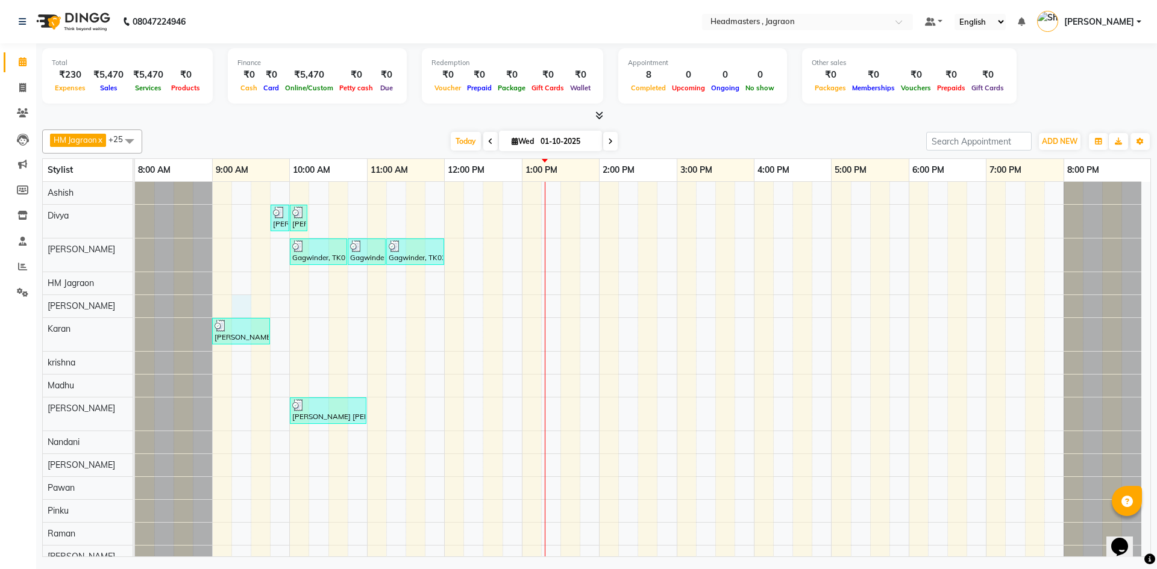
click at [240, 307] on div "[PERSON_NAME] [PERSON_NAME], TK03, 09:45 AM-10:00 AM, TH-EB - Eyebrows [PERSON_…" at bounding box center [642, 483] width 1015 height 603
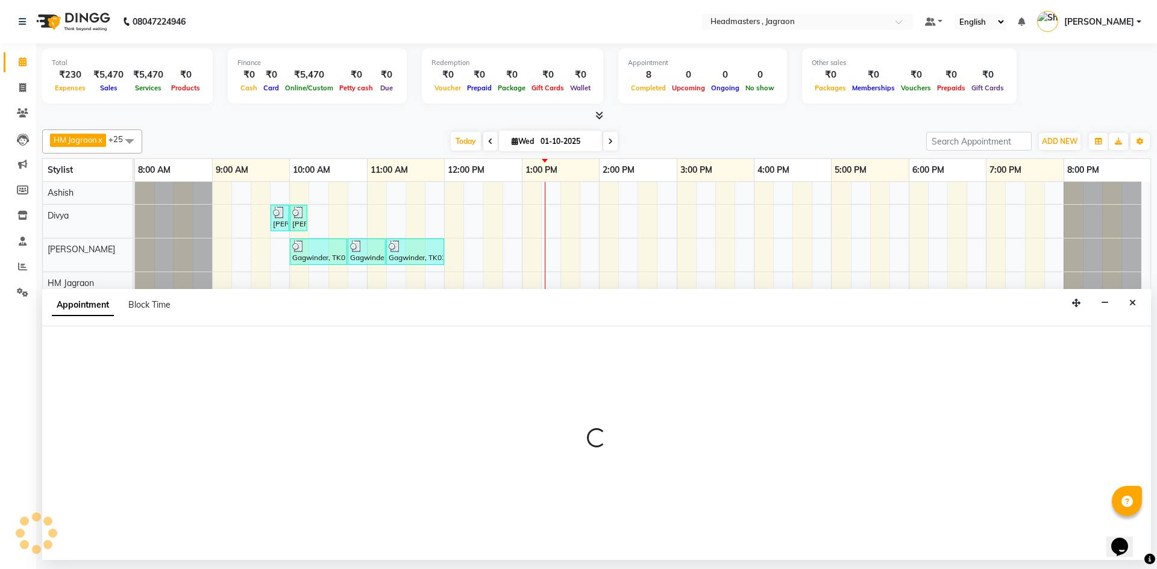
select select "81214"
select select "555"
select select "tentative"
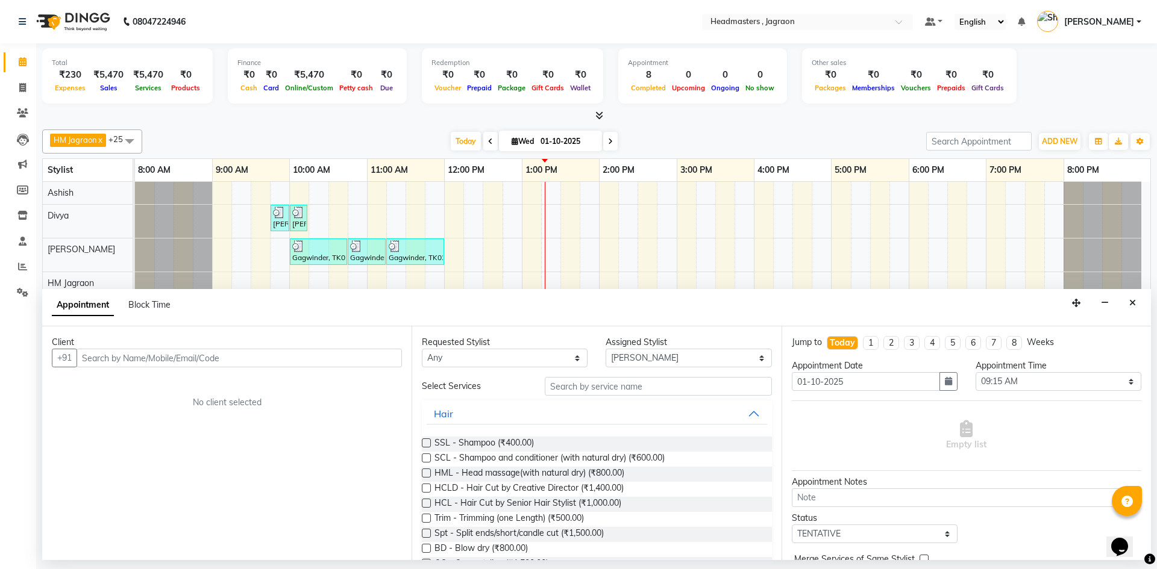
click at [131, 356] on input "text" at bounding box center [239, 358] width 325 height 19
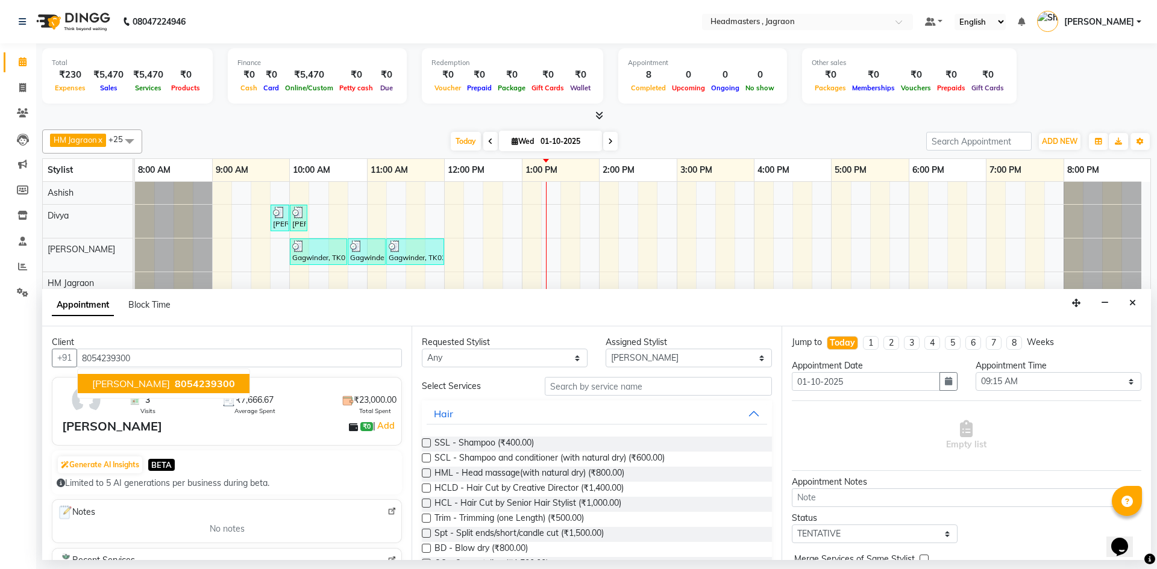
type input "8054239300"
click at [639, 390] on input "text" at bounding box center [658, 386] width 227 height 19
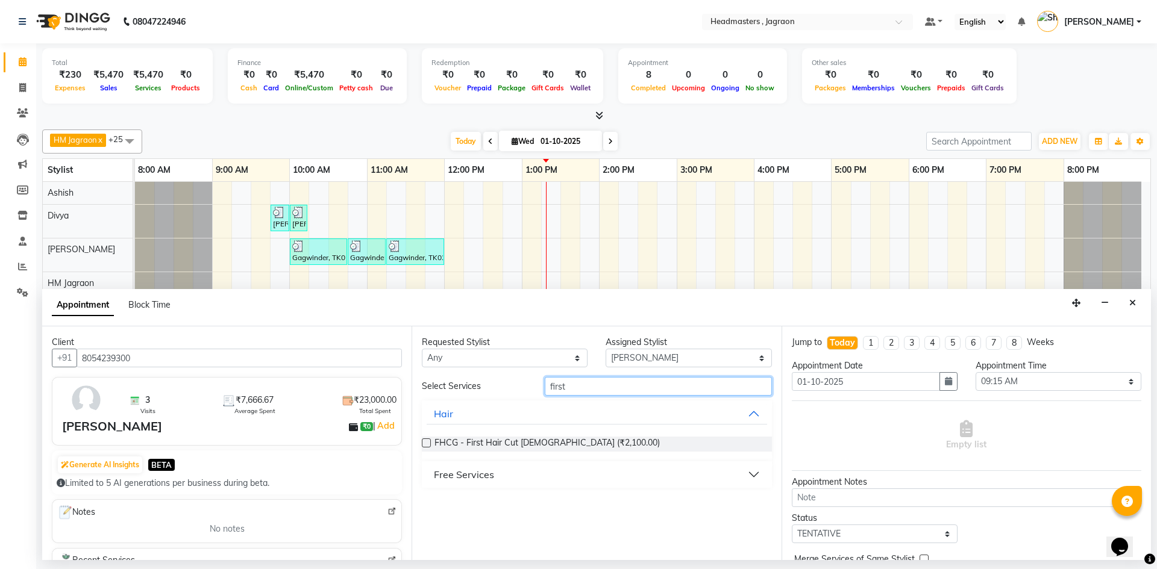
type input "first"
click at [466, 470] on div "Free Services" at bounding box center [464, 474] width 60 height 14
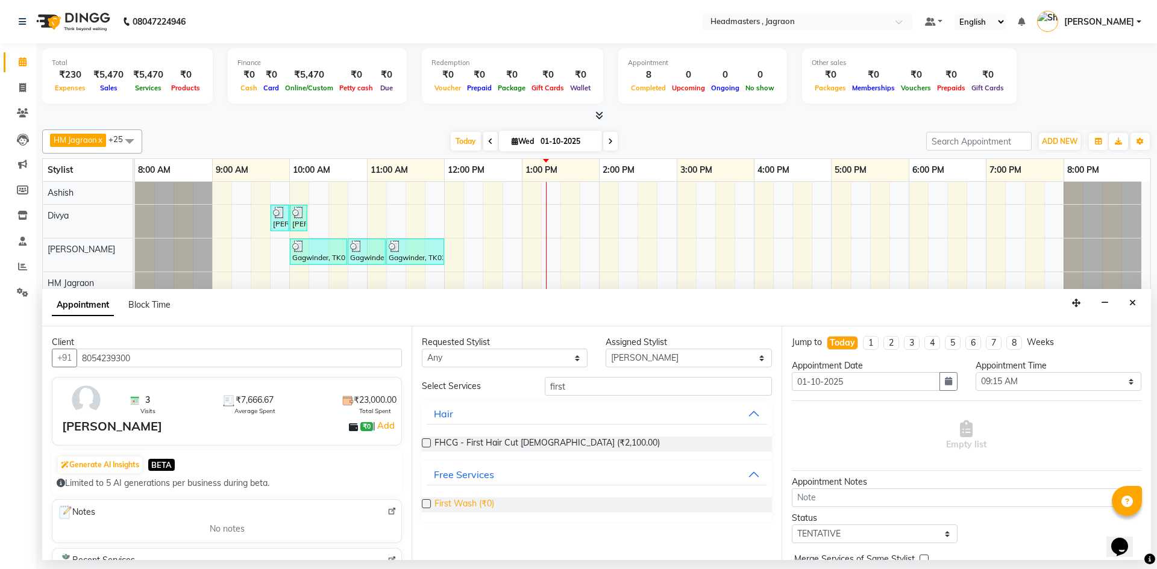
click at [476, 501] on span "First Wash (₹0)" at bounding box center [464, 505] width 60 height 15
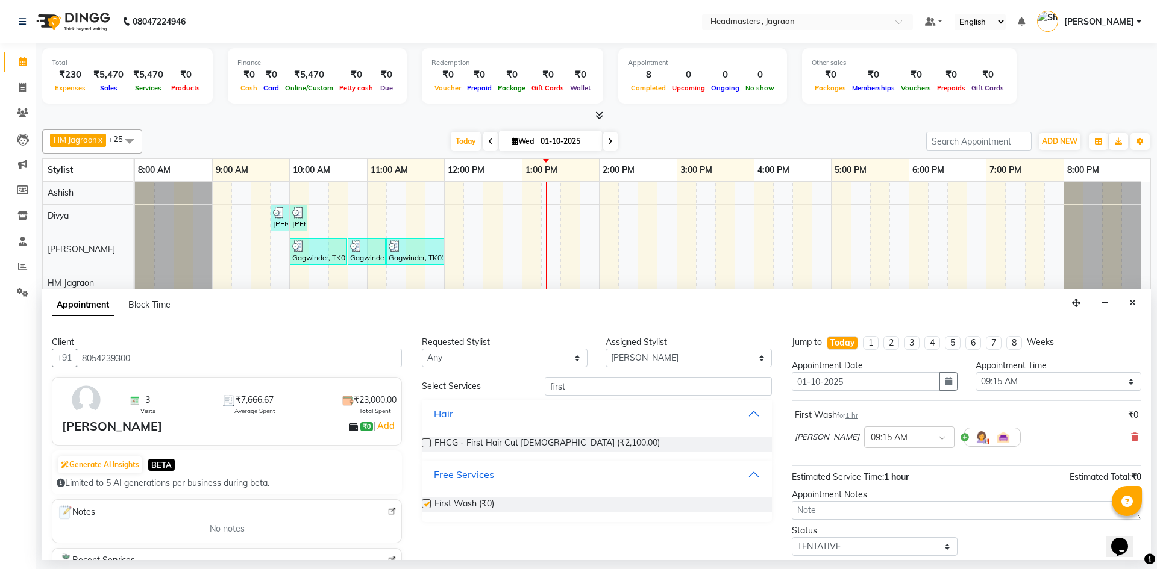
checkbox input "false"
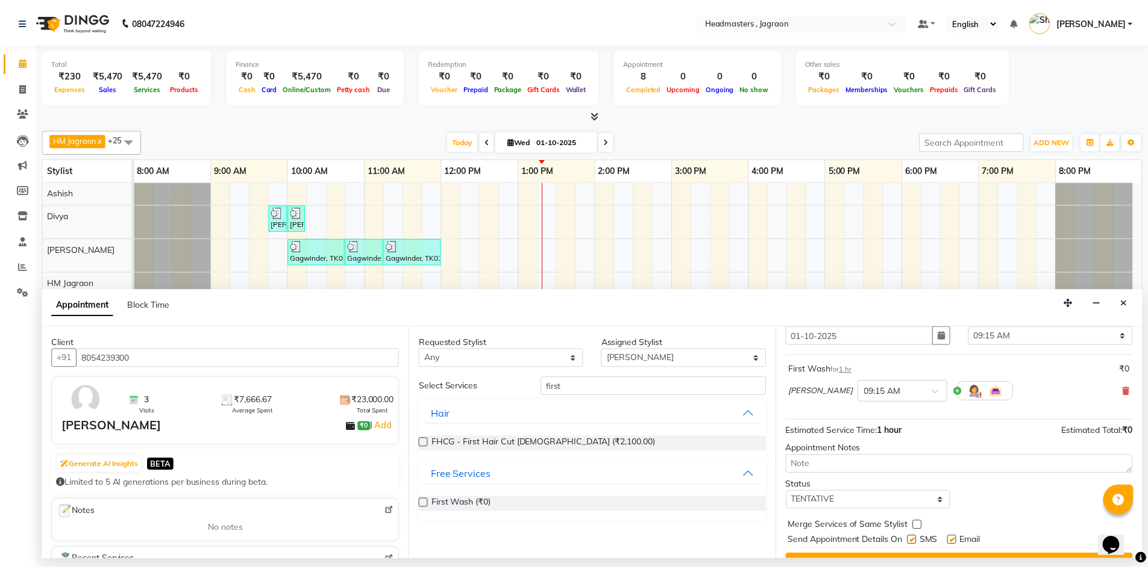
scroll to position [72, 0]
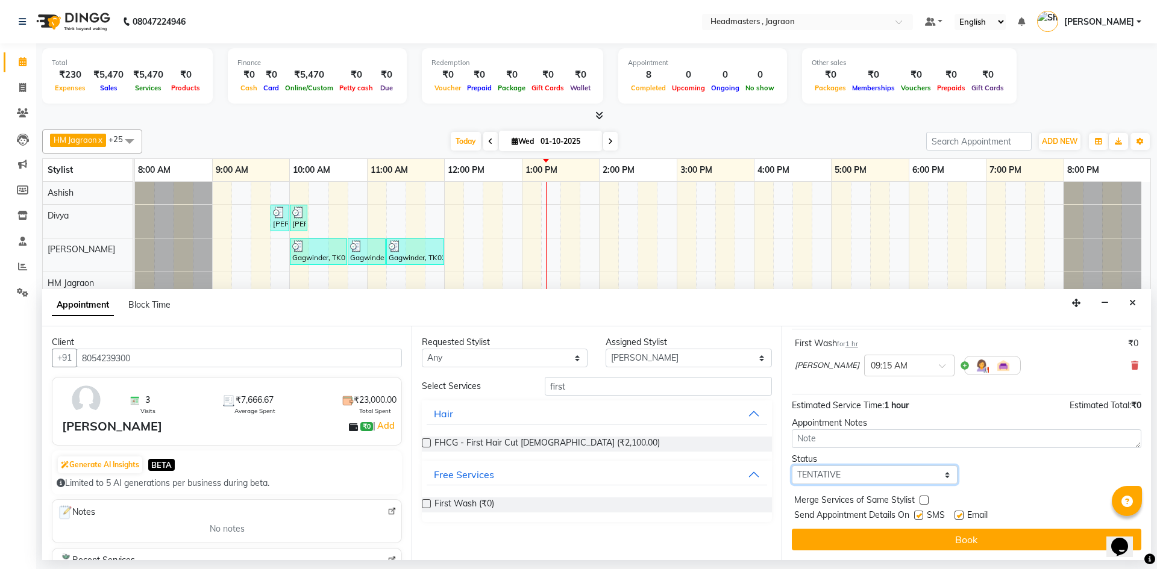
drag, startPoint x: 831, startPoint y: 477, endPoint x: 831, endPoint y: 484, distance: 6.6
click at [831, 479] on select "Select TENTATIVE CONFIRM CHECK-IN UPCOMING" at bounding box center [875, 475] width 166 height 19
select select "confirm booking"
click at [792, 466] on select "Select TENTATIVE CONFIRM CHECK-IN UPCOMING" at bounding box center [875, 475] width 166 height 19
drag, startPoint x: 845, startPoint y: 475, endPoint x: 845, endPoint y: 482, distance: 7.2
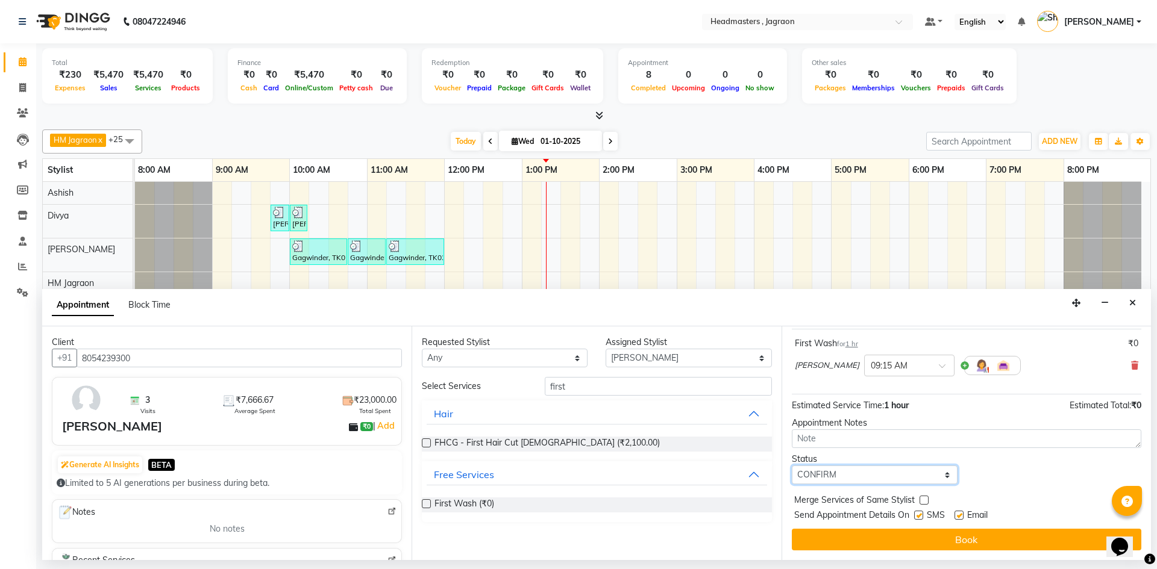
click at [845, 475] on select "Select TENTATIVE CONFIRM CHECK-IN UPCOMING" at bounding box center [875, 475] width 166 height 19
drag, startPoint x: 992, startPoint y: 487, endPoint x: 985, endPoint y: 492, distance: 8.6
click at [990, 489] on div "Jump to [DATE] 1 2 3 4 5 6 7 8 Weeks Appointment Date [DATE] Appointment Time S…" at bounding box center [965, 443] width 369 height 234
drag, startPoint x: 923, startPoint y: 514, endPoint x: 919, endPoint y: 528, distance: 13.9
click at [919, 528] on div "Jump to [DATE] 1 2 3 4 5 6 7 8 Weeks Appointment Date [DATE] Appointment Time S…" at bounding box center [965, 443] width 369 height 234
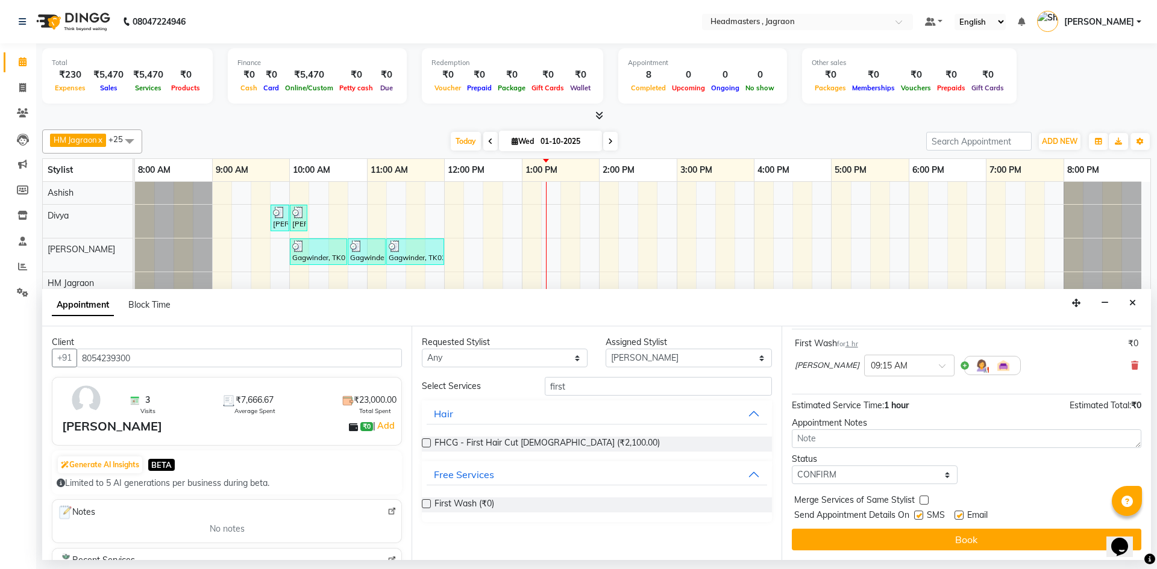
click at [919, 510] on div "SMS" at bounding box center [934, 516] width 40 height 15
click at [917, 516] on label at bounding box center [918, 515] width 9 height 9
click at [917, 516] on input "checkbox" at bounding box center [918, 517] width 8 height 8
checkbox input "false"
click at [911, 527] on div "Jump to [DATE] 1 2 3 4 5 6 7 8 Weeks Appointment Date [DATE] Appointment Time S…" at bounding box center [965, 443] width 369 height 234
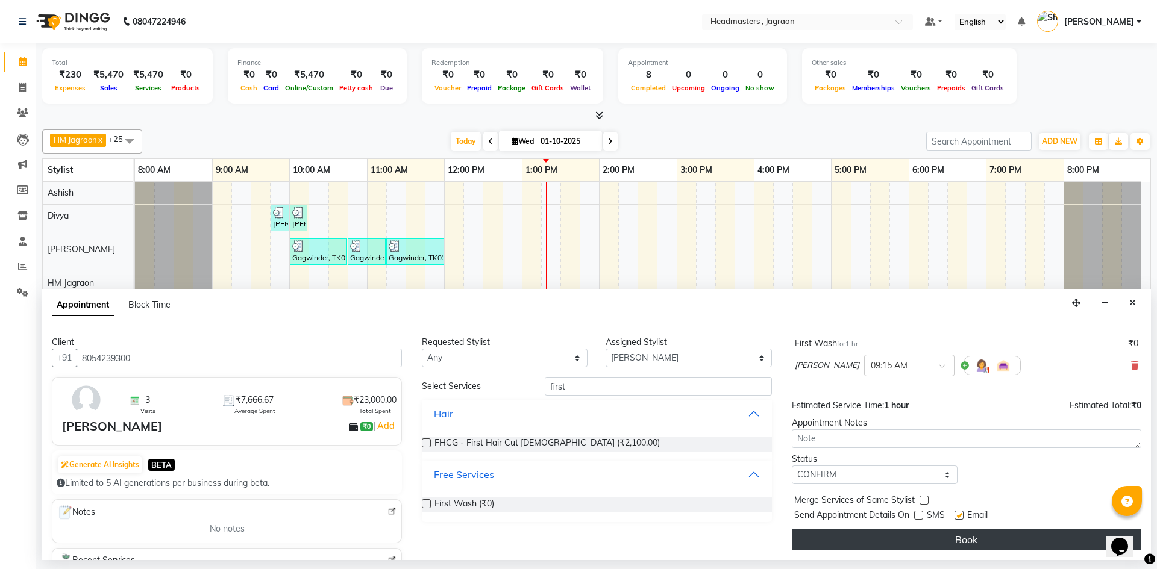
click at [902, 533] on button "Book" at bounding box center [966, 540] width 349 height 22
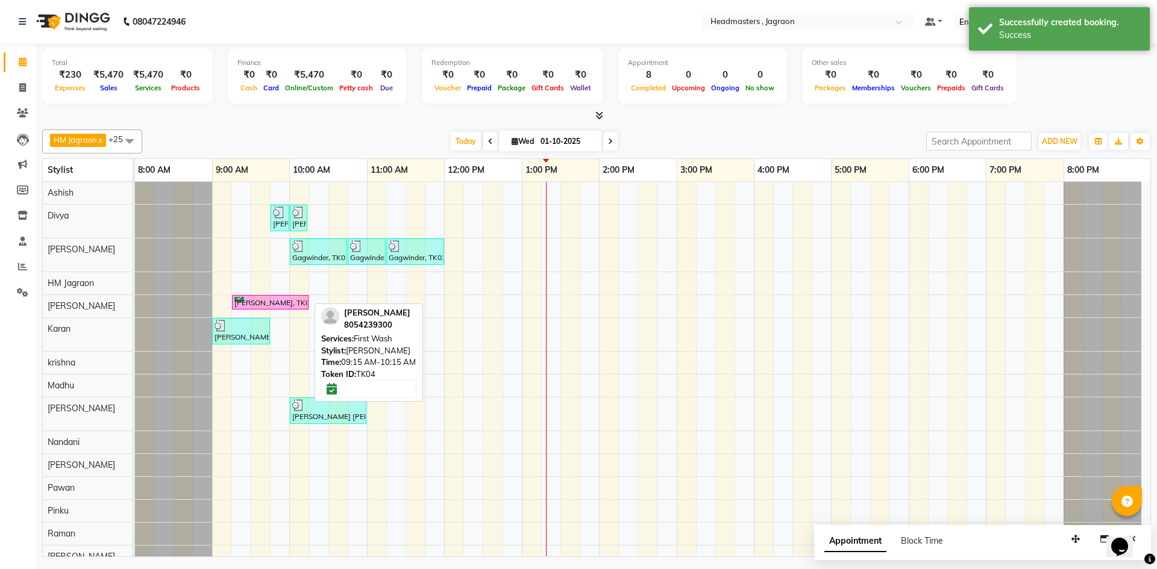
click at [290, 307] on div "[PERSON_NAME], TK04, 09:15 AM-10:15 AM, First Wash" at bounding box center [270, 302] width 74 height 11
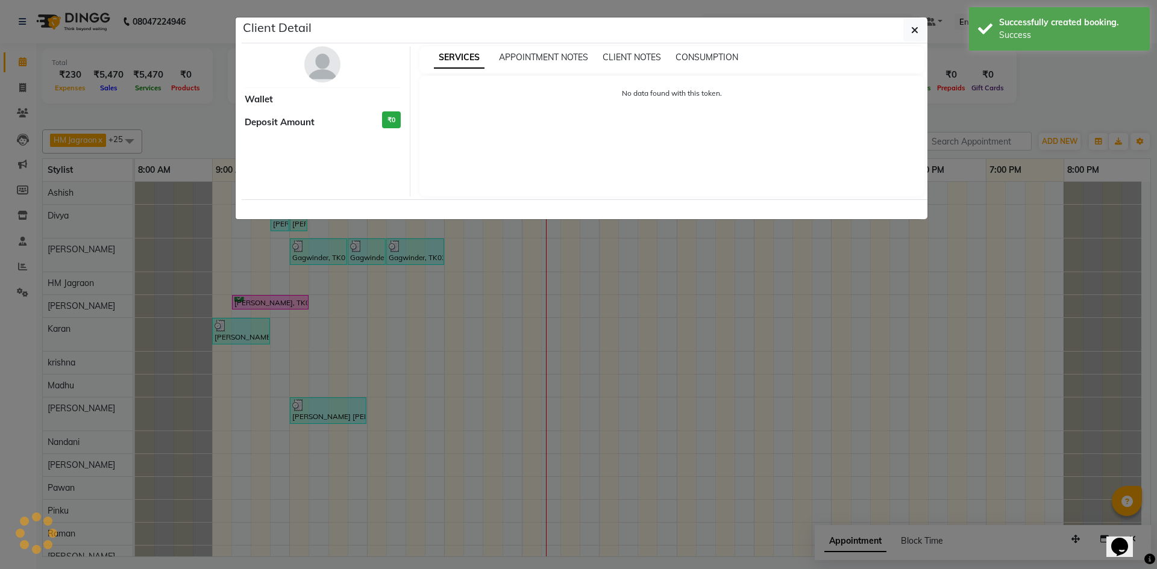
select select "6"
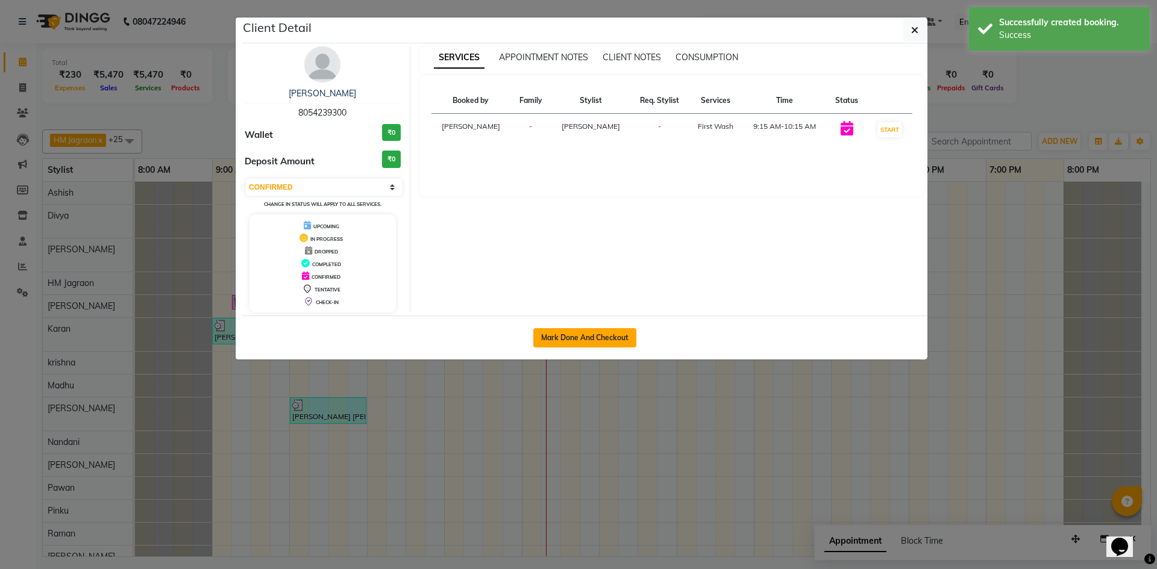
click at [584, 339] on button "Mark Done And Checkout" at bounding box center [584, 337] width 103 height 19
select select "service"
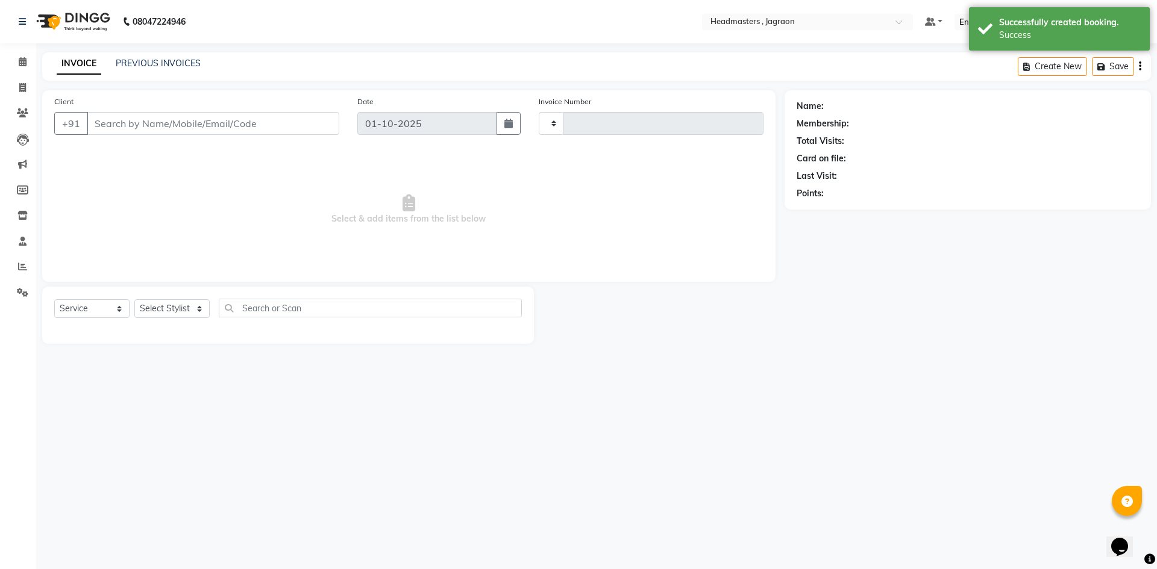
type input "2415"
select select "6935"
type input "8054239300"
select select "81214"
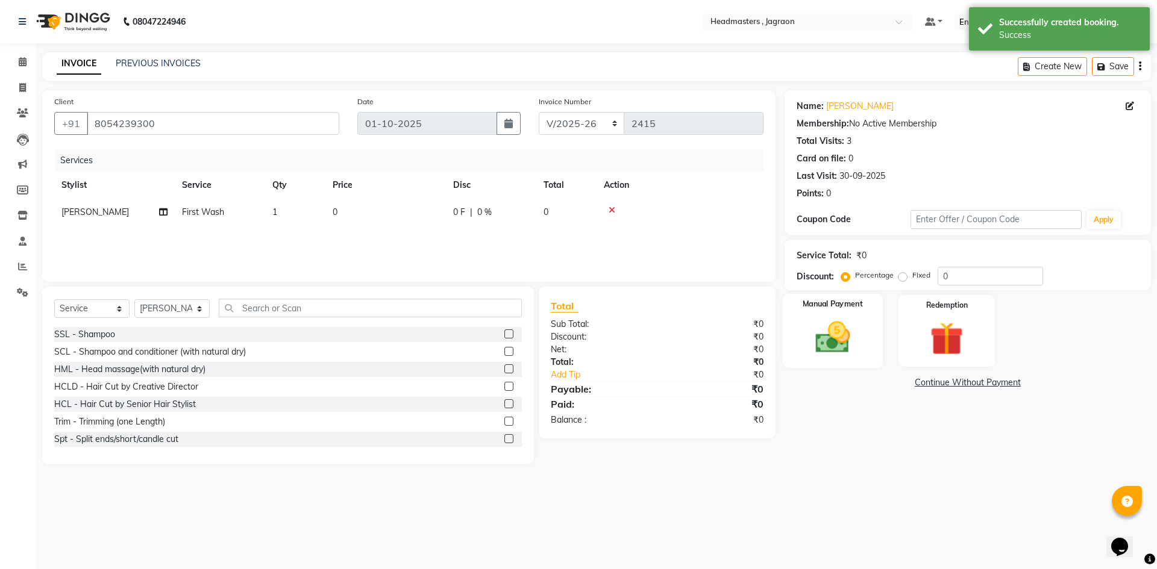
click at [818, 326] on img at bounding box center [832, 337] width 56 height 40
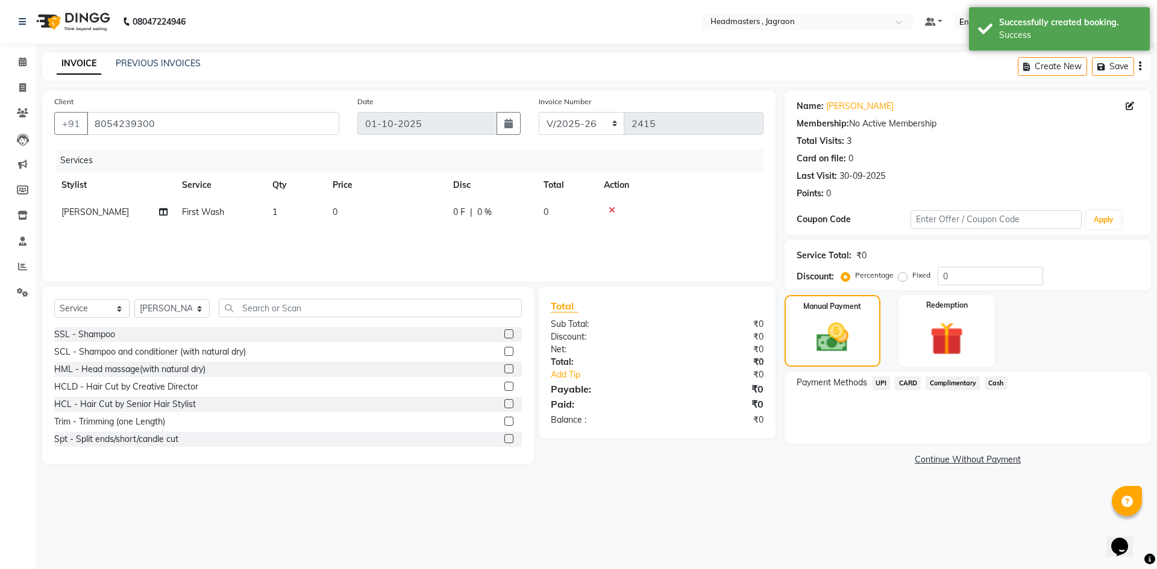
click at [996, 383] on span "Cash" at bounding box center [995, 383] width 23 height 14
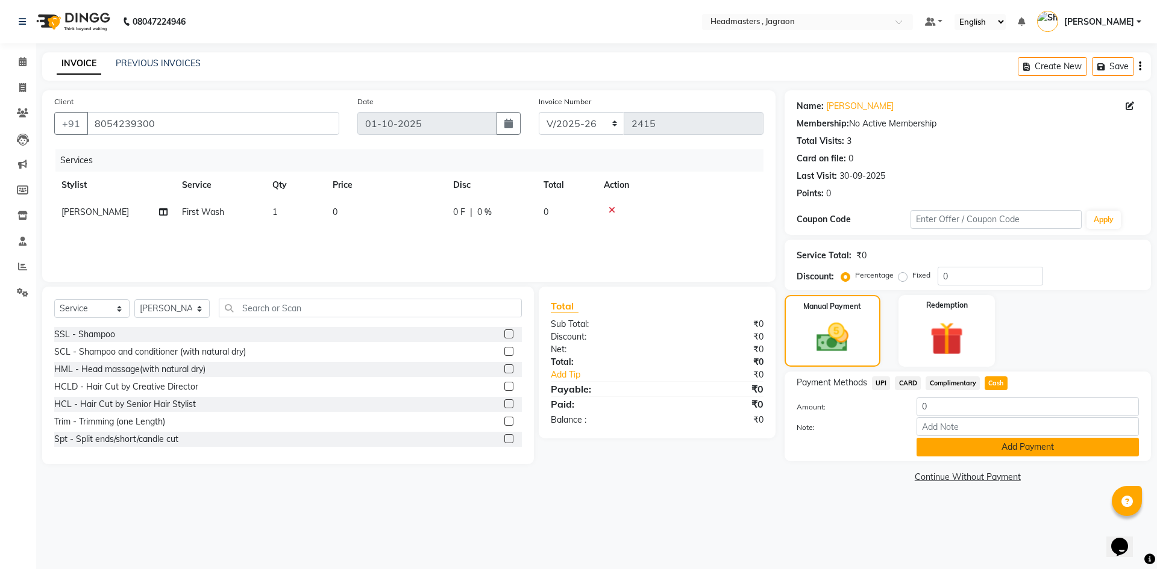
click at [943, 442] on button "Add Payment" at bounding box center [1027, 447] width 222 height 19
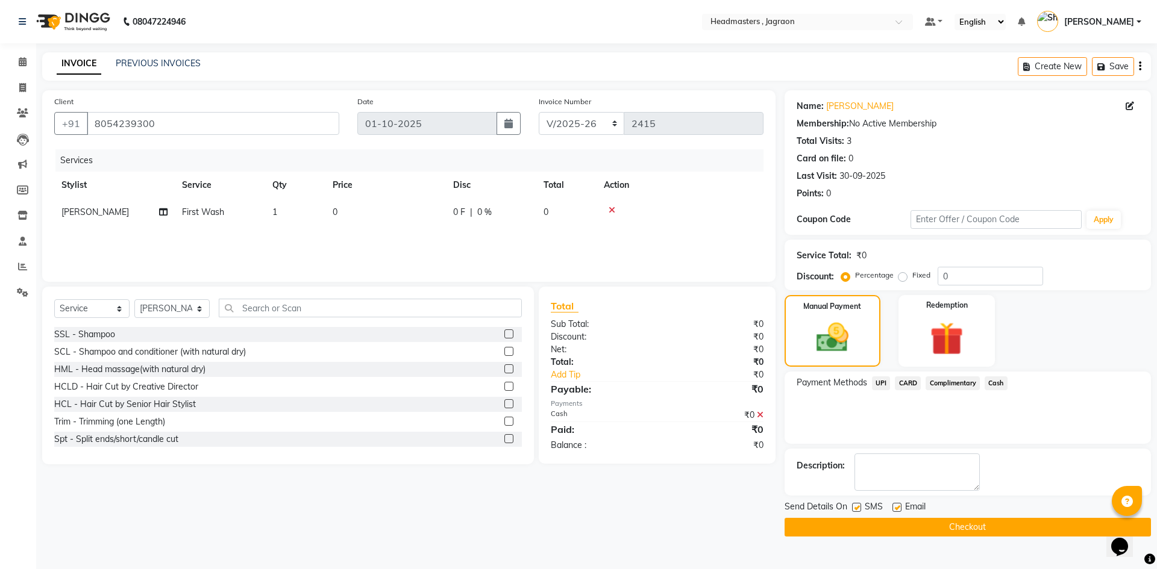
click at [836, 520] on button "Checkout" at bounding box center [967, 527] width 366 height 19
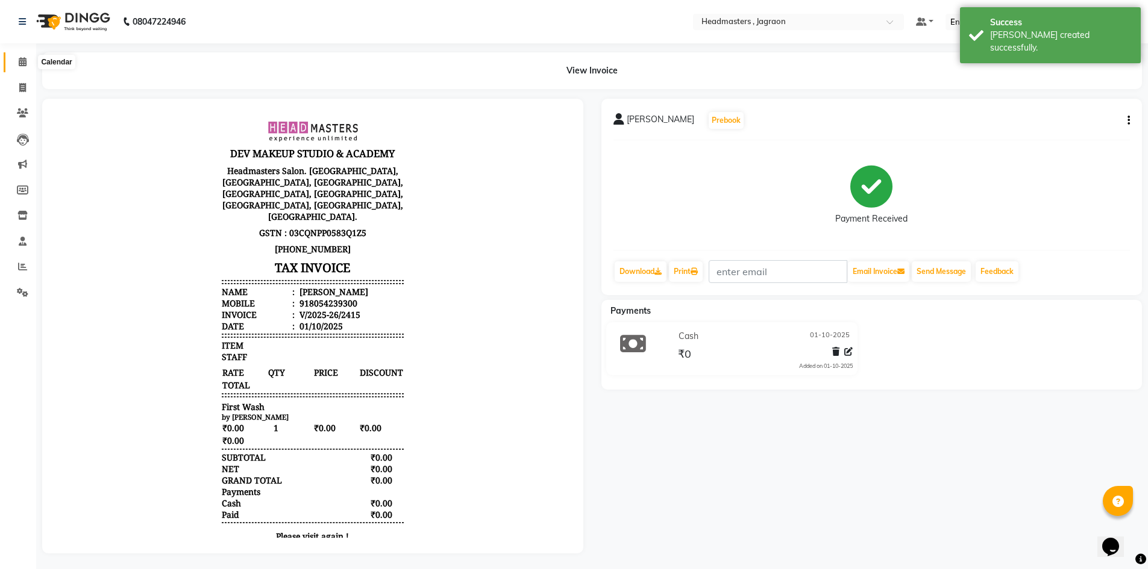
click at [13, 63] on span at bounding box center [22, 62] width 21 height 14
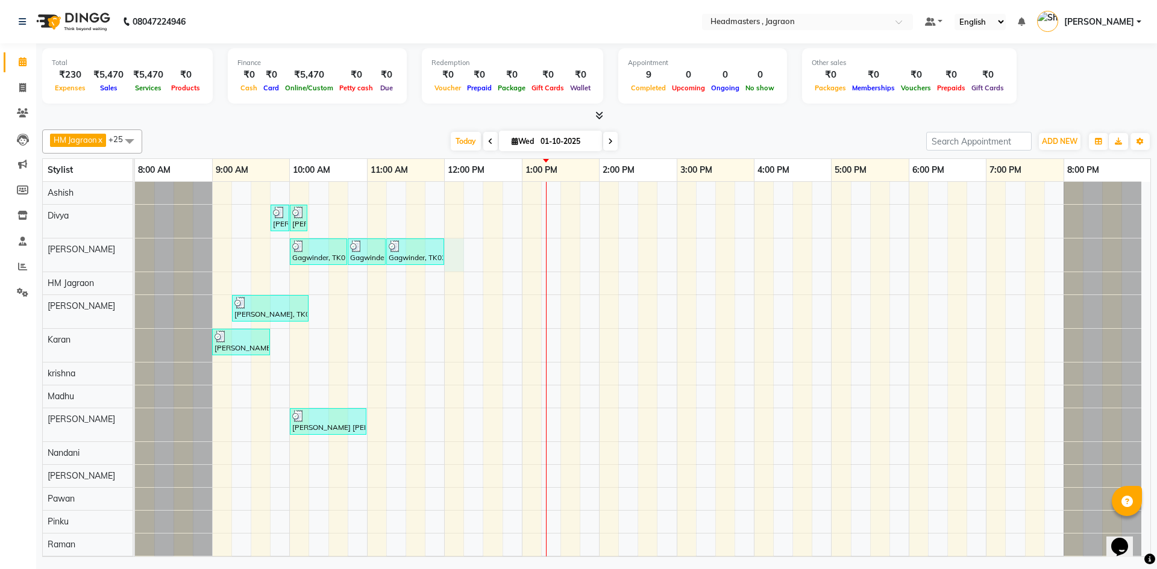
drag, startPoint x: 460, startPoint y: 249, endPoint x: 387, endPoint y: 286, distance: 81.4
click at [459, 249] on div "[PERSON_NAME] [PERSON_NAME], TK03, 09:45 AM-10:00 AM, TH-EB - Eyebrows [PERSON_…" at bounding box center [642, 489] width 1015 height 614
select select "54705"
select select "720"
select select "tentative"
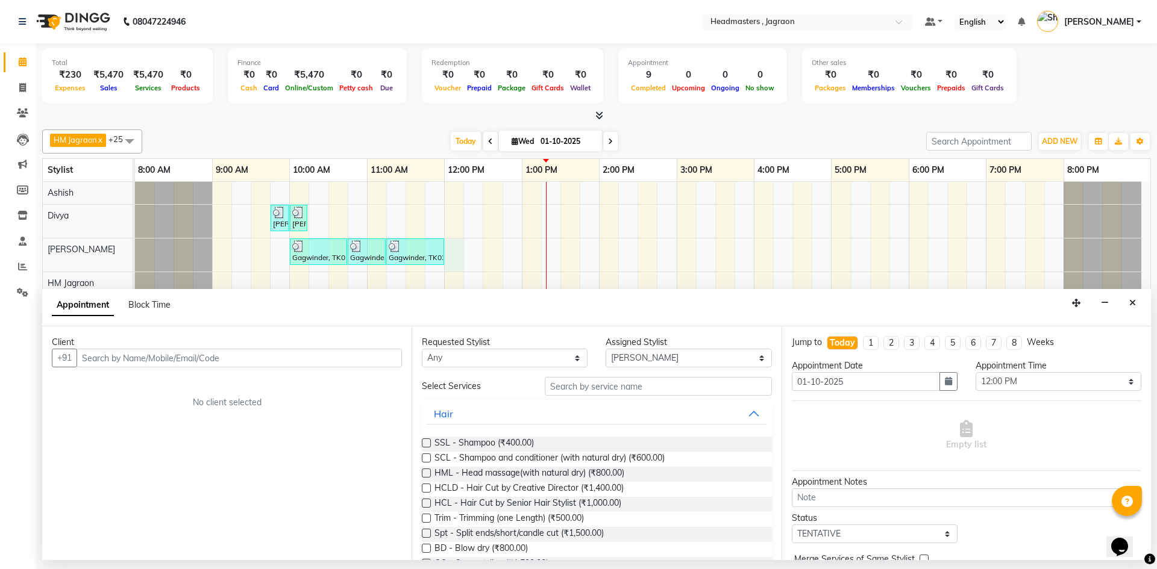
click at [218, 355] on input "text" at bounding box center [239, 358] width 325 height 19
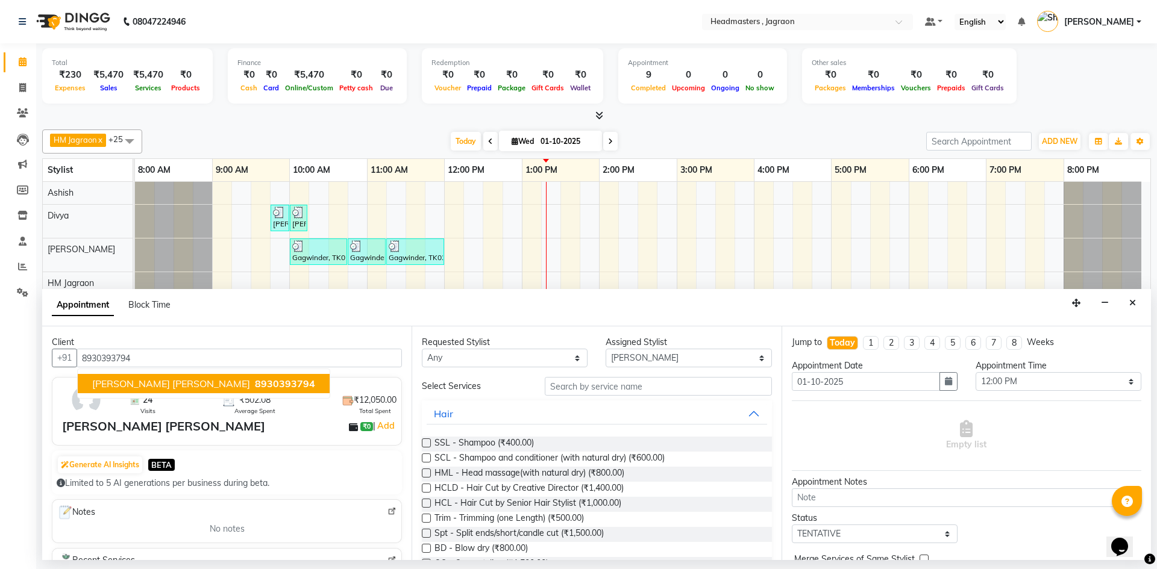
click at [171, 389] on span "[PERSON_NAME] [PERSON_NAME]" at bounding box center [171, 384] width 158 height 12
type input "8930393794"
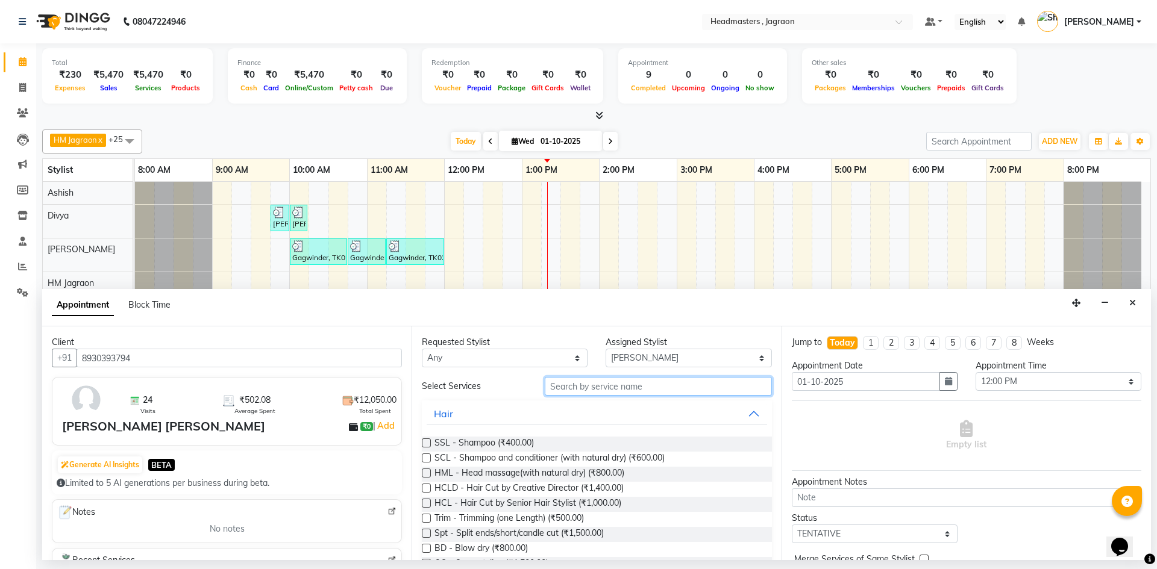
click at [579, 388] on input "text" at bounding box center [658, 386] width 227 height 19
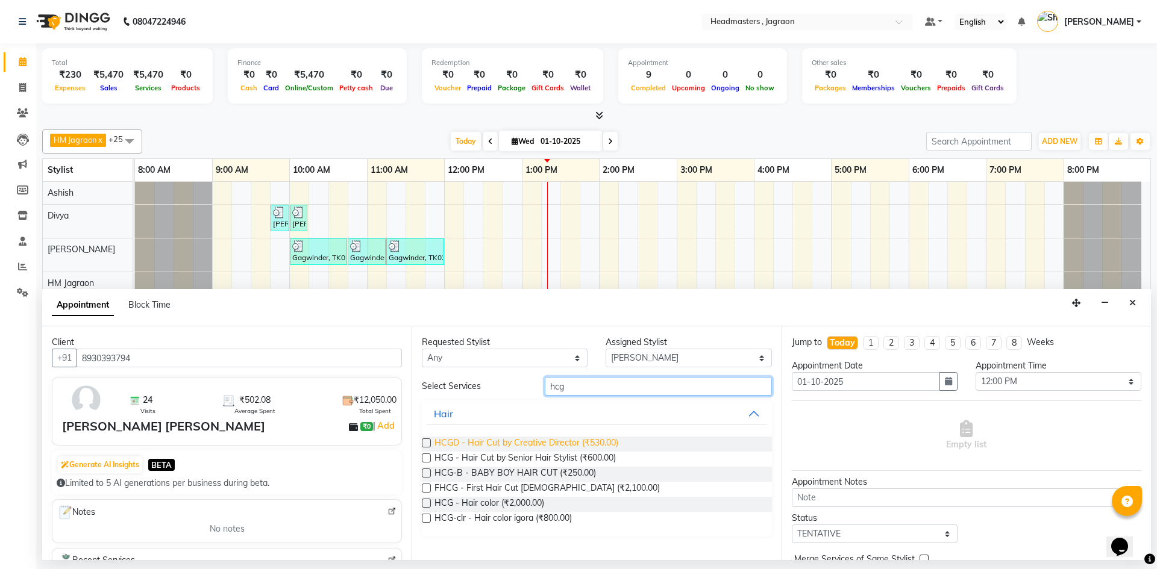
type input "hcg"
click at [602, 443] on span "HCGD - Hair Cut by Creative Director (₹530.00)" at bounding box center [526, 444] width 184 height 15
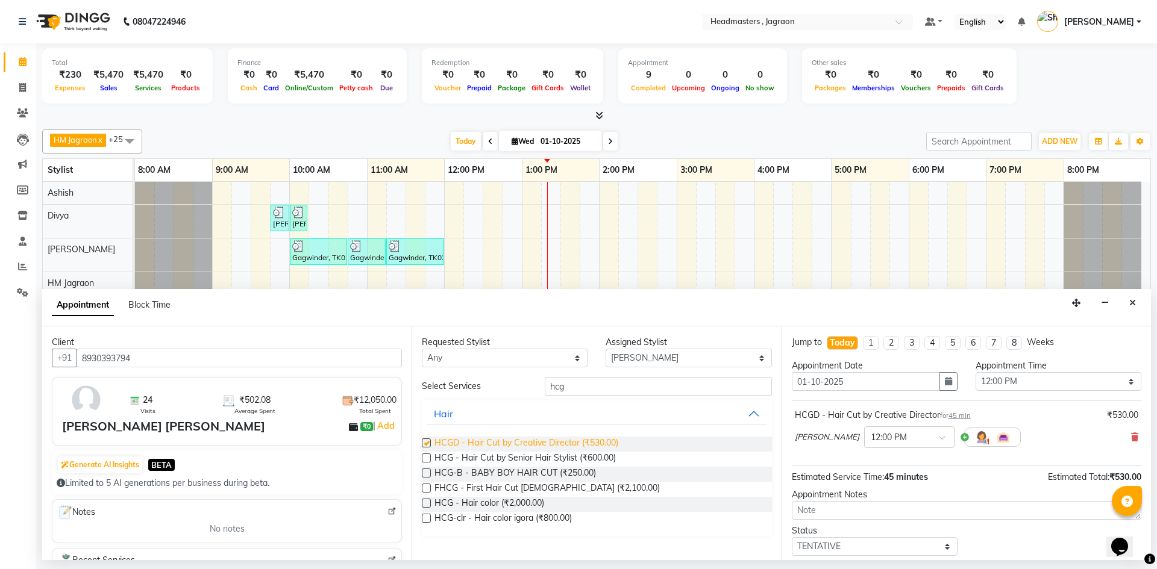
checkbox input "false"
click at [643, 354] on select "Select [PERSON_NAME] Divya [PERSON_NAME] [PERSON_NAME] Jagraon [PERSON_NAME] [P…" at bounding box center [688, 358] width 166 height 19
select select "87712"
click at [605, 349] on select "Select [PERSON_NAME] Divya [PERSON_NAME] [PERSON_NAME] Jagraon [PERSON_NAME] [P…" at bounding box center [688, 358] width 166 height 19
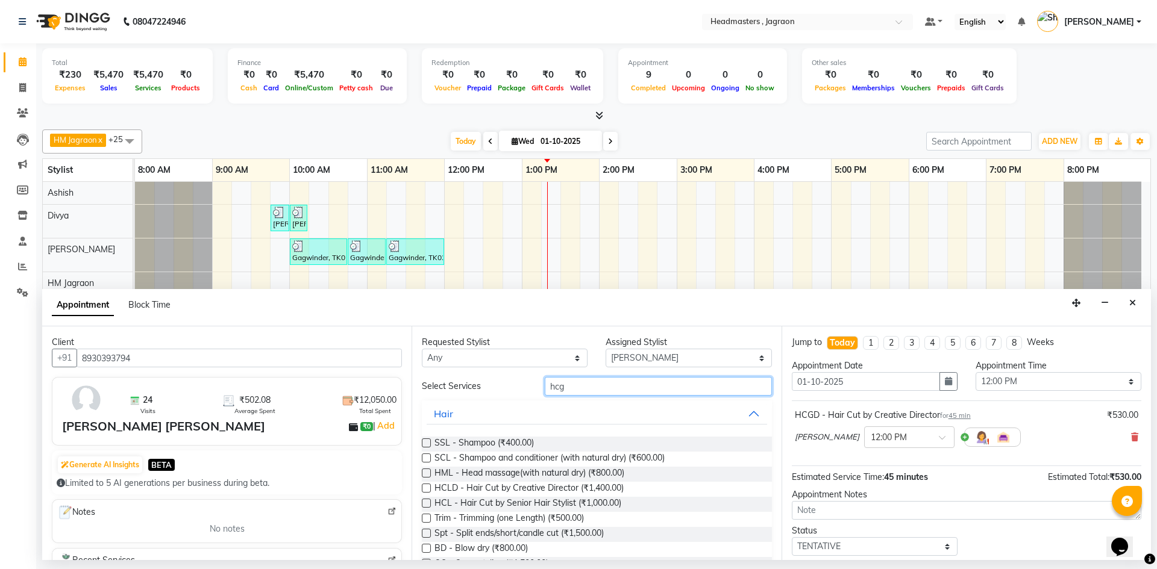
click at [603, 382] on input "hcg" at bounding box center [658, 386] width 227 height 19
type input "h"
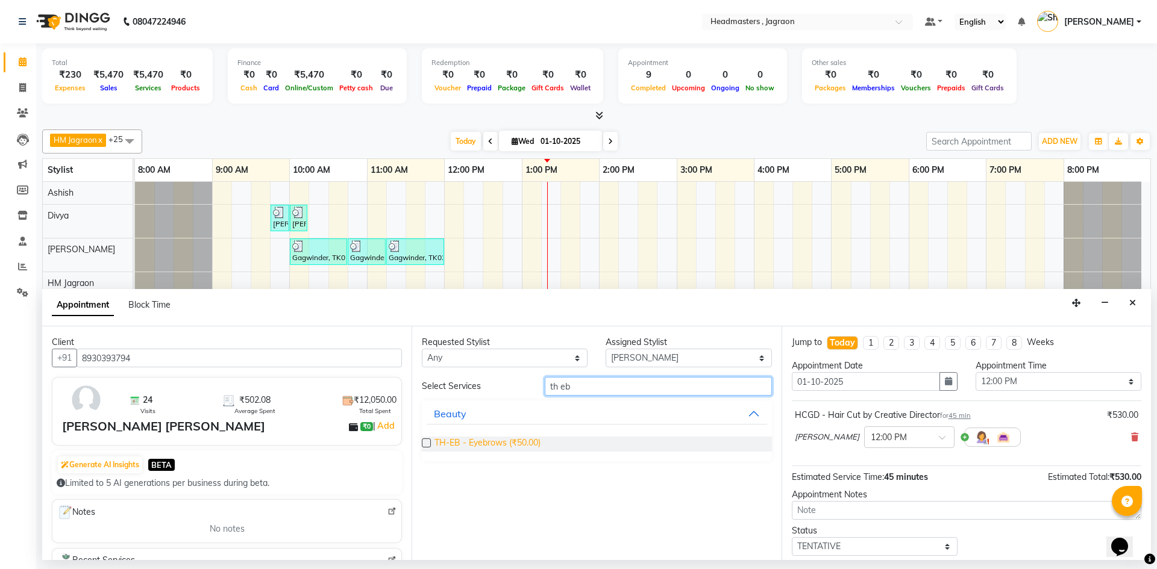
type input "th eb"
click at [519, 442] on span "TH-EB - Eyebrows (₹50.00)" at bounding box center [487, 444] width 106 height 15
checkbox input "false"
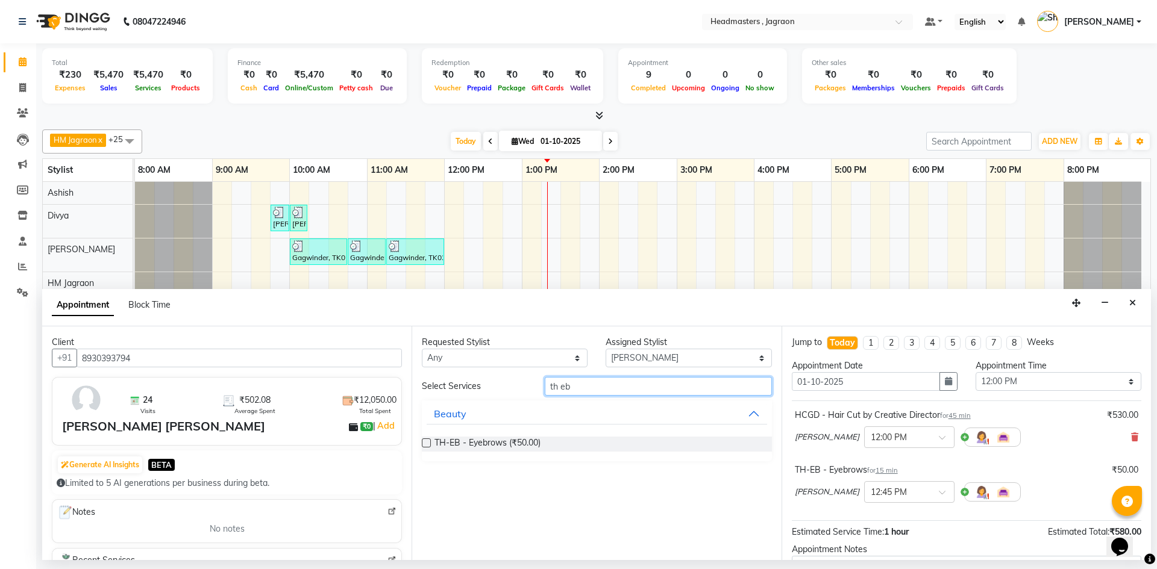
click at [585, 387] on input "th eb" at bounding box center [658, 386] width 227 height 19
type input "th fh"
click at [522, 440] on span "TH-FH - Forehead (₹30.00)" at bounding box center [486, 444] width 105 height 15
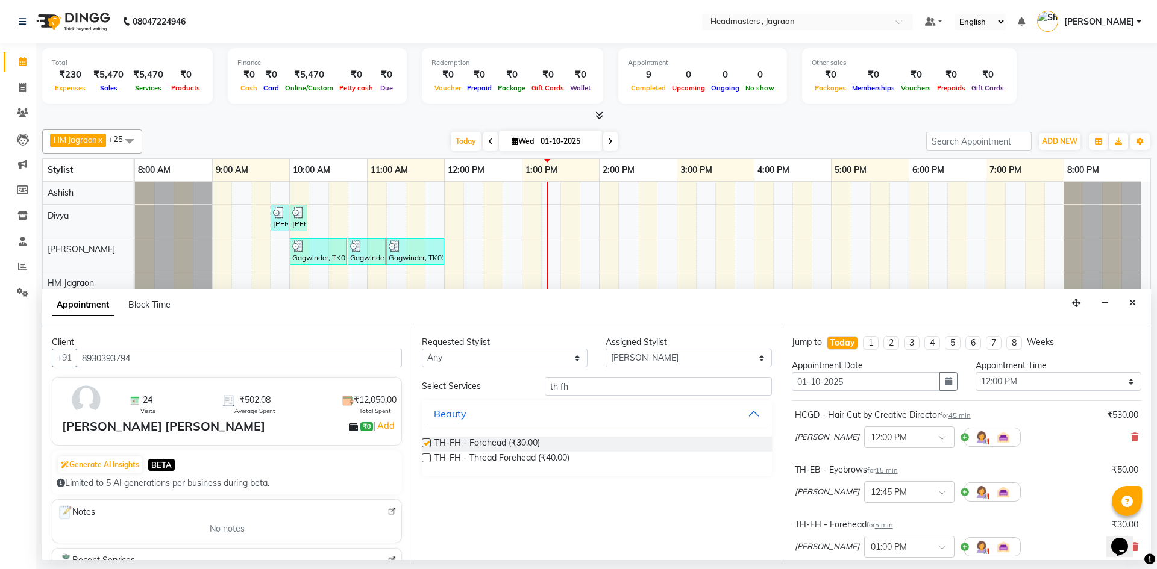
checkbox input "false"
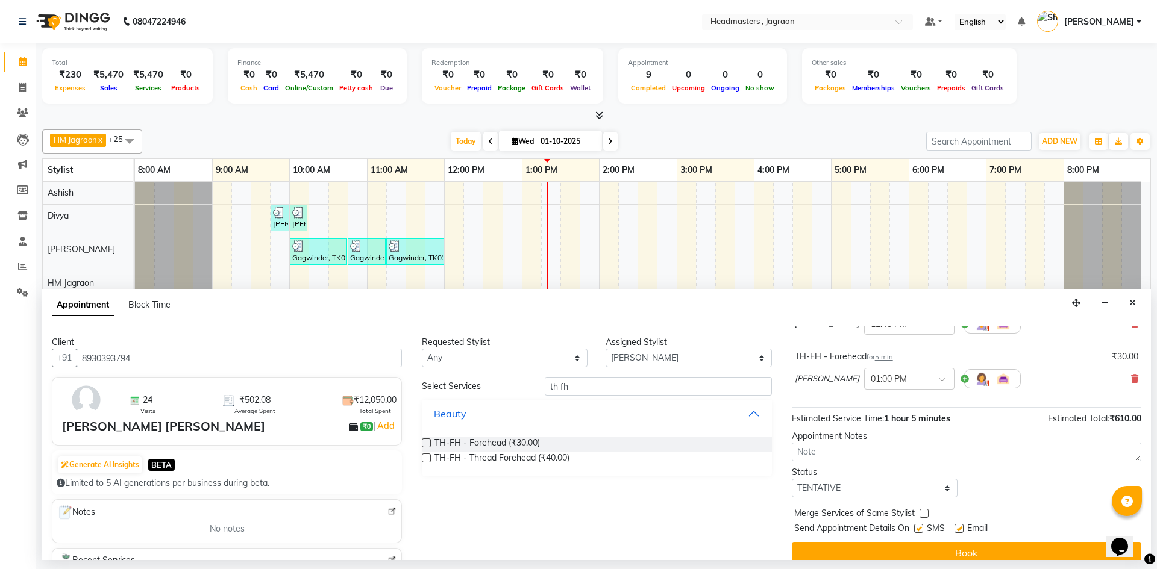
scroll to position [181, 0]
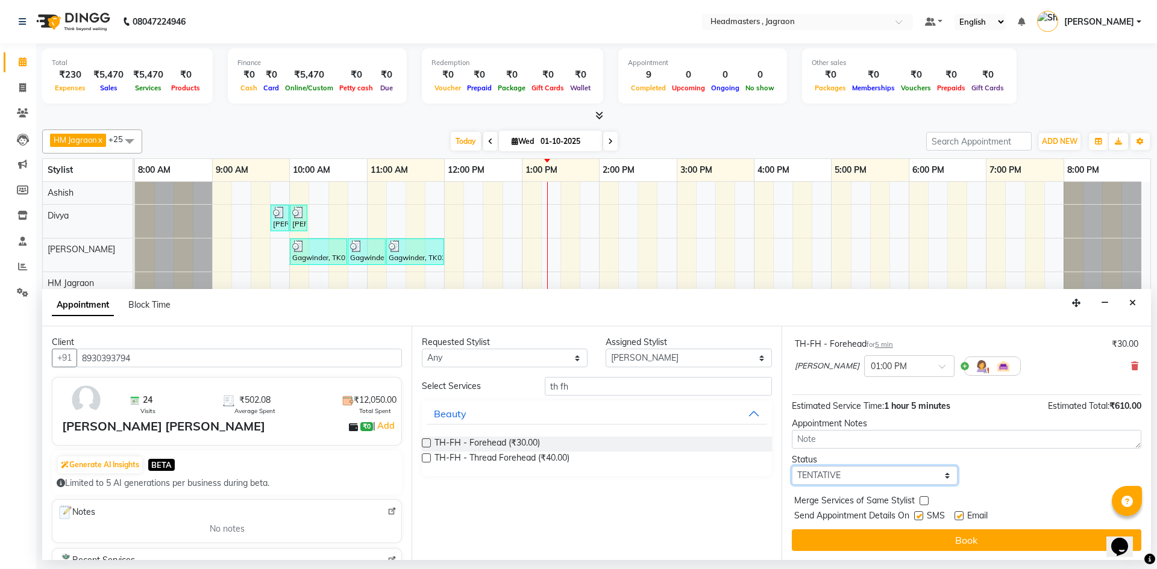
click at [882, 475] on select "Select TENTATIVE CONFIRM CHECK-IN UPCOMING" at bounding box center [875, 475] width 166 height 19
select select "confirm booking"
click at [792, 466] on select "Select TENTATIVE CONFIRM CHECK-IN UPCOMING" at bounding box center [875, 475] width 166 height 19
click at [917, 515] on label at bounding box center [918, 515] width 9 height 9
click at [917, 515] on input "checkbox" at bounding box center [918, 517] width 8 height 8
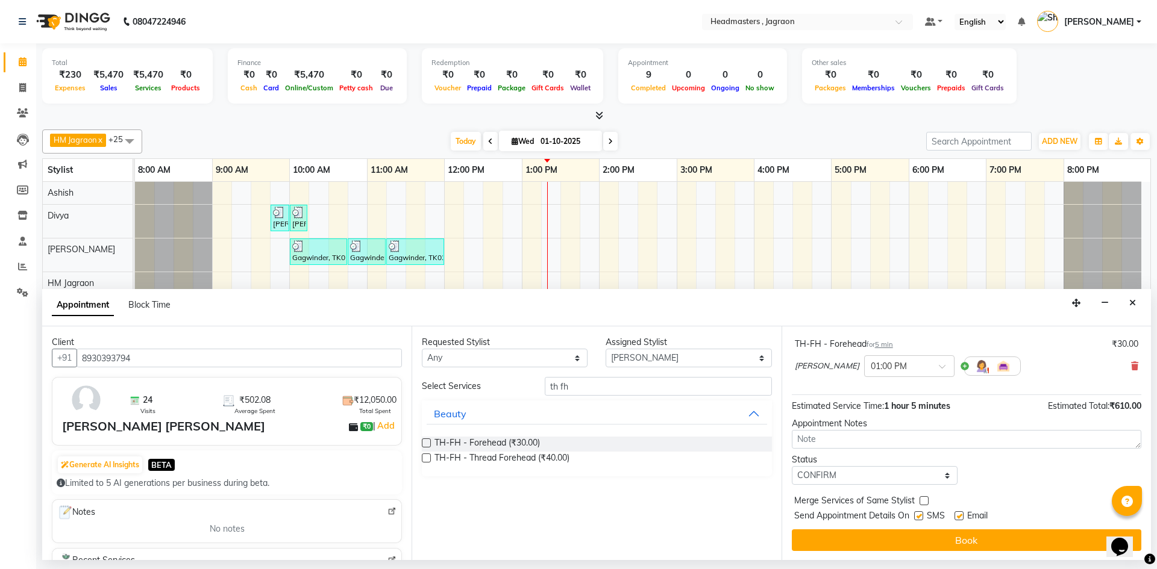
checkbox input "false"
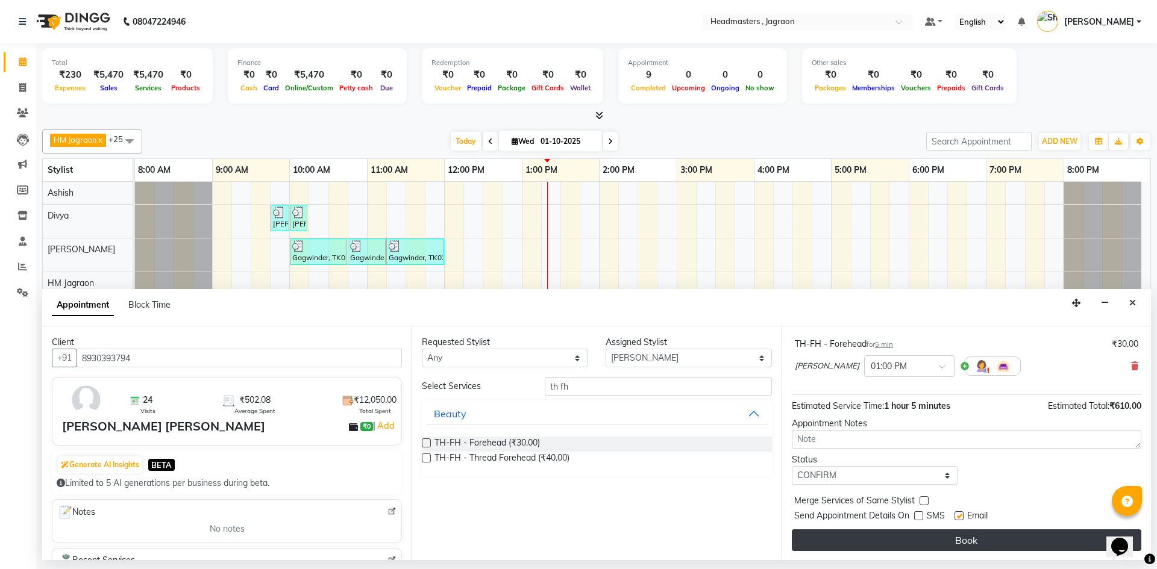
click at [908, 536] on button "Book" at bounding box center [966, 540] width 349 height 22
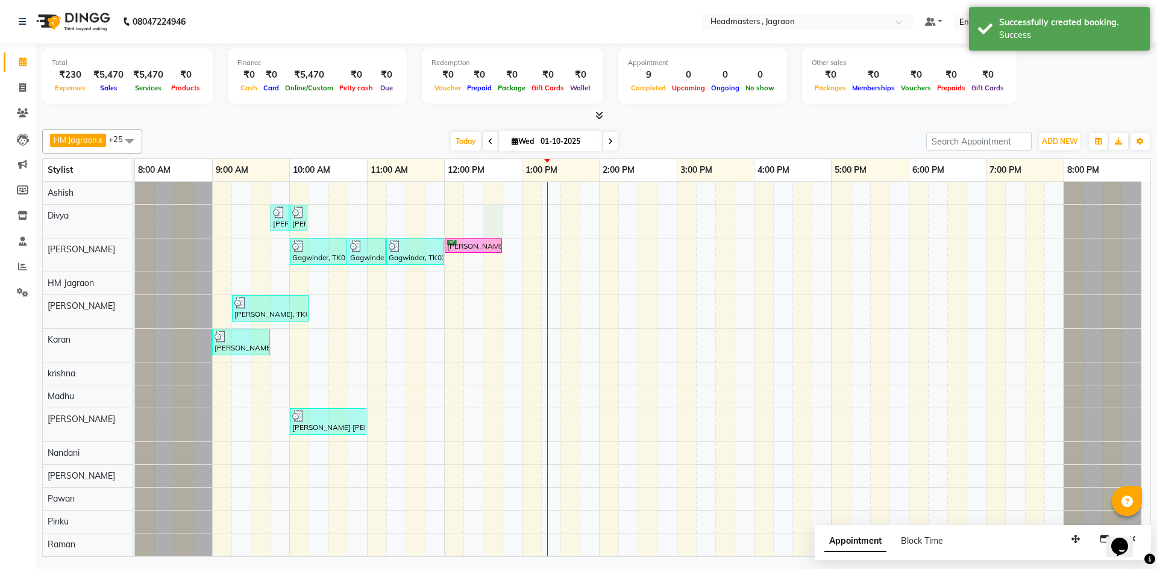
drag, startPoint x: 485, startPoint y: 234, endPoint x: 470, endPoint y: 265, distance: 34.8
click at [476, 251] on div "[PERSON_NAME] [PERSON_NAME], TK03, 09:45 AM-10:00 AM, TH-EB - Eyebrows [PERSON_…" at bounding box center [642, 489] width 1015 height 614
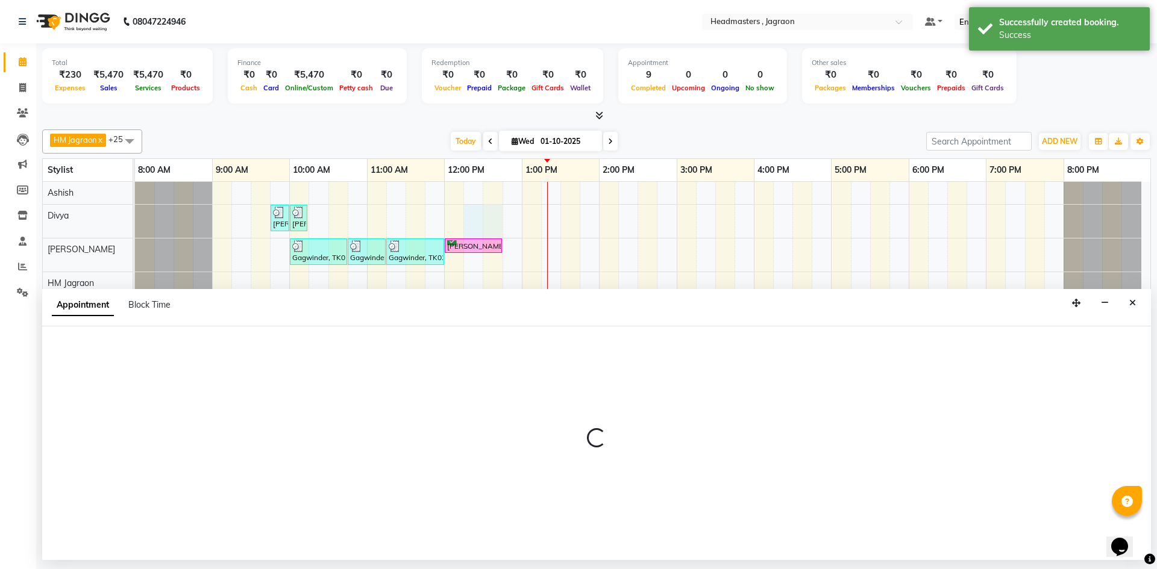
select select "54704"
select select "735"
select select "tentative"
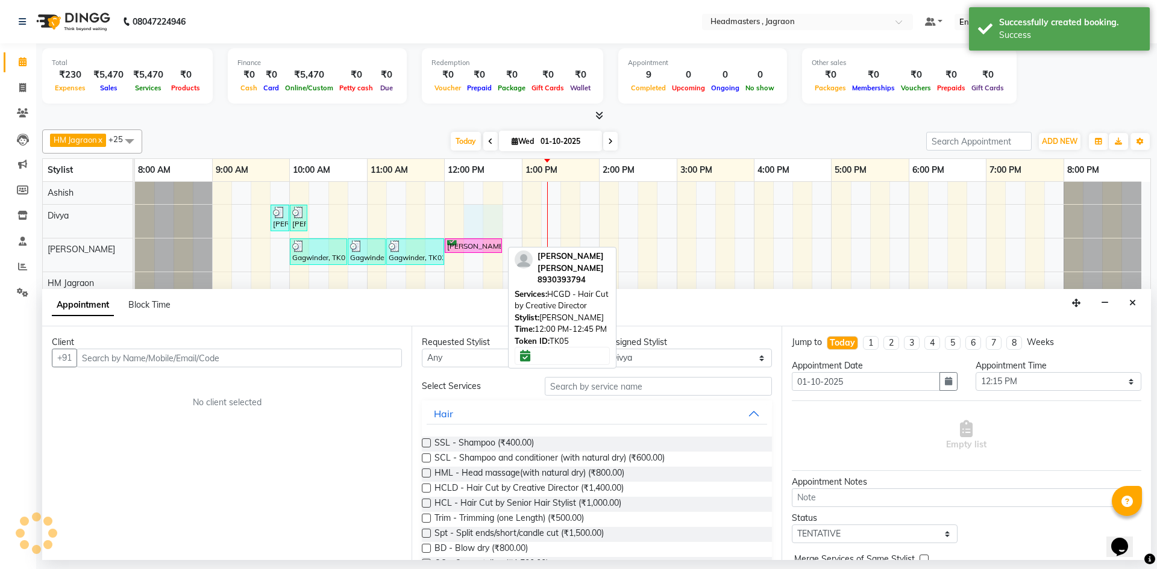
click at [483, 243] on div "[PERSON_NAME] [PERSON_NAME], TK05, 12:00 PM-12:45 PM, HCGD - Hair Cut by Creati…" at bounding box center [473, 245] width 55 height 11
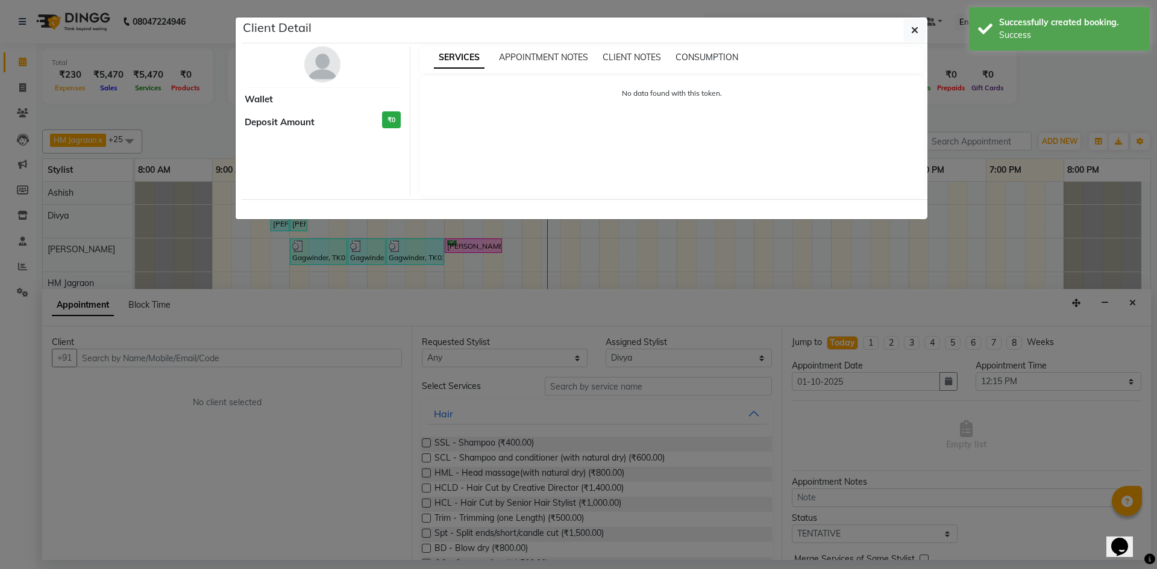
select select "6"
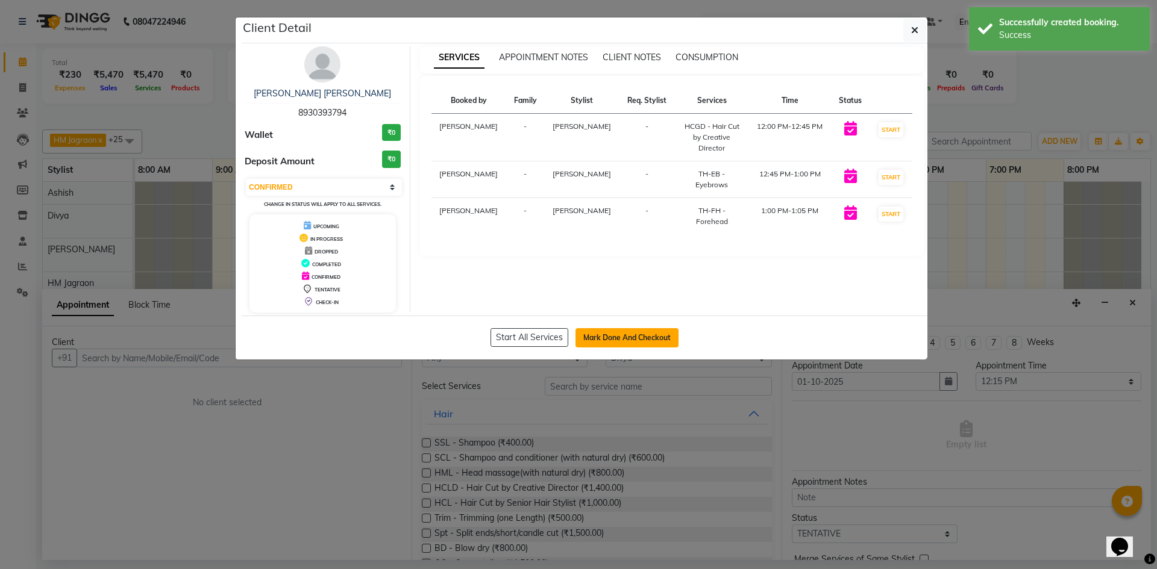
click at [662, 336] on button "Mark Done And Checkout" at bounding box center [626, 337] width 103 height 19
select select "6935"
select select "service"
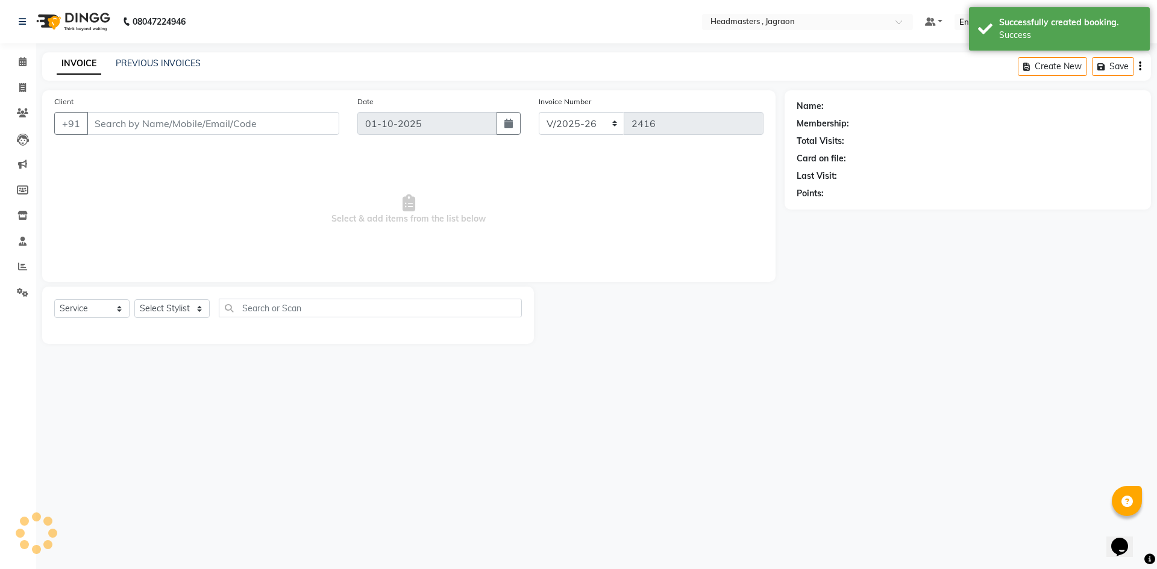
type input "8930393794"
select select "87712"
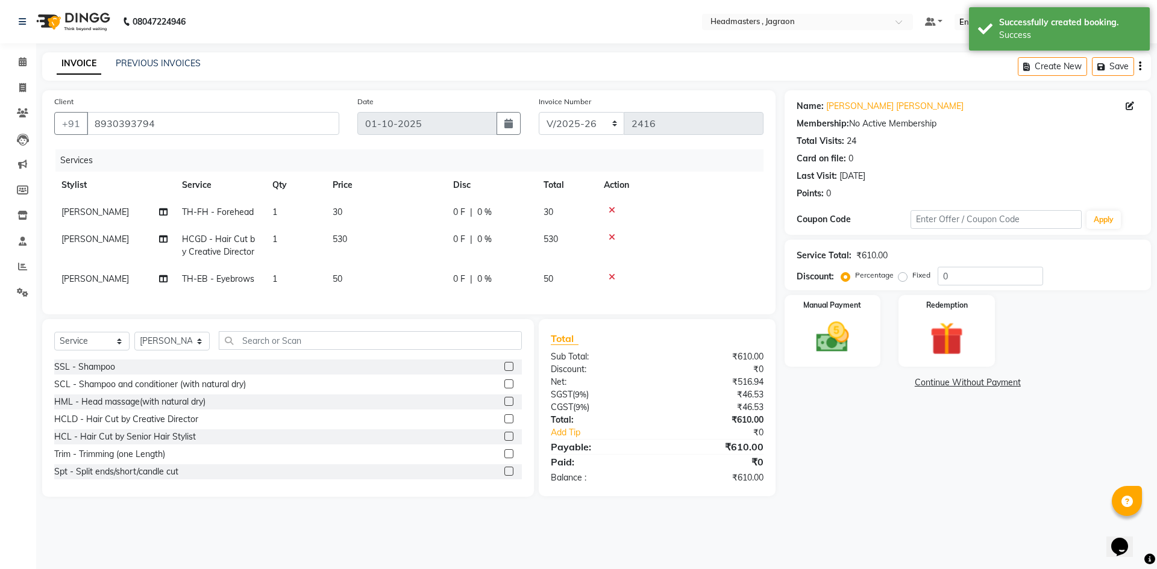
click at [463, 244] on span "0 F" at bounding box center [459, 239] width 12 height 13
select select "54705"
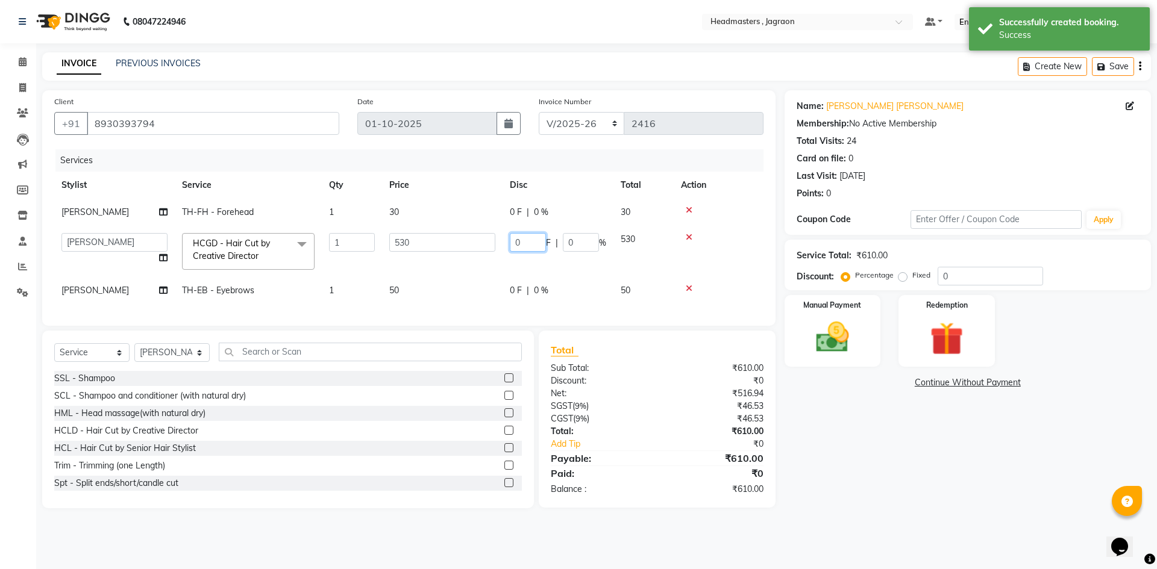
click at [543, 242] on input "0" at bounding box center [528, 242] width 36 height 19
type input "180"
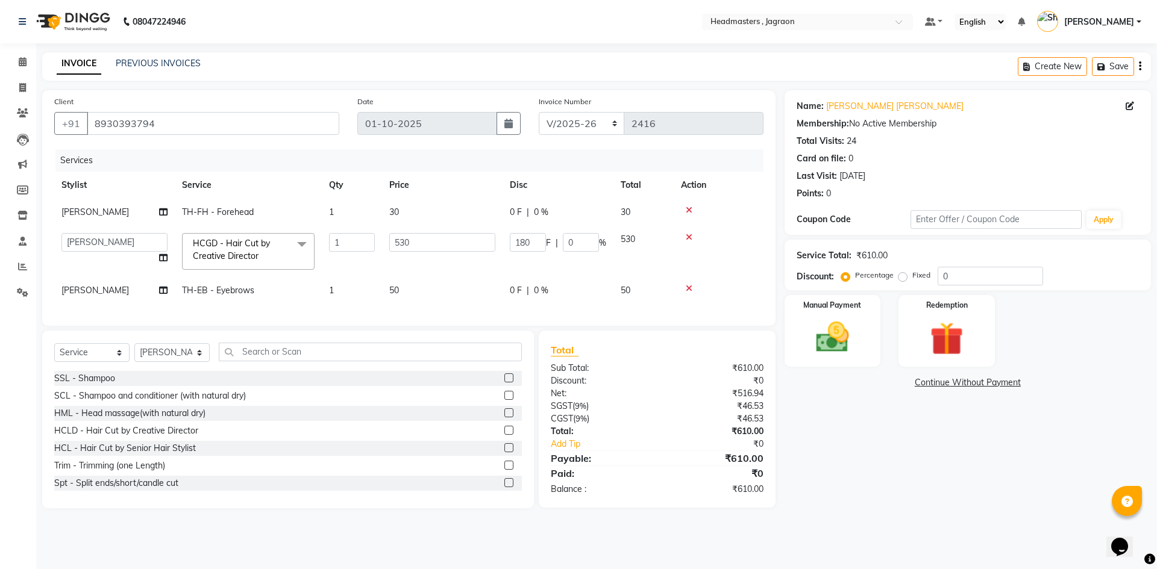
click at [573, 272] on tbody "[PERSON_NAME] TH-FH - Forehead 1 30 0 F | 0 % 30 [PERSON_NAME] Divya [PERSON_NA…" at bounding box center [408, 251] width 709 height 105
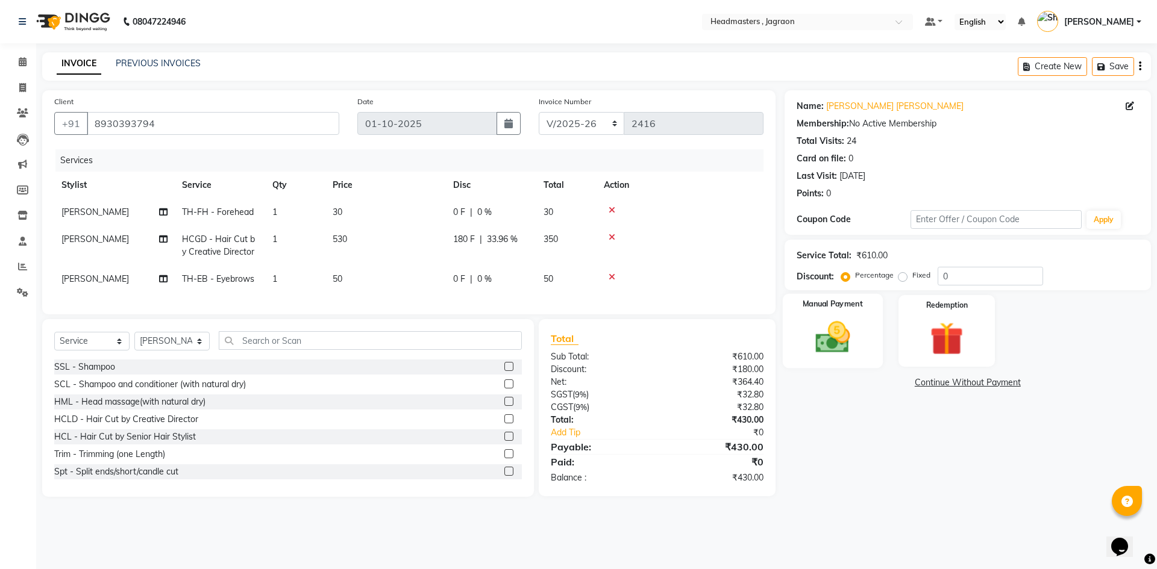
click at [832, 344] on img at bounding box center [832, 337] width 56 height 40
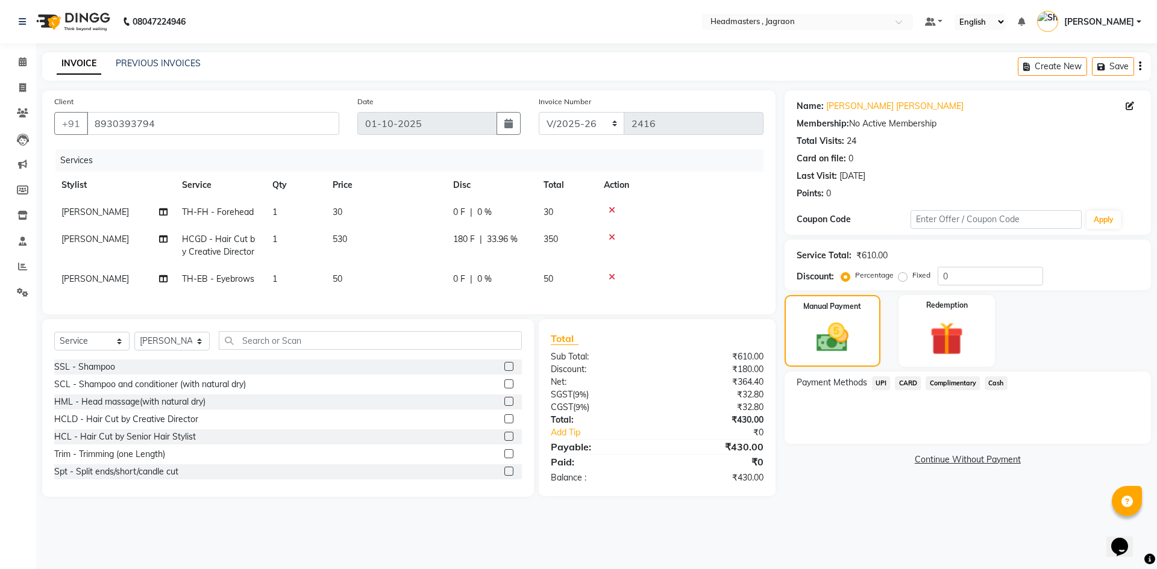
drag, startPoint x: 878, startPoint y: 381, endPoint x: 885, endPoint y: 396, distance: 16.2
click at [878, 382] on span "UPI" at bounding box center [881, 383] width 19 height 14
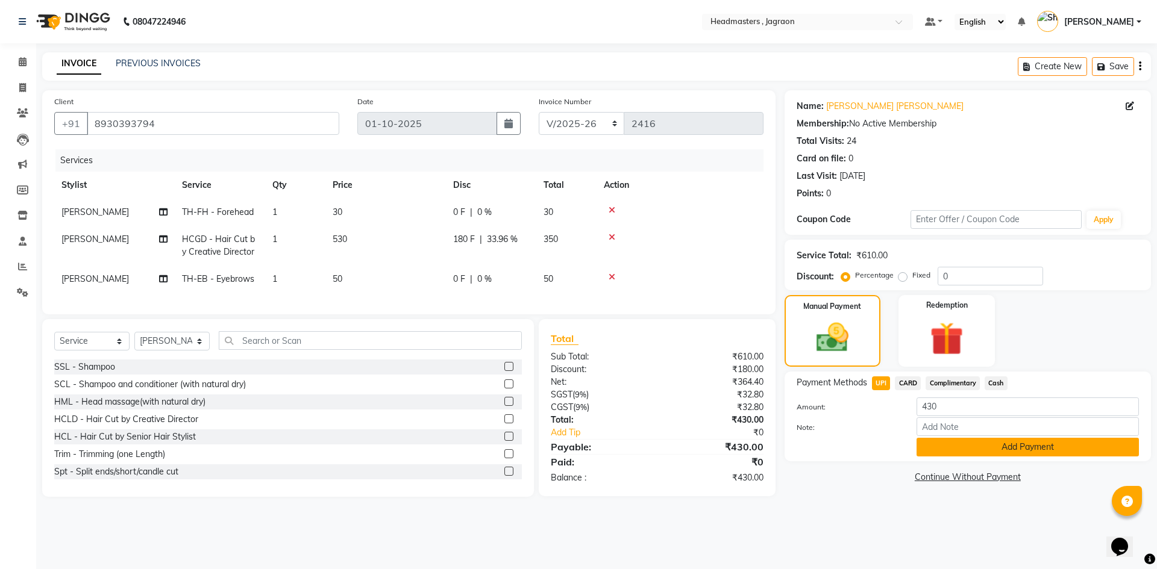
click at [947, 448] on button "Add Payment" at bounding box center [1027, 447] width 222 height 19
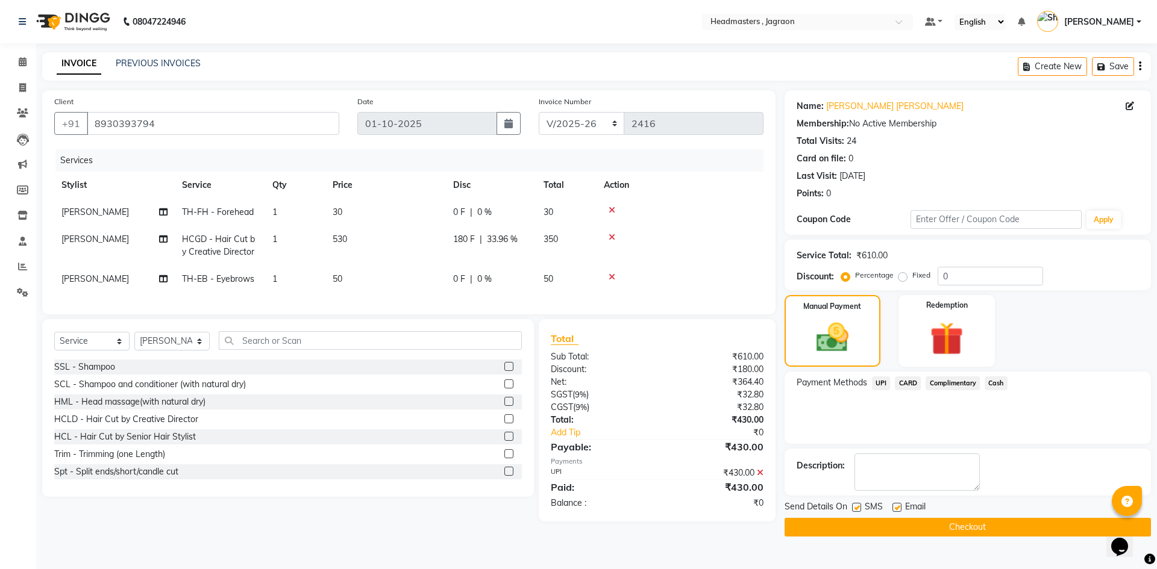
click at [936, 526] on button "Checkout" at bounding box center [967, 527] width 366 height 19
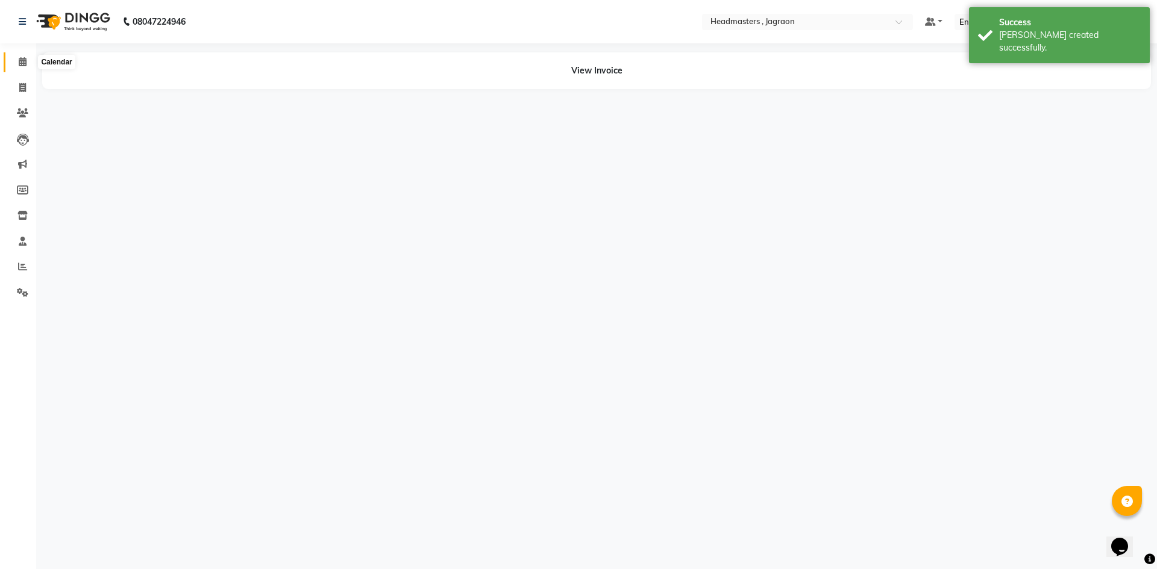
click at [22, 62] on icon at bounding box center [23, 61] width 8 height 9
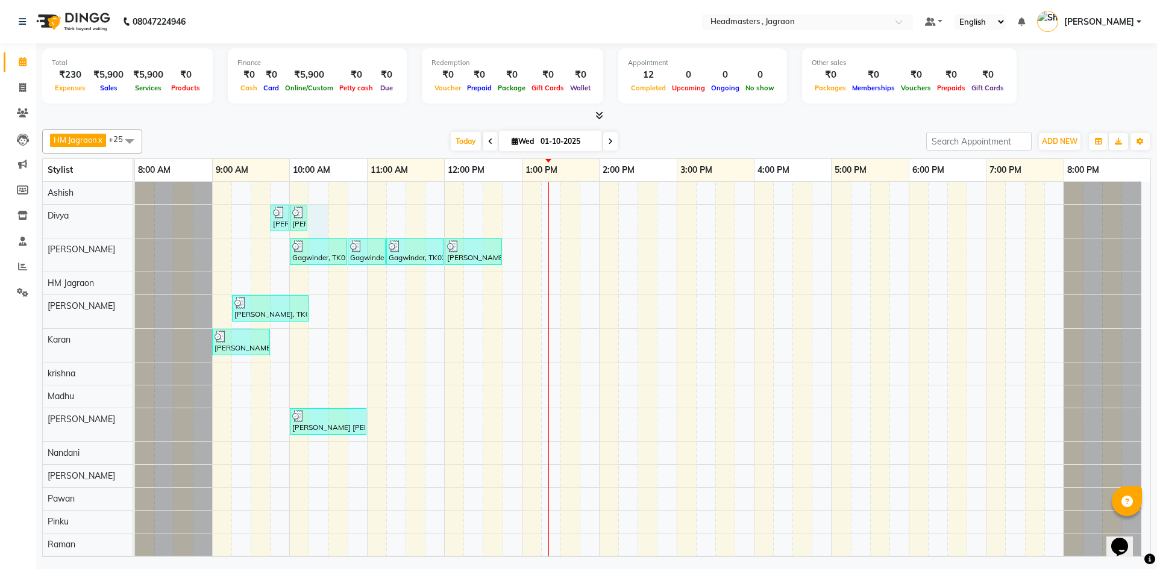
click at [319, 209] on div "[PERSON_NAME] [PERSON_NAME], TK03, 09:45 AM-10:00 AM, TH-EB - Eyebrows [PERSON_…" at bounding box center [642, 494] width 1015 height 625
select select "54704"
select select "615"
select select "tentative"
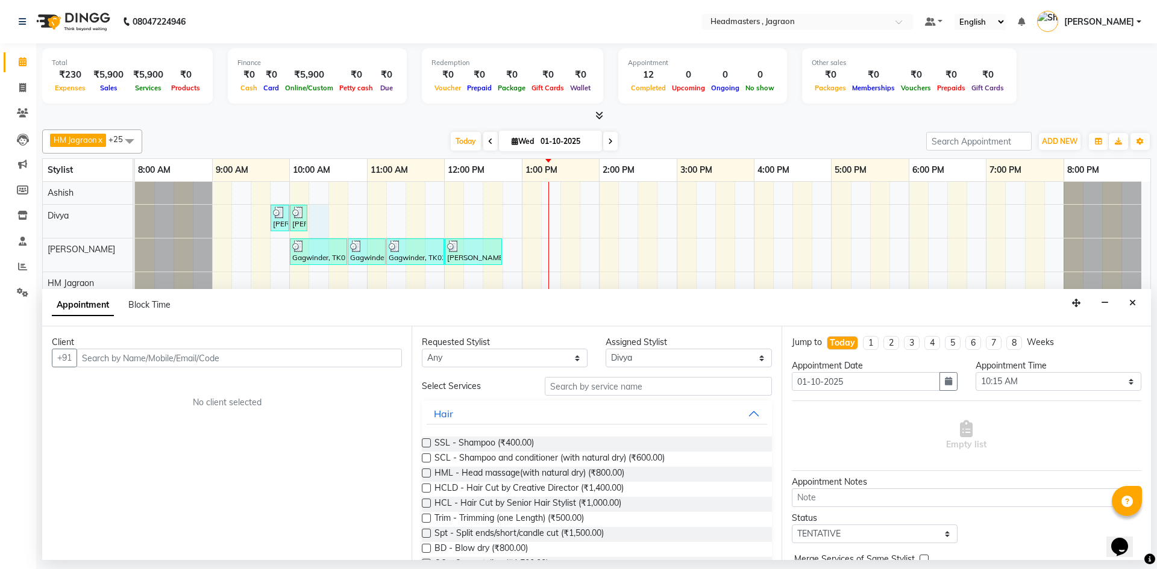
click at [127, 354] on input "text" at bounding box center [239, 358] width 325 height 19
type input "9888366049"
click at [386, 360] on span "Add Client" at bounding box center [377, 357] width 40 height 11
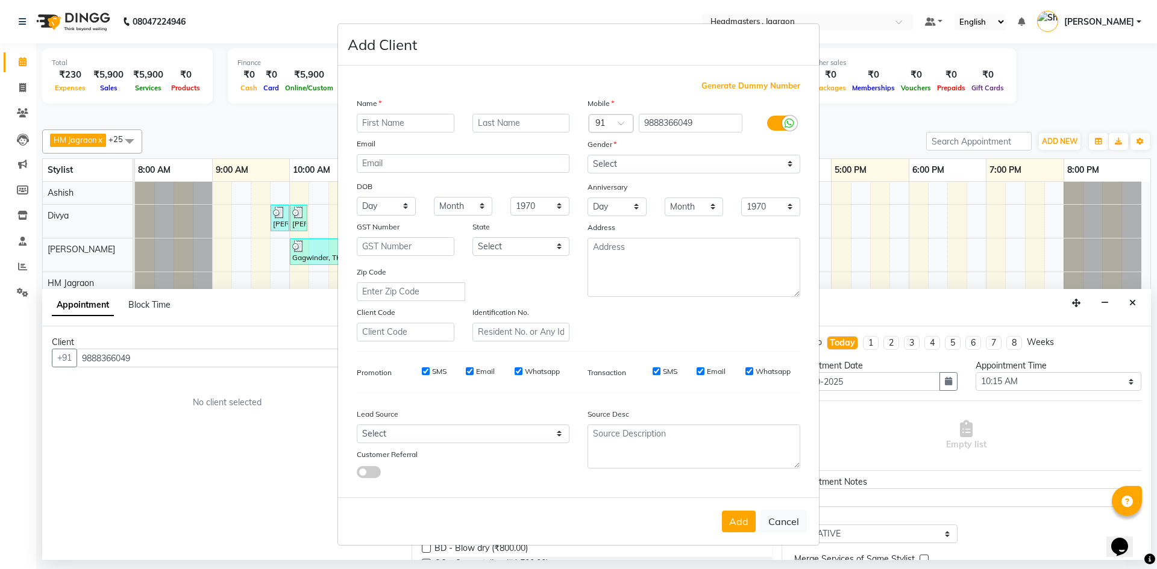
type input "m"
type input "[PERSON_NAME]"
click at [636, 156] on select "Select [DEMOGRAPHIC_DATA] [DEMOGRAPHIC_DATA] Other Prefer Not To Say" at bounding box center [693, 164] width 213 height 19
select select "[DEMOGRAPHIC_DATA]"
click at [587, 155] on select "Select [DEMOGRAPHIC_DATA] [DEMOGRAPHIC_DATA] Other Prefer Not To Say" at bounding box center [693, 164] width 213 height 19
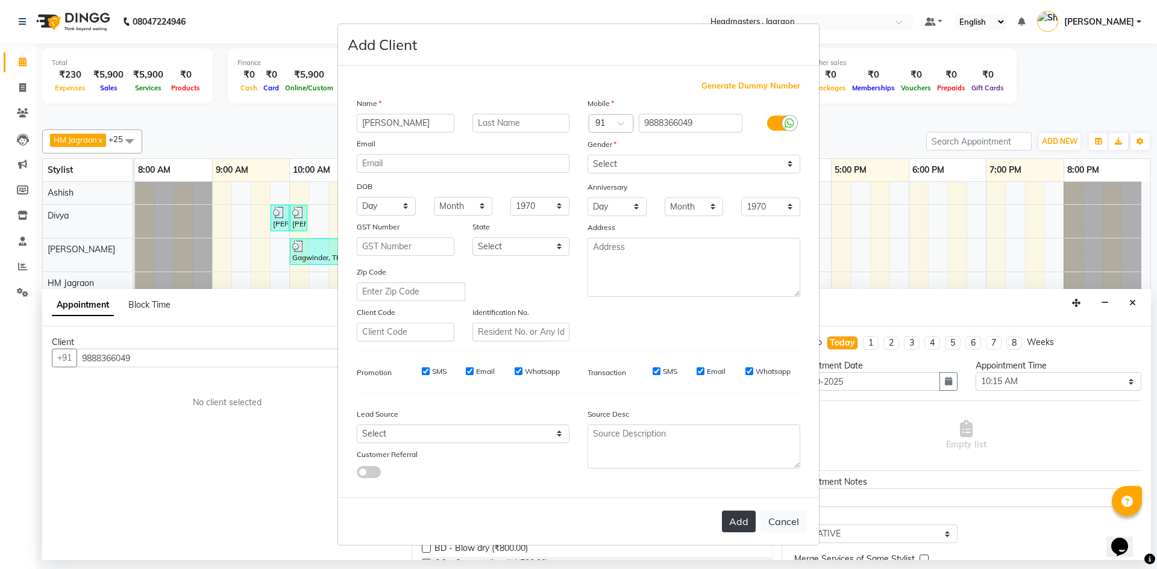
click at [729, 514] on button "Add" at bounding box center [739, 522] width 34 height 22
select select
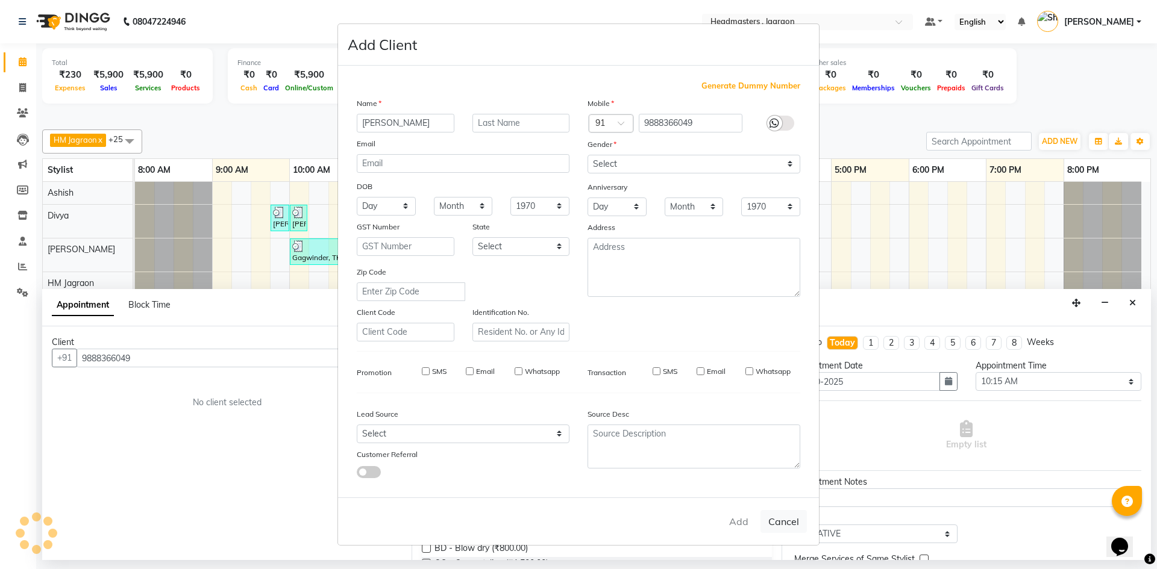
select select
checkbox input "false"
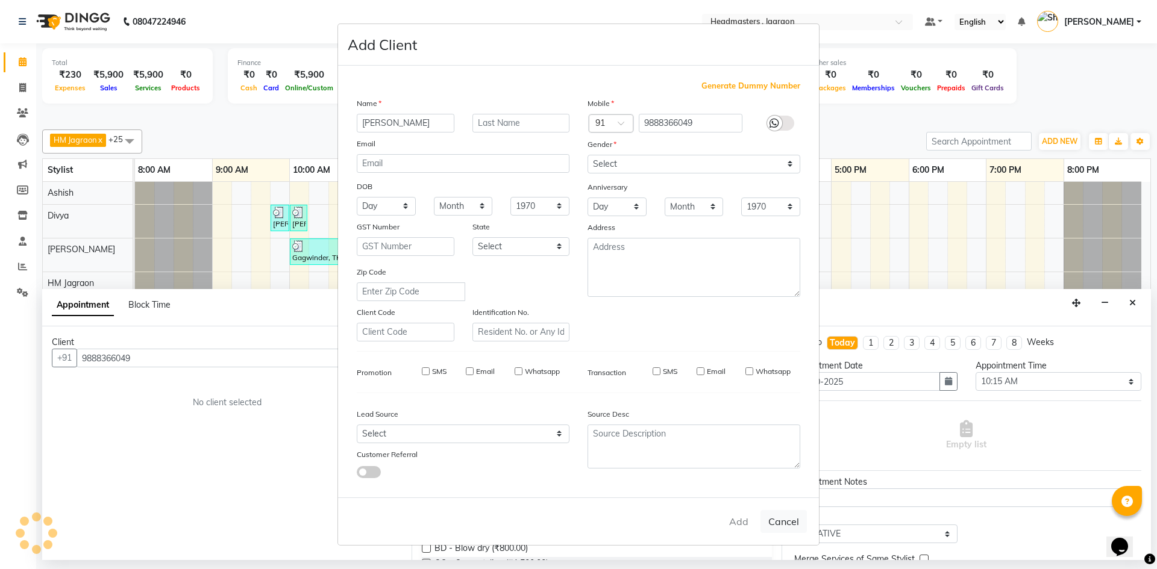
checkbox input "false"
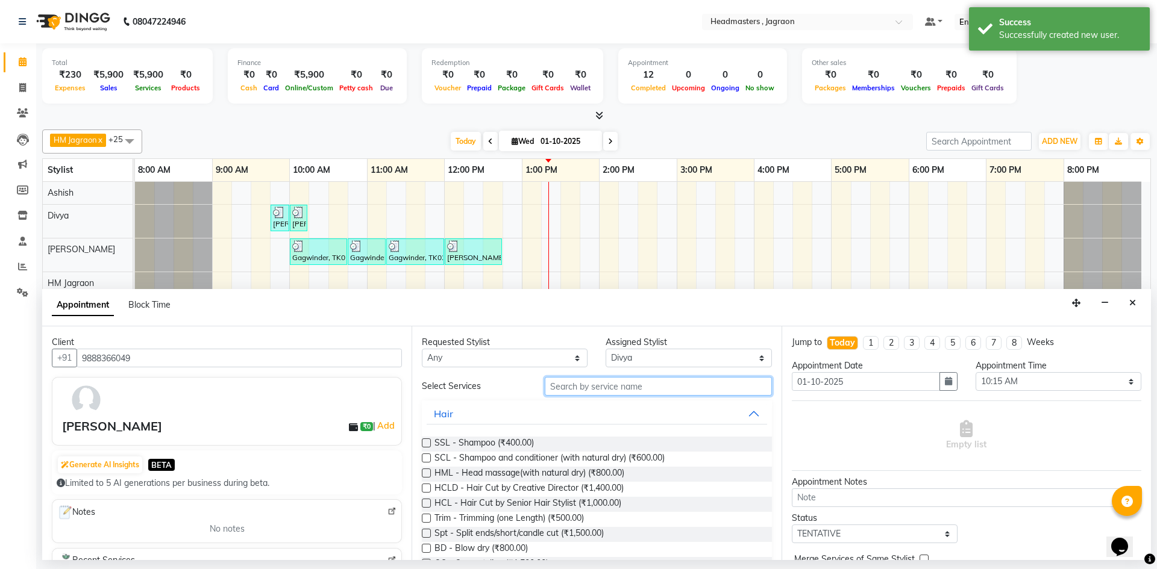
click at [606, 385] on input "text" at bounding box center [658, 386] width 227 height 19
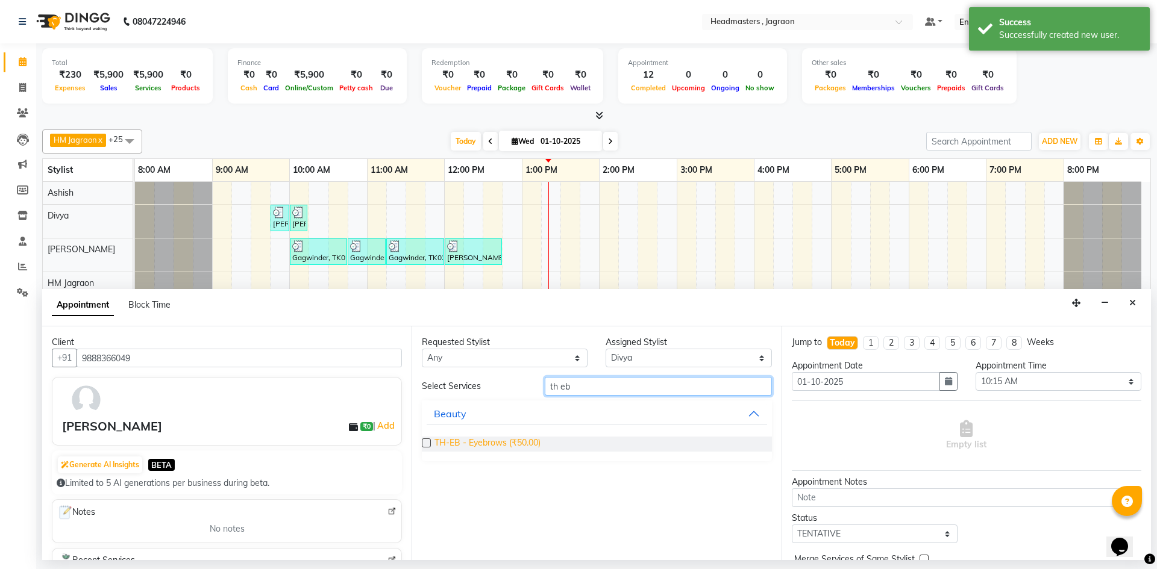
type input "th eb"
click at [501, 441] on span "TH-EB - Eyebrows (₹50.00)" at bounding box center [487, 444] width 106 height 15
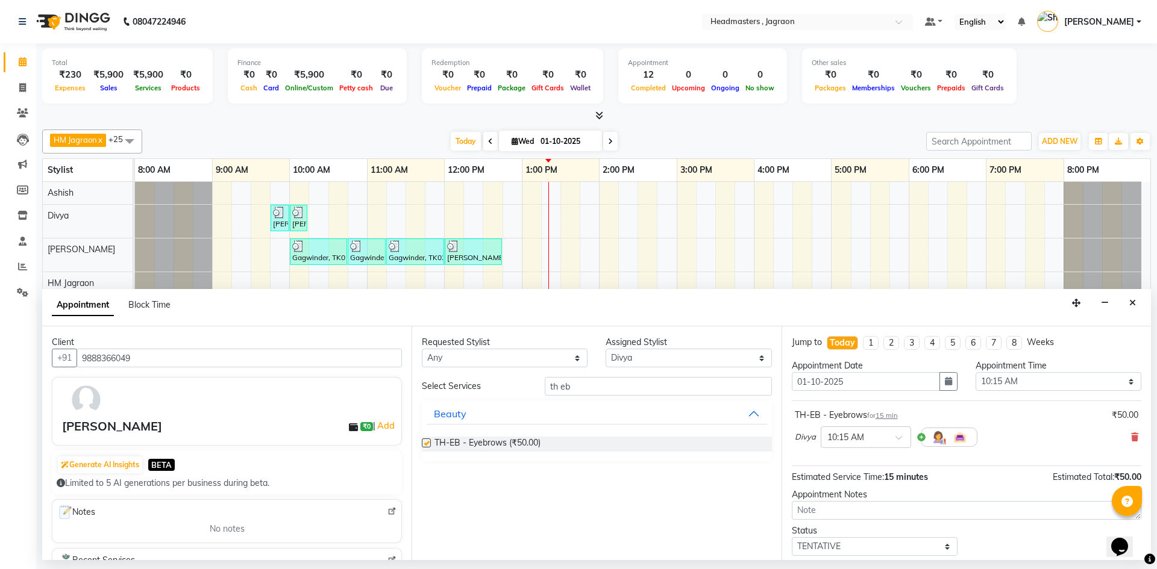
checkbox input "false"
click at [595, 391] on input "th eb" at bounding box center [658, 386] width 227 height 19
click at [636, 351] on select "Select [PERSON_NAME] Divya [PERSON_NAME] [PERSON_NAME] Jagraon [PERSON_NAME] [P…" at bounding box center [688, 358] width 166 height 19
select select "93021"
click at [605, 349] on select "Select [PERSON_NAME] Divya [PERSON_NAME] [PERSON_NAME] Jagraon [PERSON_NAME] [P…" at bounding box center [688, 358] width 166 height 19
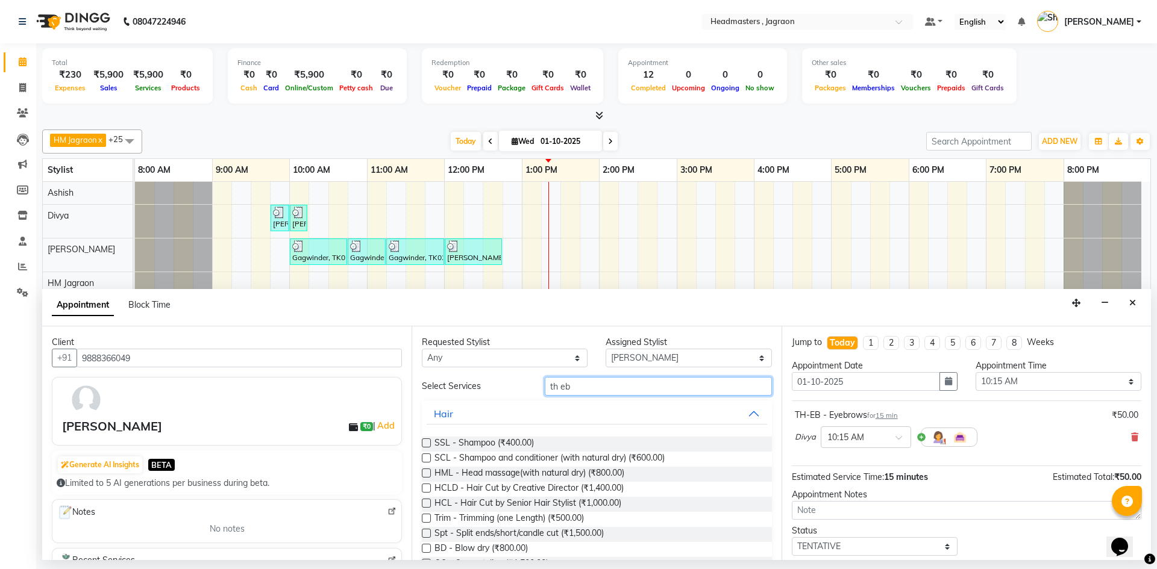
click at [593, 383] on input "th eb" at bounding box center [658, 386] width 227 height 19
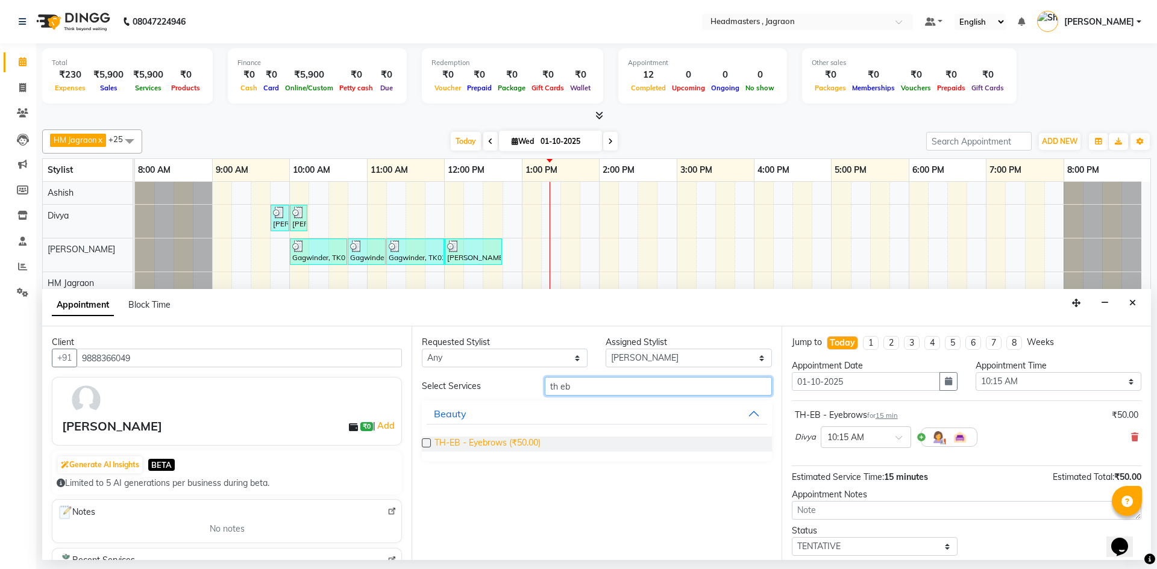
type input "th eb"
click at [492, 443] on span "TH-EB - Eyebrows (₹50.00)" at bounding box center [487, 444] width 106 height 15
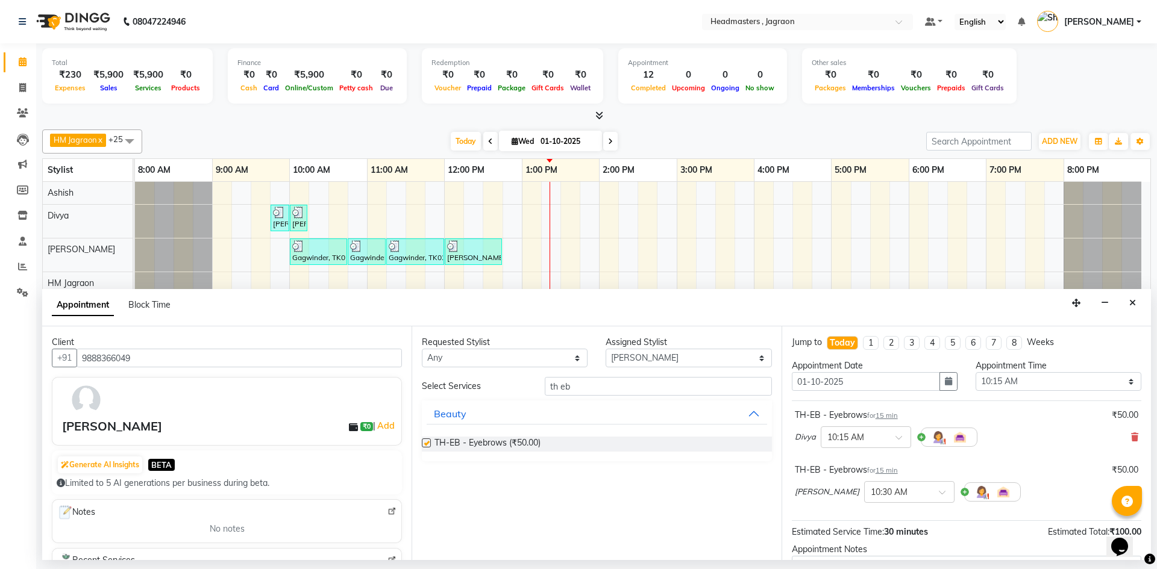
checkbox input "false"
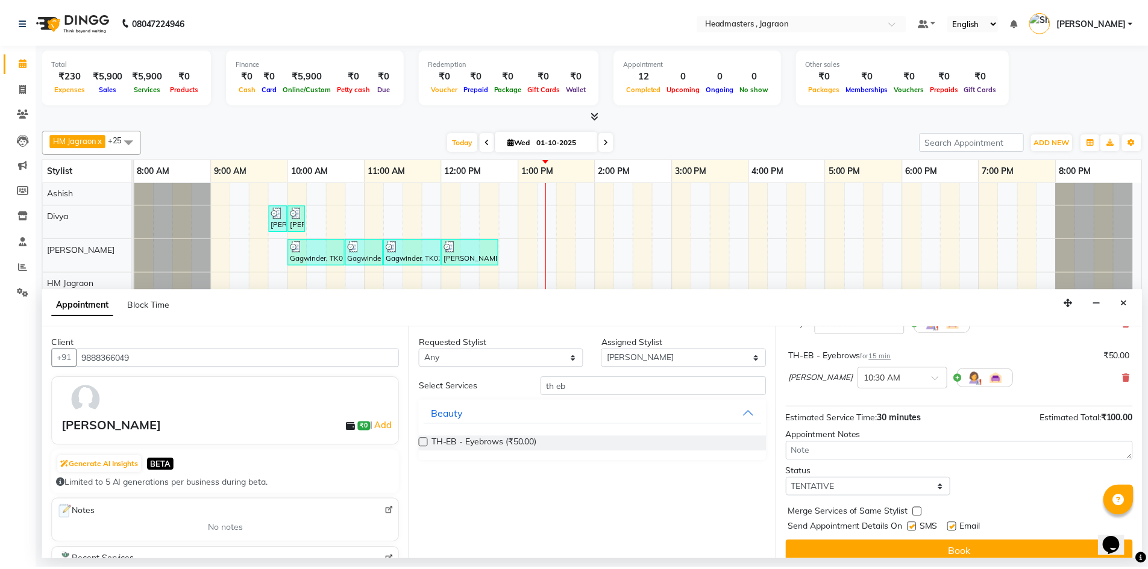
scroll to position [120, 0]
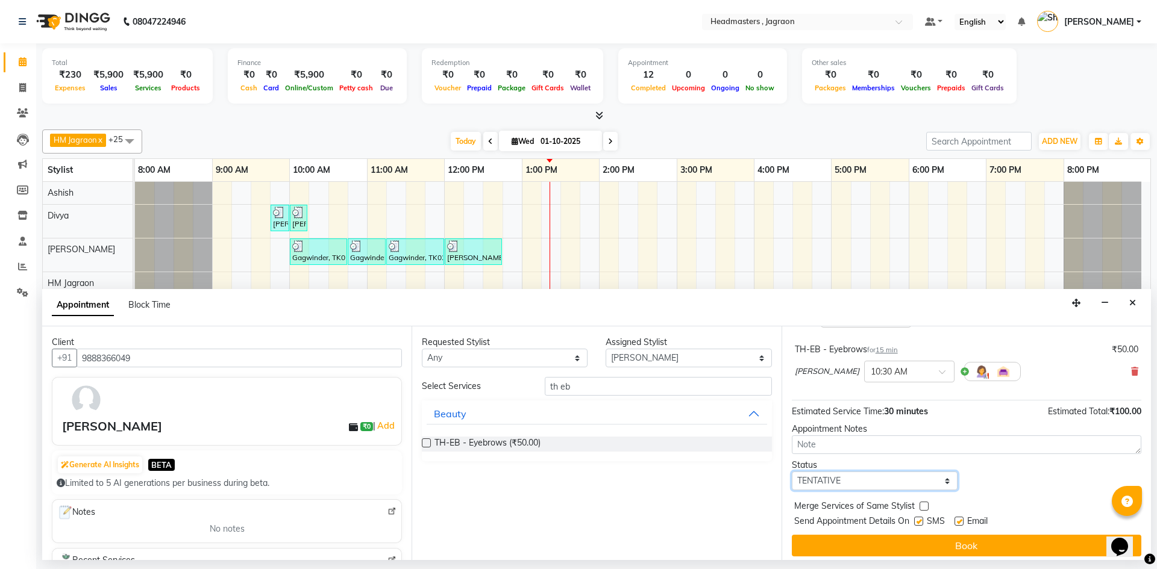
click at [879, 482] on select "Select TENTATIVE CONFIRM CHECK-IN UPCOMING" at bounding box center [875, 481] width 166 height 19
select select "confirm booking"
click at [792, 472] on select "Select TENTATIVE CONFIRM CHECK-IN UPCOMING" at bounding box center [875, 481] width 166 height 19
click at [922, 518] on label at bounding box center [918, 521] width 9 height 9
click at [922, 519] on input "checkbox" at bounding box center [918, 523] width 8 height 8
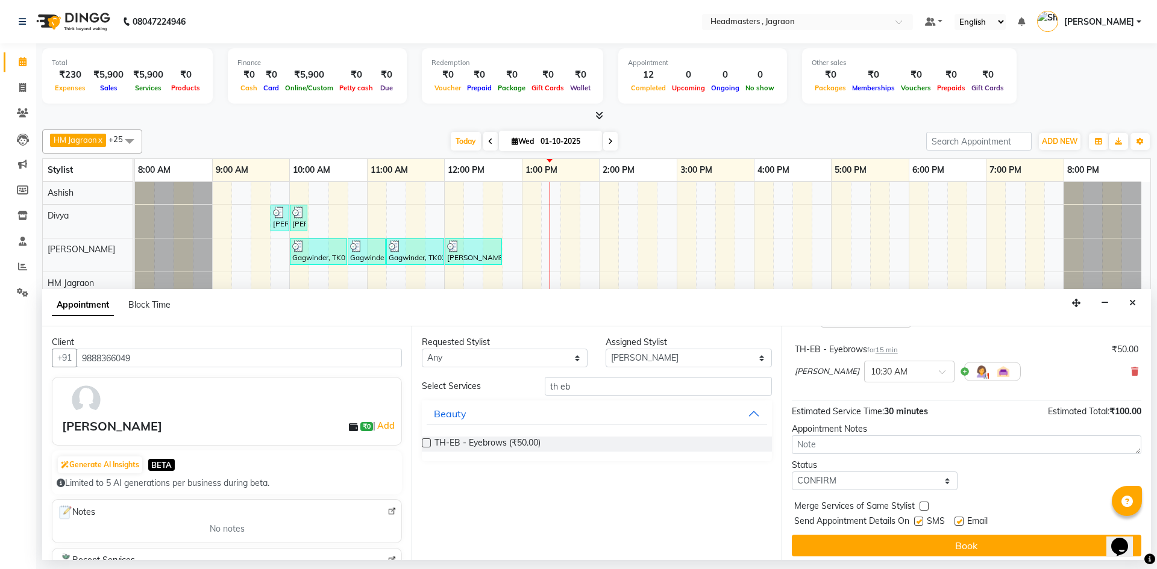
checkbox input "false"
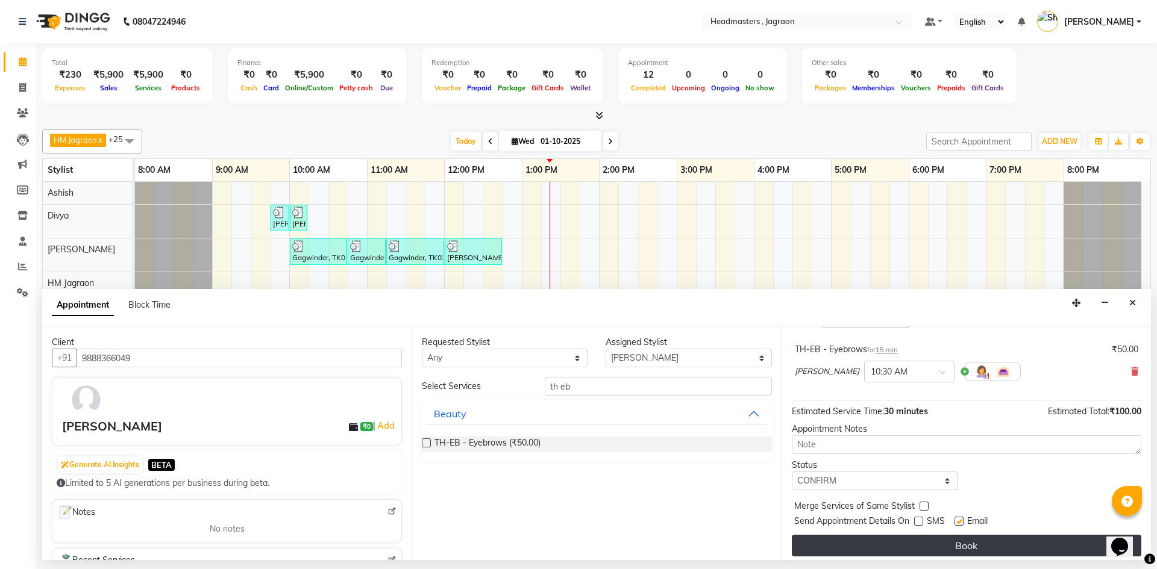
click at [898, 543] on button "Book" at bounding box center [966, 546] width 349 height 22
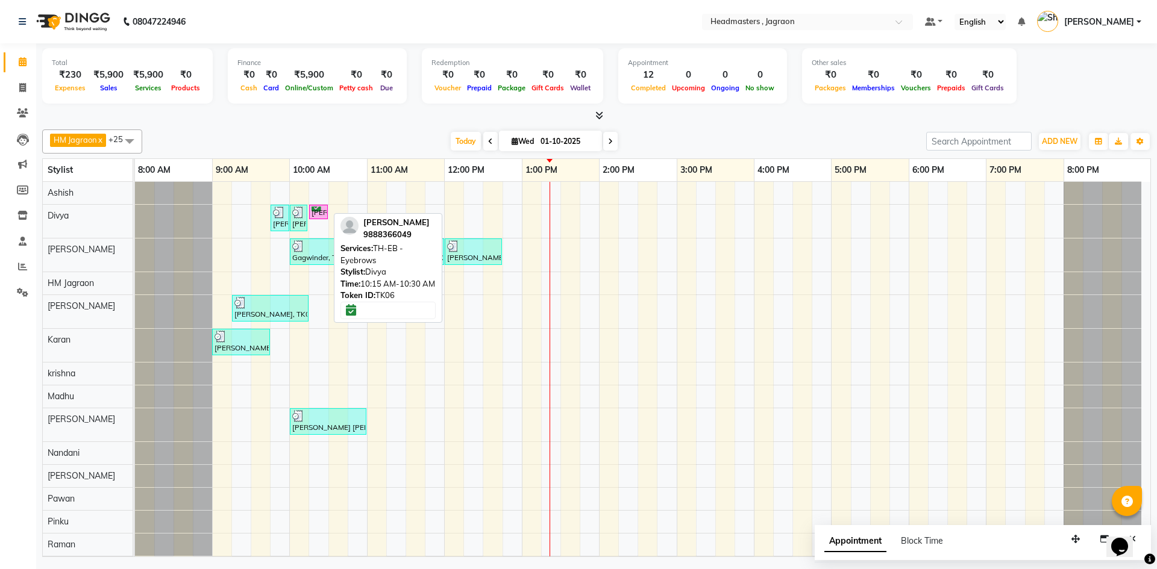
click at [326, 216] on div at bounding box center [327, 212] width 5 height 14
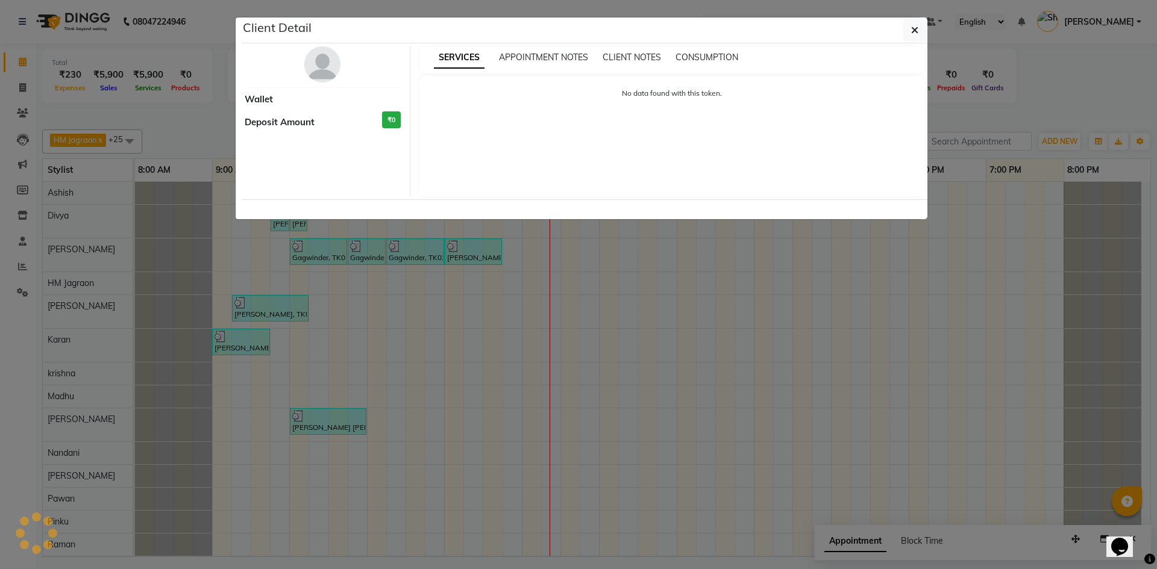
select select "6"
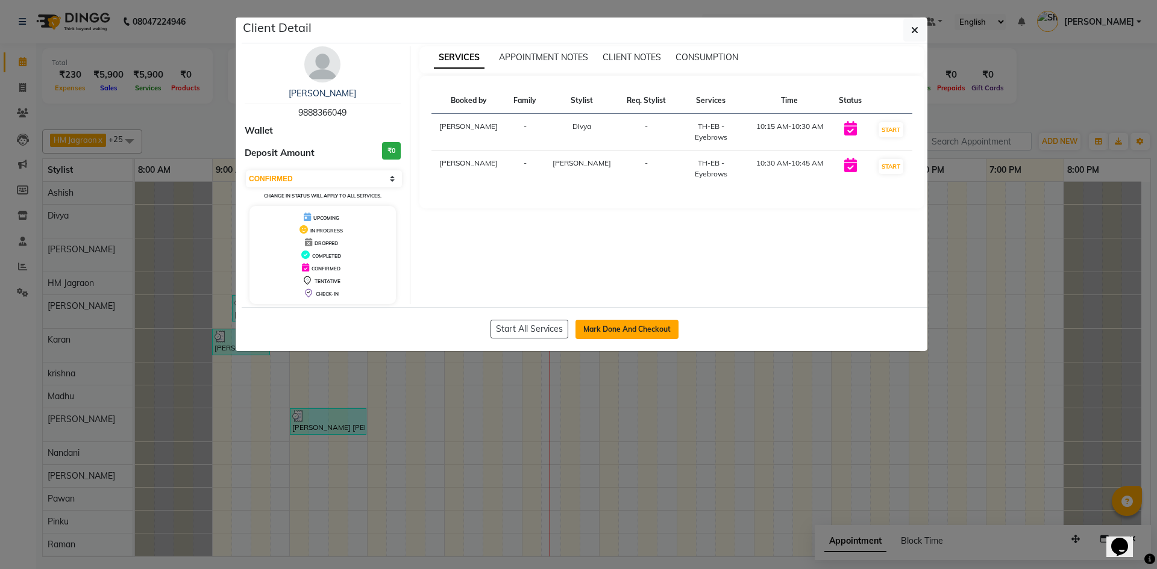
click at [620, 330] on button "Mark Done And Checkout" at bounding box center [626, 329] width 103 height 19
select select "6935"
select select "service"
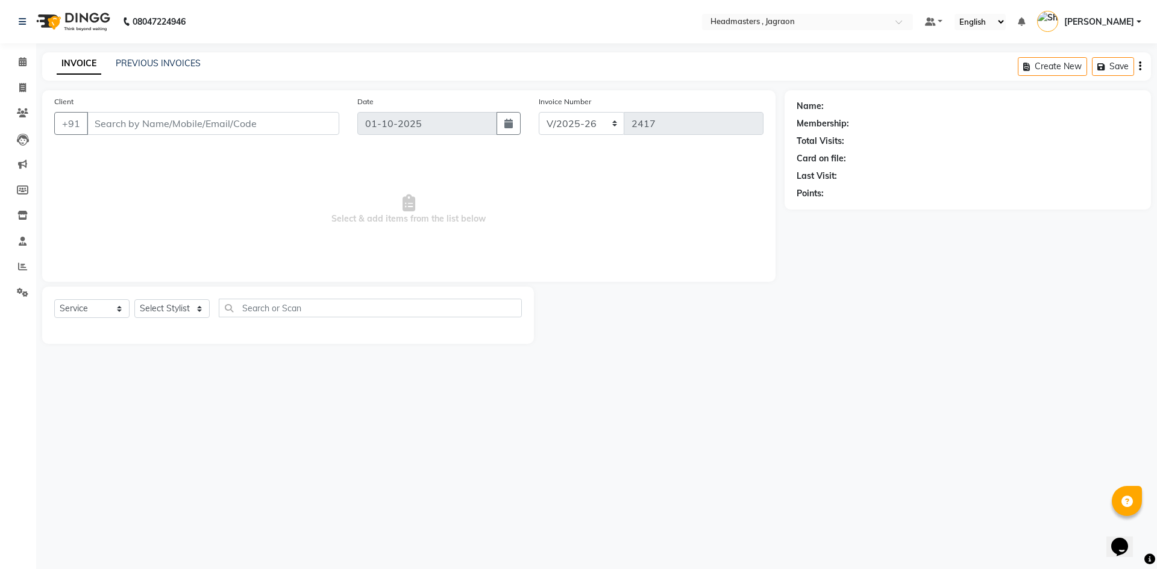
type input "9888366049"
select select "93021"
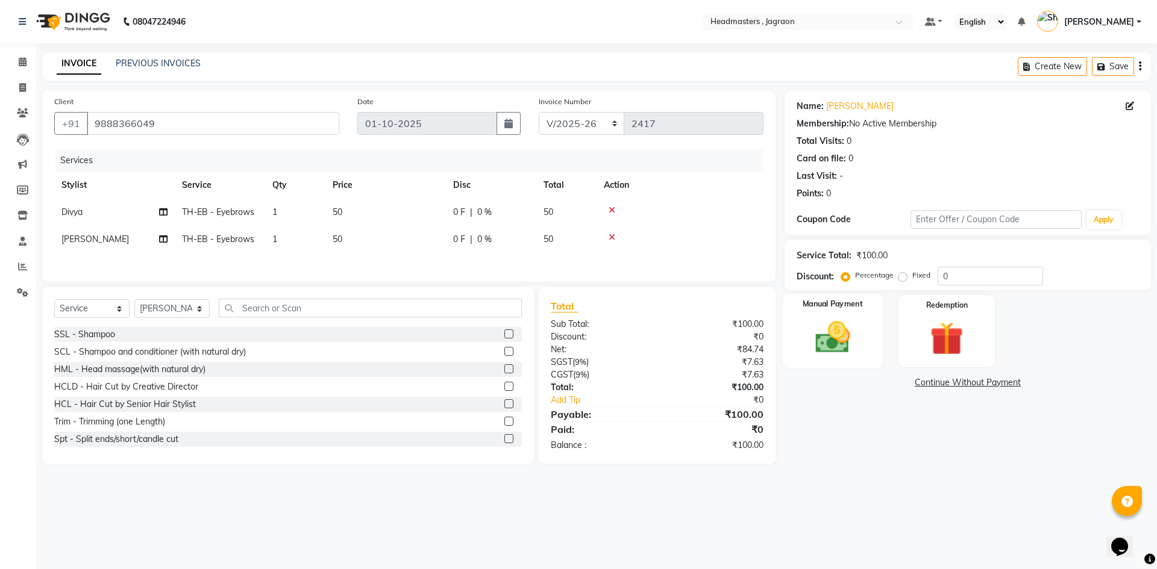
click at [830, 334] on img at bounding box center [832, 337] width 56 height 40
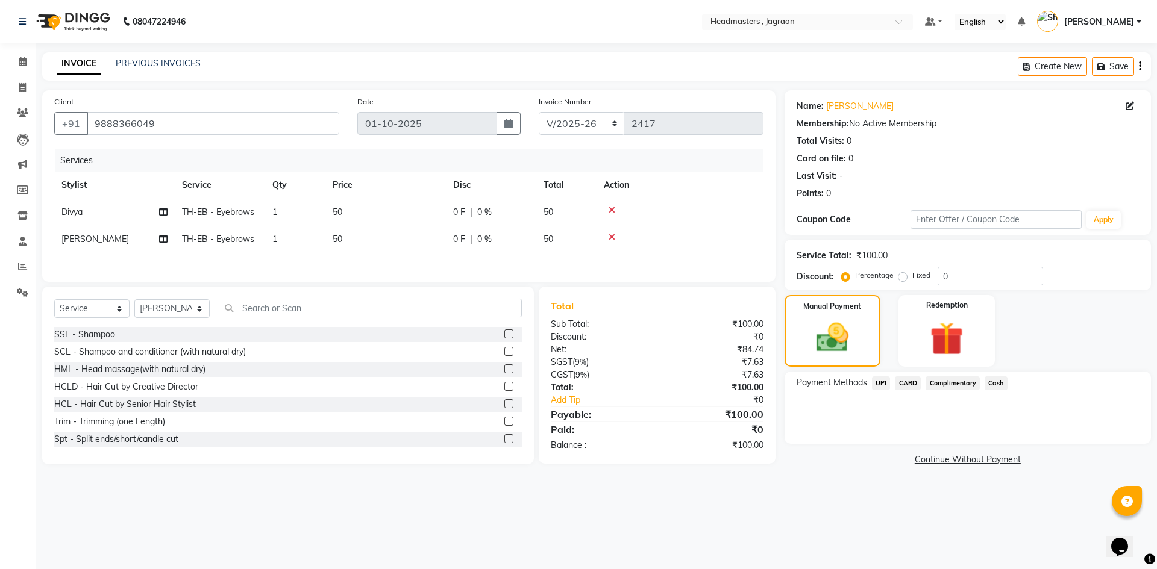
click at [877, 384] on span "UPI" at bounding box center [881, 383] width 19 height 14
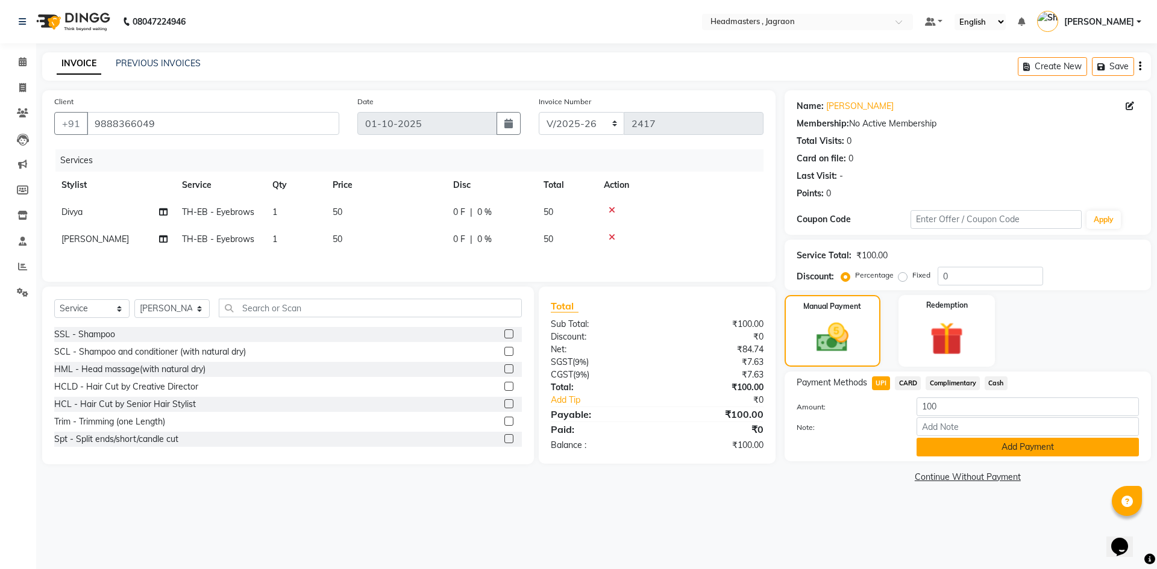
click at [945, 448] on button "Add Payment" at bounding box center [1027, 447] width 222 height 19
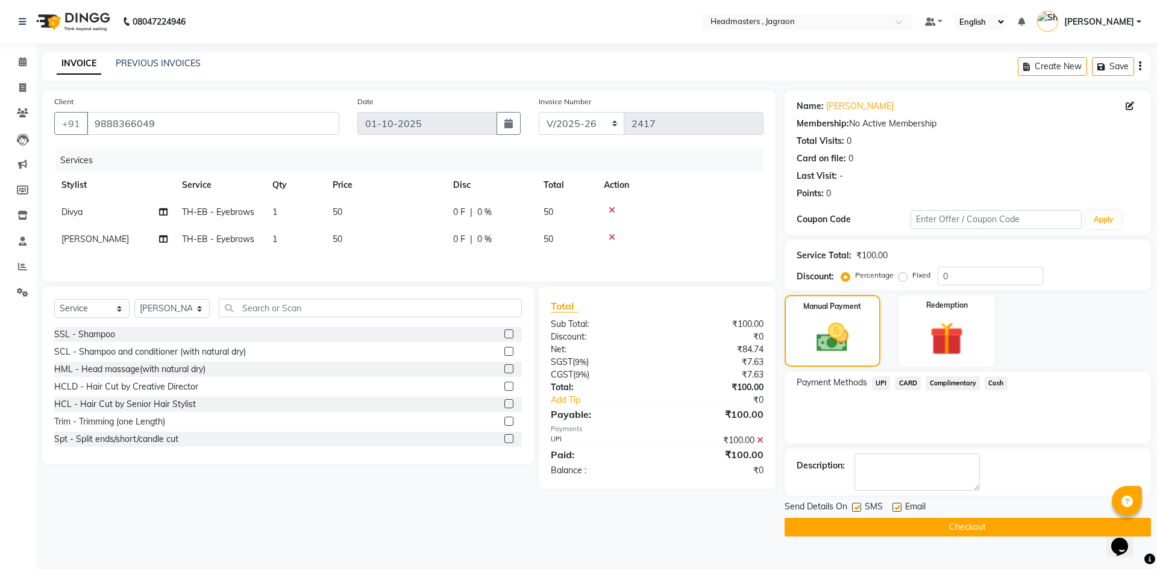
click at [918, 529] on button "Checkout" at bounding box center [967, 527] width 366 height 19
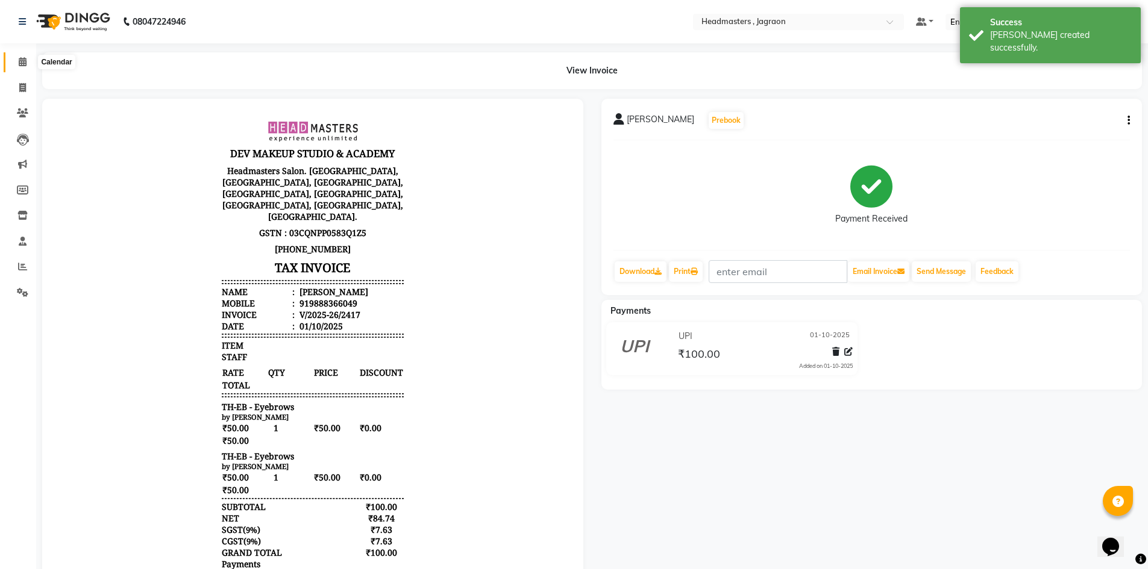
drag, startPoint x: 20, startPoint y: 64, endPoint x: 30, endPoint y: 61, distance: 10.5
click at [20, 64] on icon at bounding box center [23, 61] width 8 height 9
